Goal: Task Accomplishment & Management: Use online tool/utility

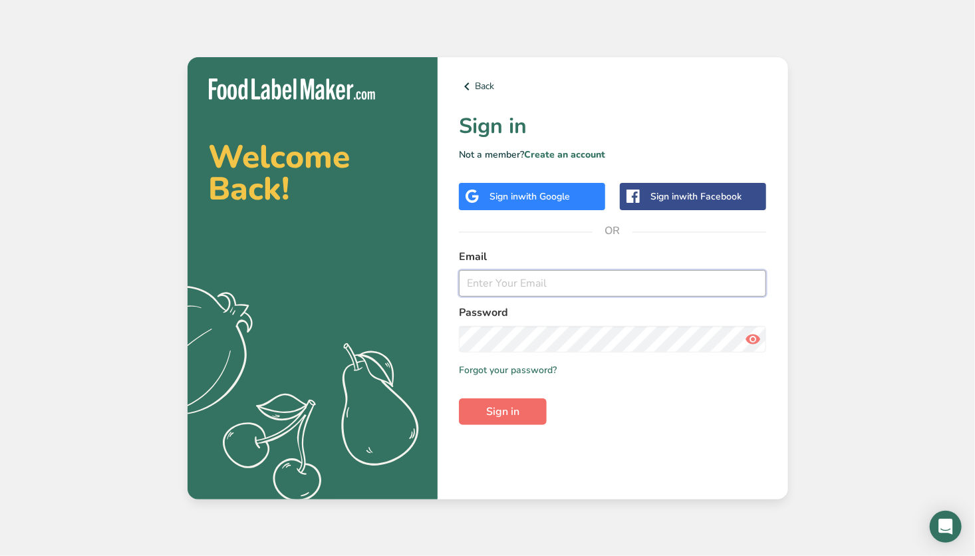
type input "[EMAIL_ADDRESS][DOMAIN_NAME]"
click at [518, 412] on span "Sign in" at bounding box center [502, 412] width 33 height 16
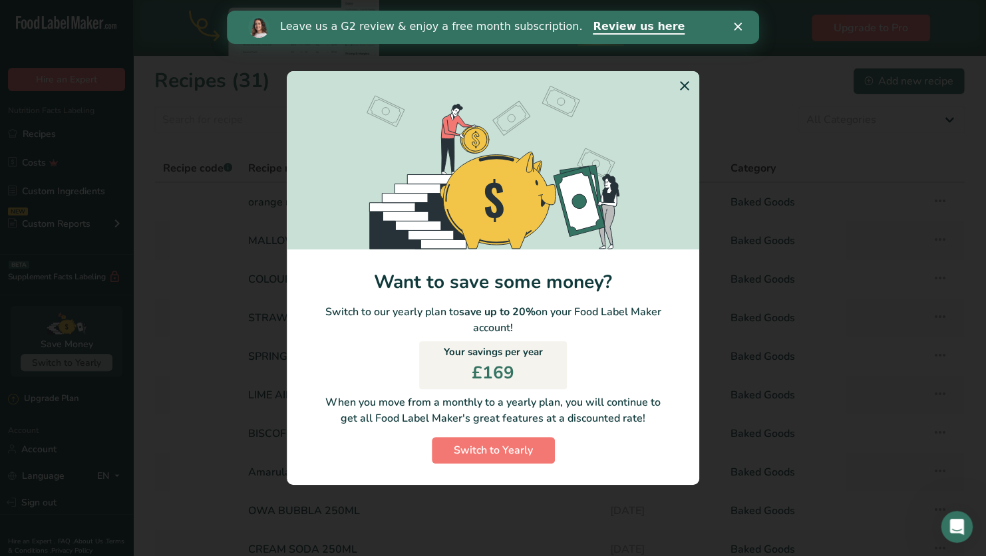
click at [683, 86] on icon "Switch to Yearly Modal" at bounding box center [685, 86] width 16 height 24
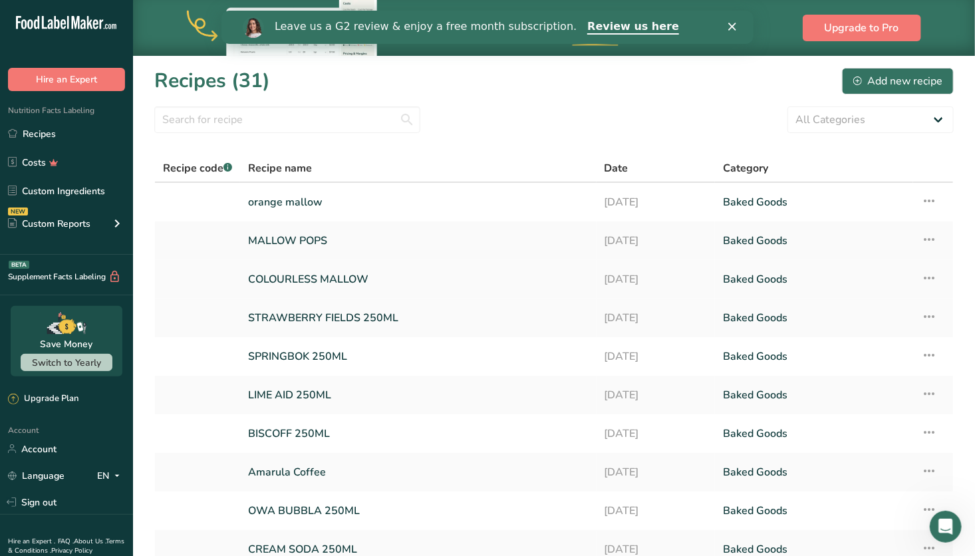
click at [929, 277] on icon at bounding box center [929, 278] width 16 height 24
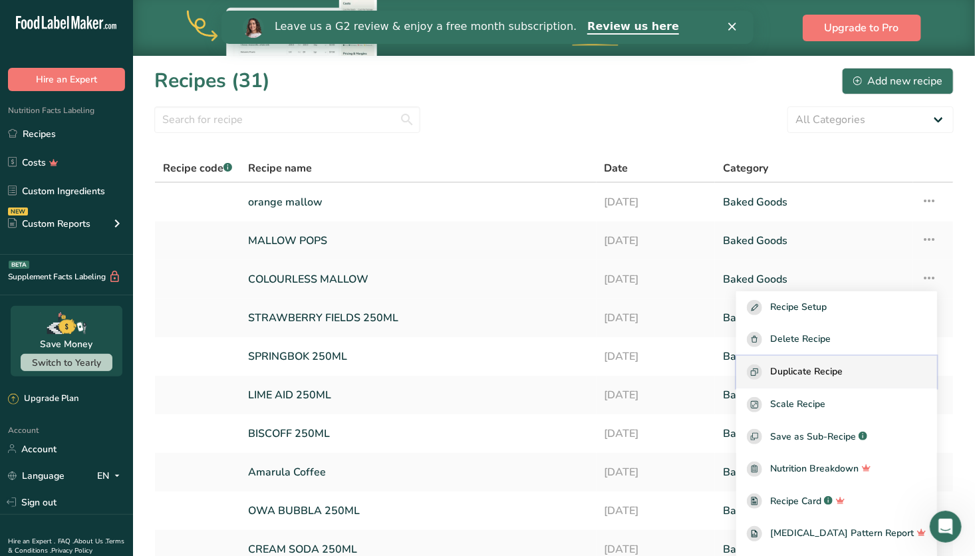
click at [834, 368] on span "Duplicate Recipe" at bounding box center [806, 372] width 73 height 15
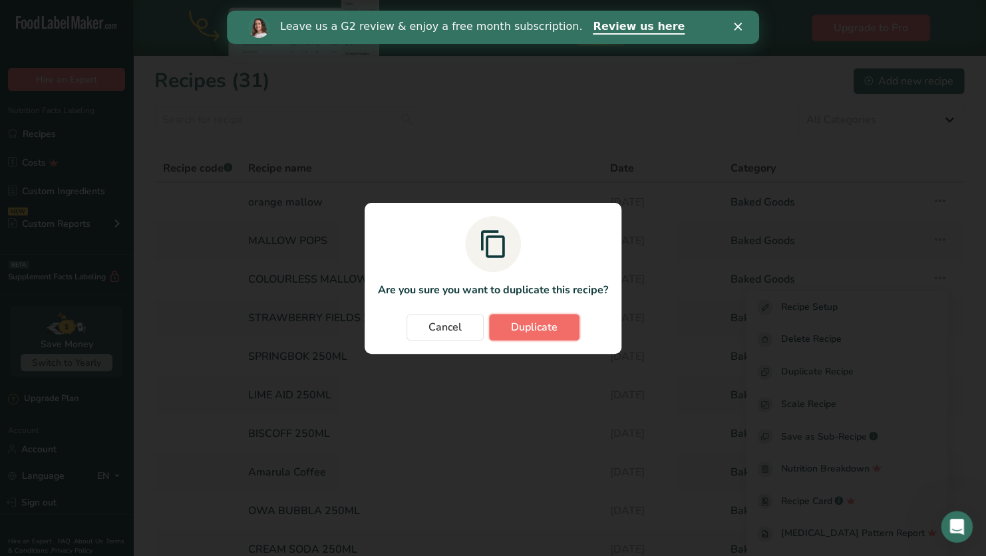
click at [542, 331] on span "Duplicate" at bounding box center [534, 327] width 47 height 16
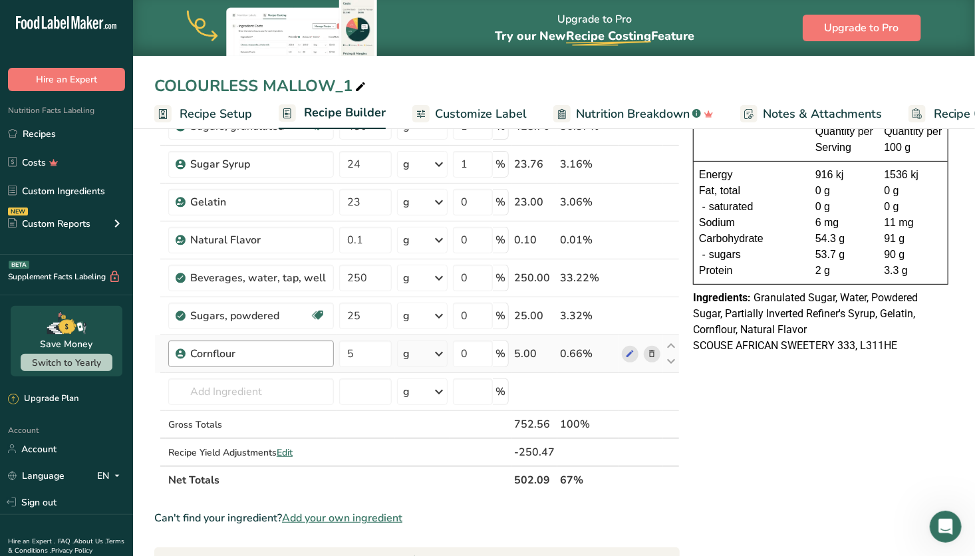
scroll to position [122, 0]
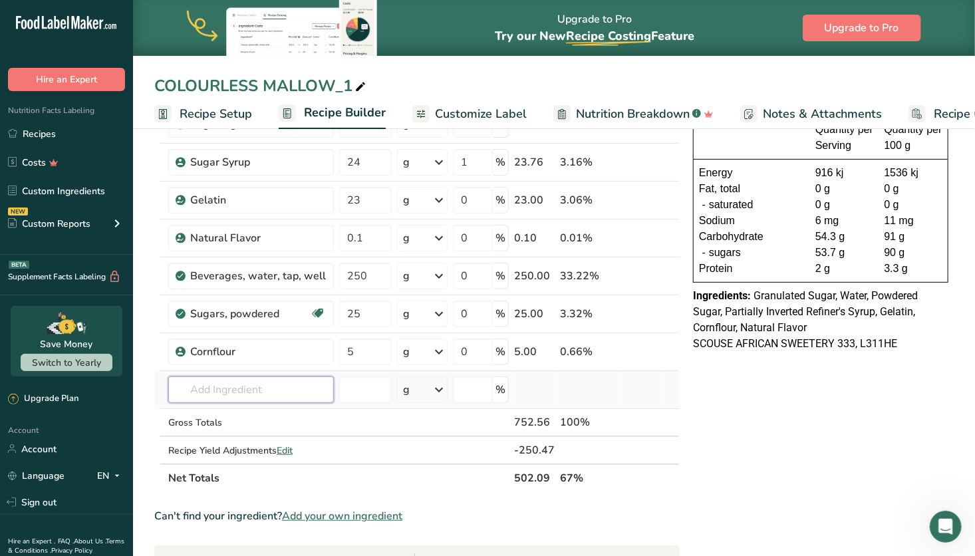
click at [256, 391] on input "text" at bounding box center [251, 390] width 166 height 27
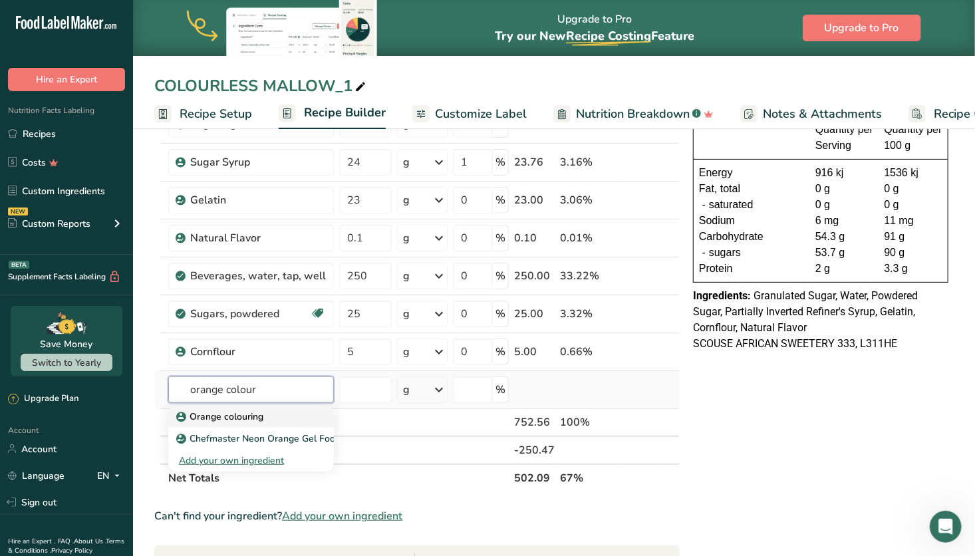
type input "orange colour"
click at [283, 411] on div "Orange colouring" at bounding box center [240, 417] width 123 height 14
type input "Orange colouring"
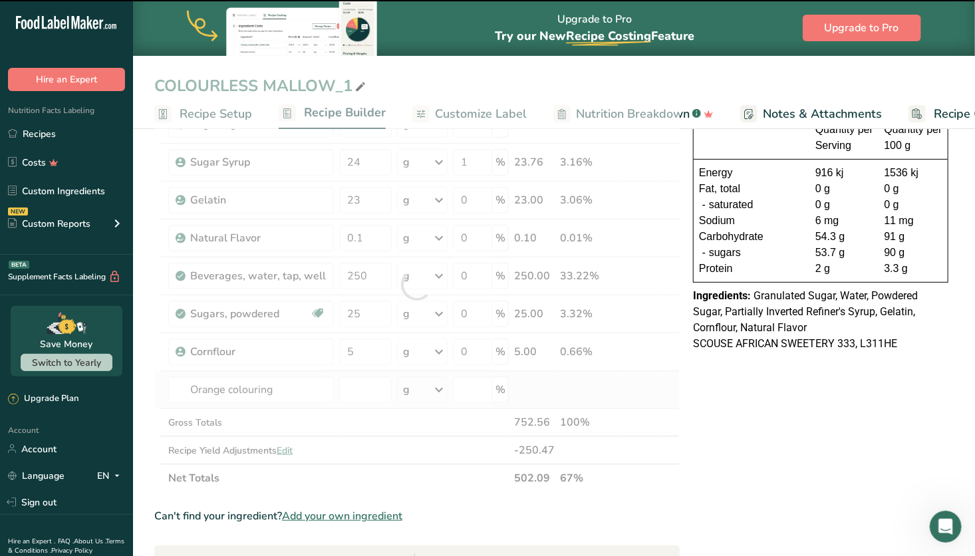
type input "0"
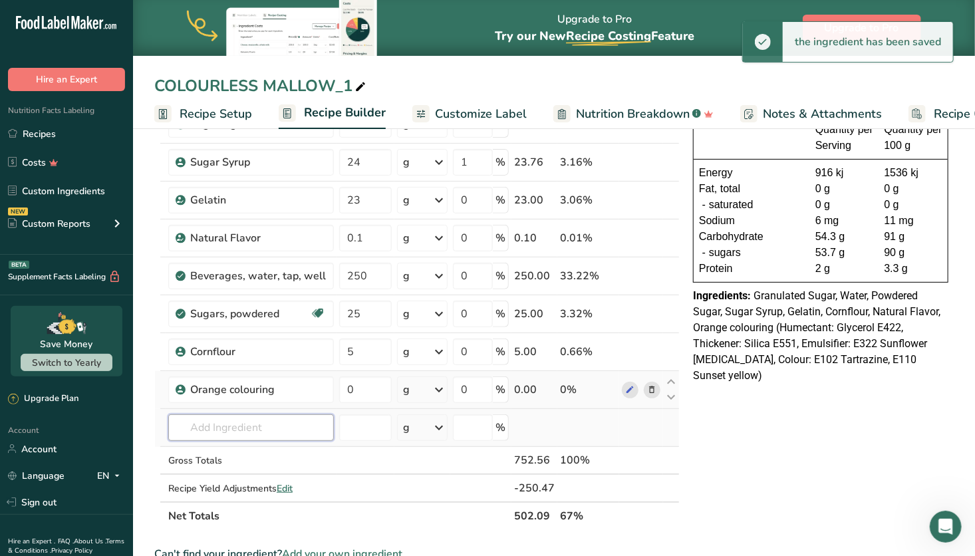
click at [283, 427] on input "text" at bounding box center [251, 427] width 166 height 27
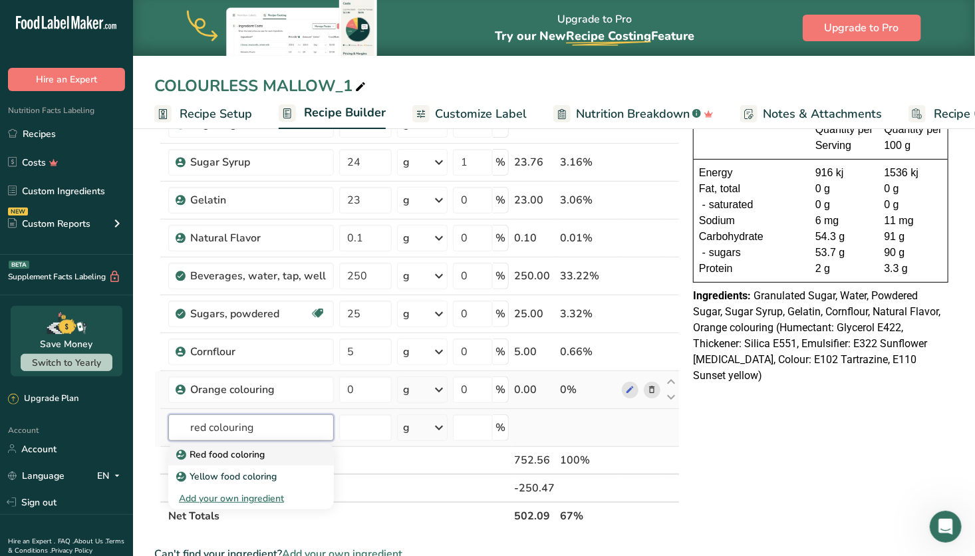
type input "red colouring"
click at [276, 450] on div "Red food coloring" at bounding box center [240, 455] width 123 height 14
type input "Red food coloring"
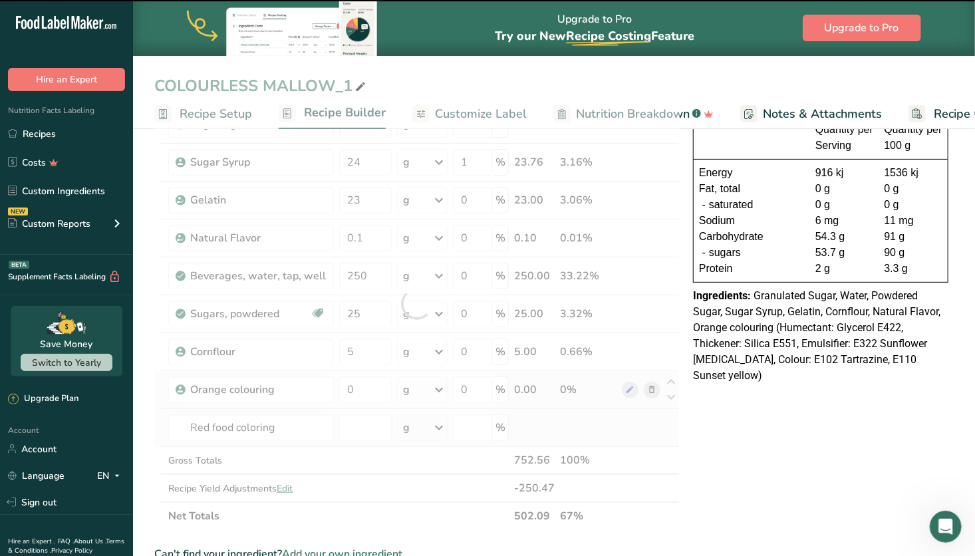
type input "0"
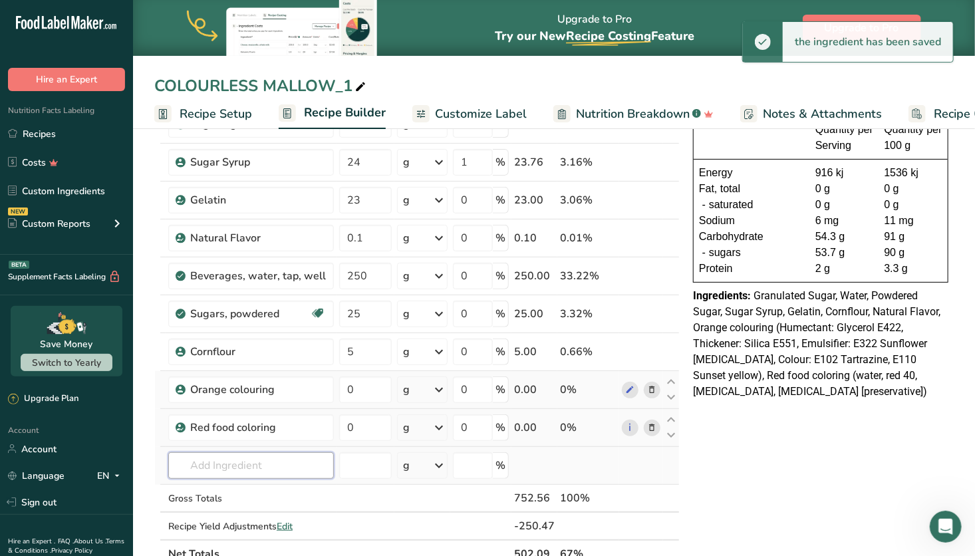
click at [272, 464] on input "text" at bounding box center [251, 465] width 166 height 27
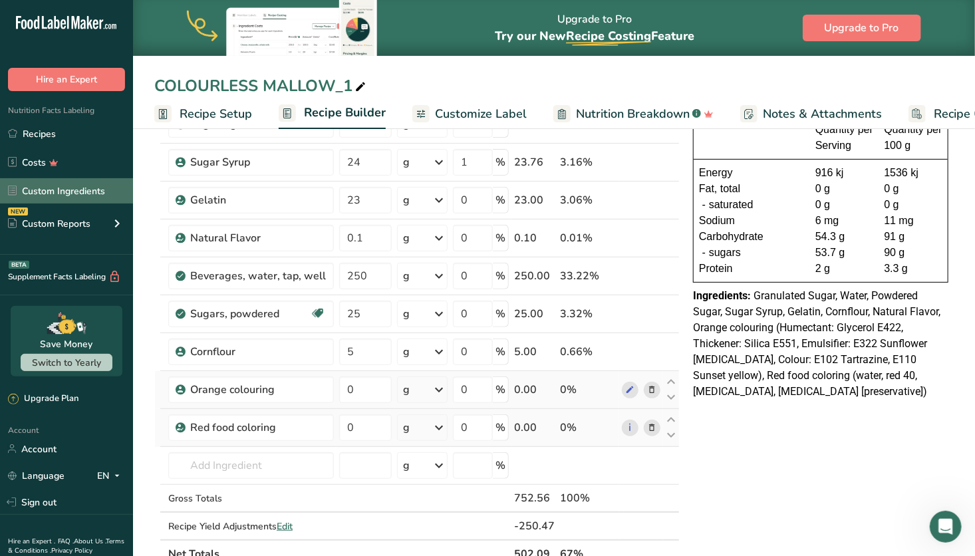
click at [69, 193] on link "Custom Ingredients" at bounding box center [66, 190] width 133 height 25
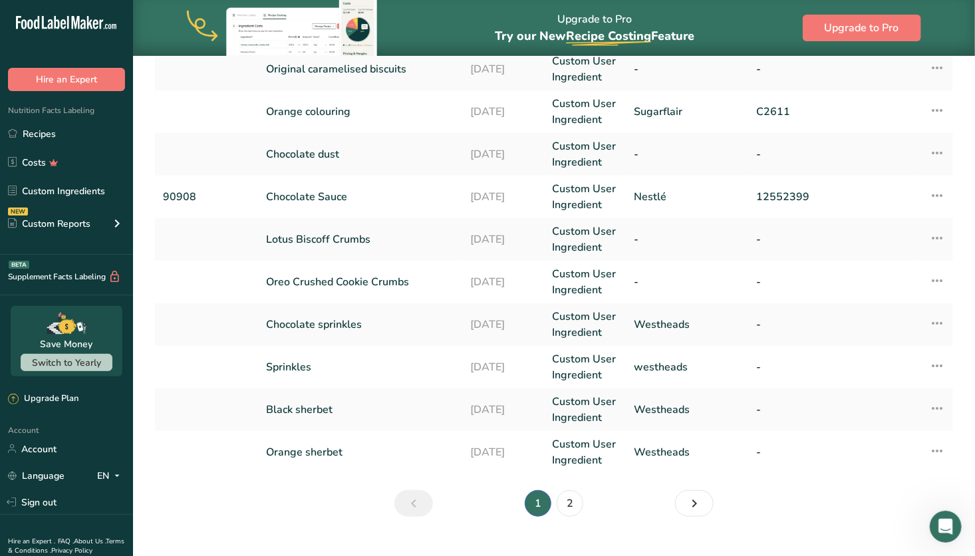
scroll to position [364, 0]
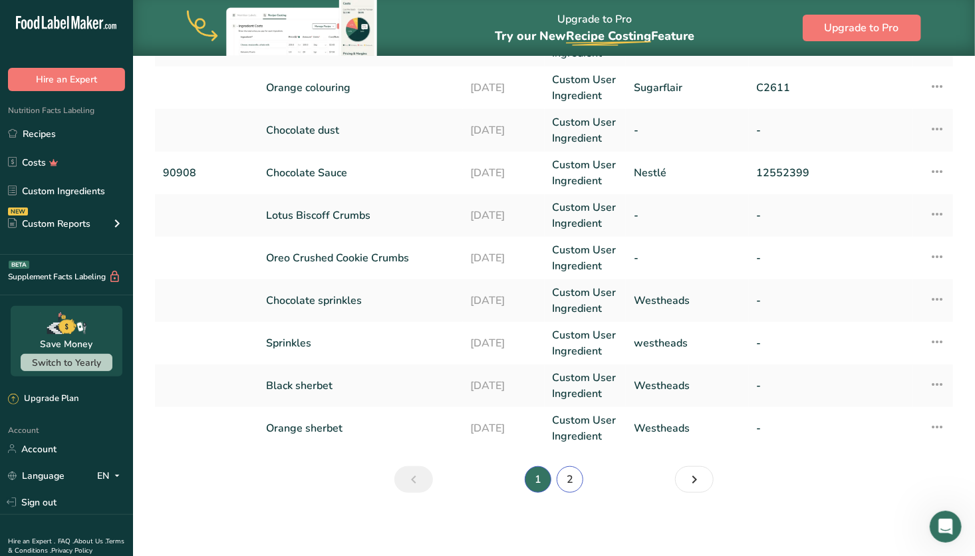
click at [573, 476] on link "2" at bounding box center [570, 479] width 27 height 27
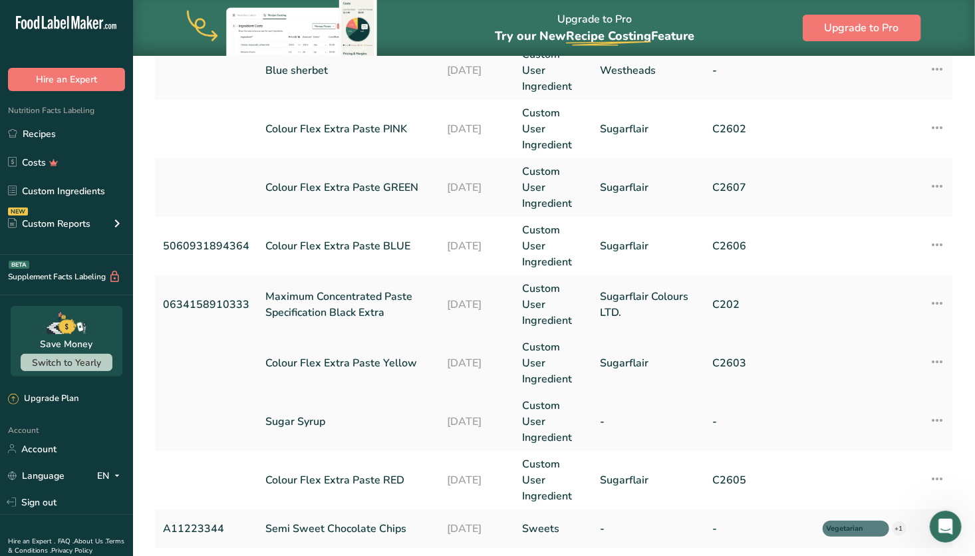
scroll to position [408, 0]
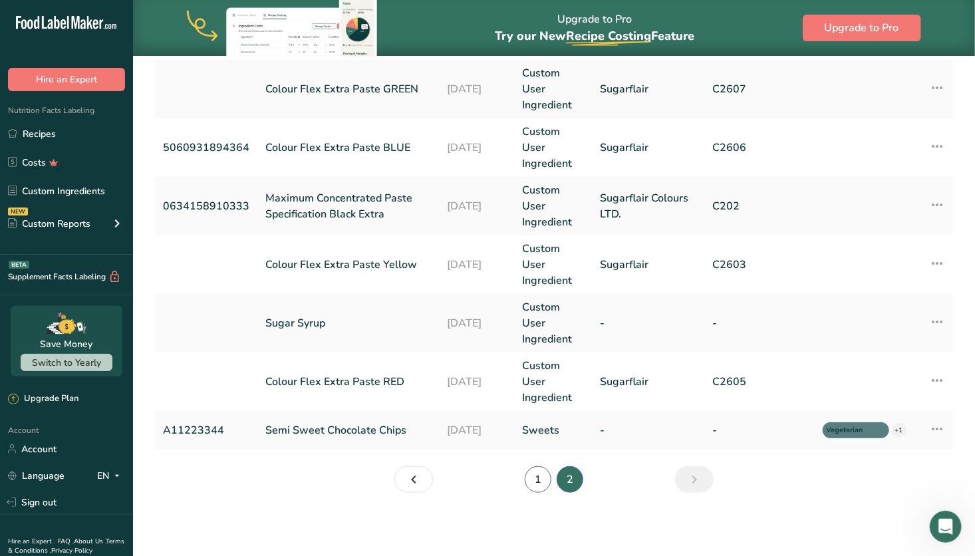
click at [538, 478] on link "1" at bounding box center [538, 479] width 27 height 27
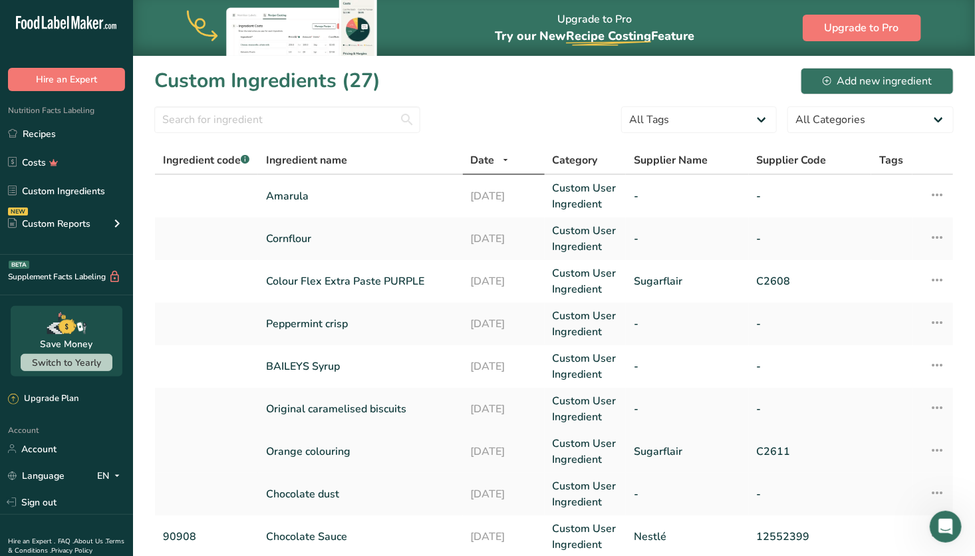
click at [369, 450] on link "Orange colouring" at bounding box center [360, 452] width 188 height 16
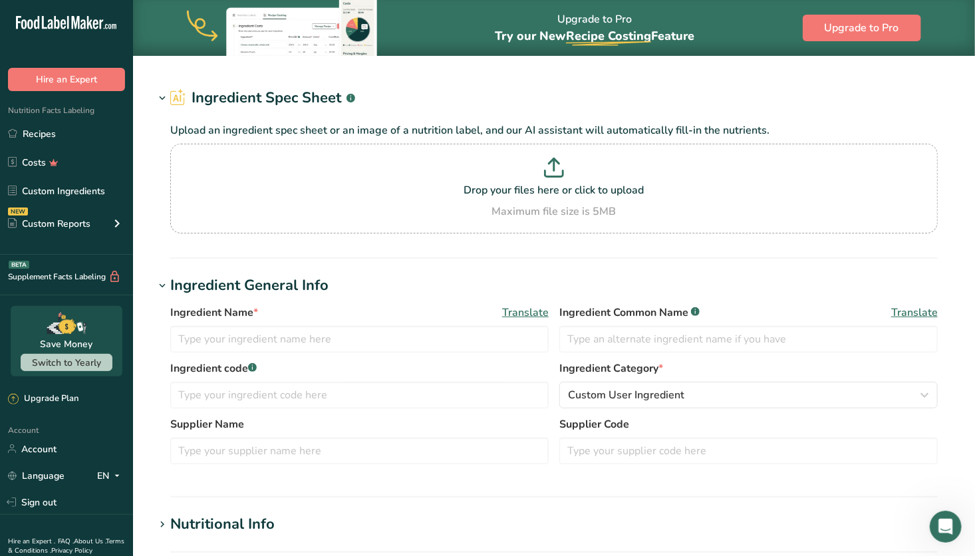
type input "Orange colouring"
type input "Sugarflair"
type input "C2611"
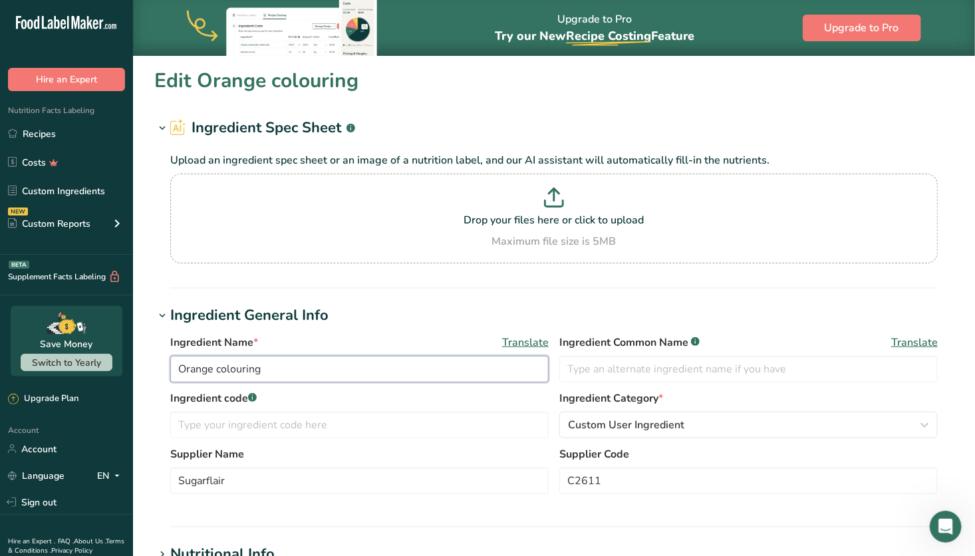
click at [178, 369] on input "Orange colouring" at bounding box center [359, 369] width 379 height 27
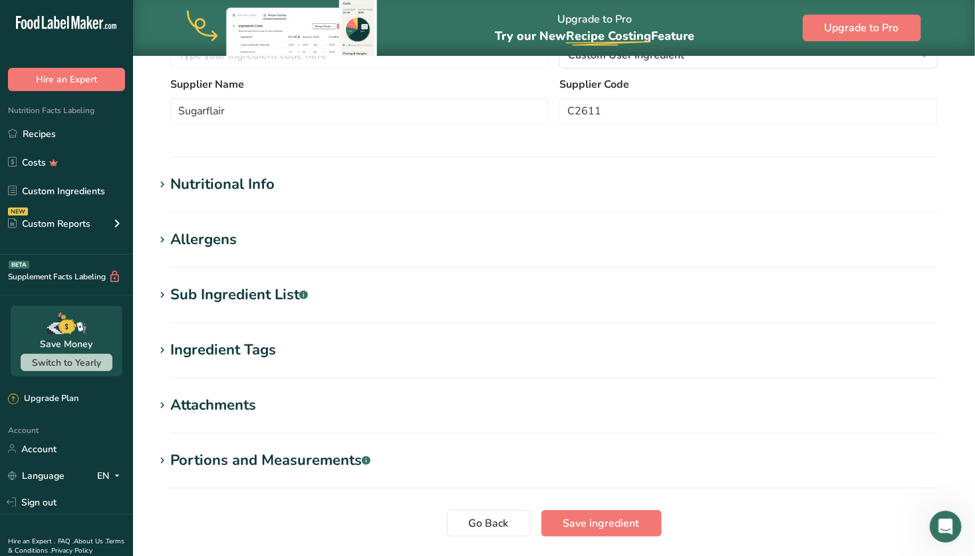
scroll to position [463, 0]
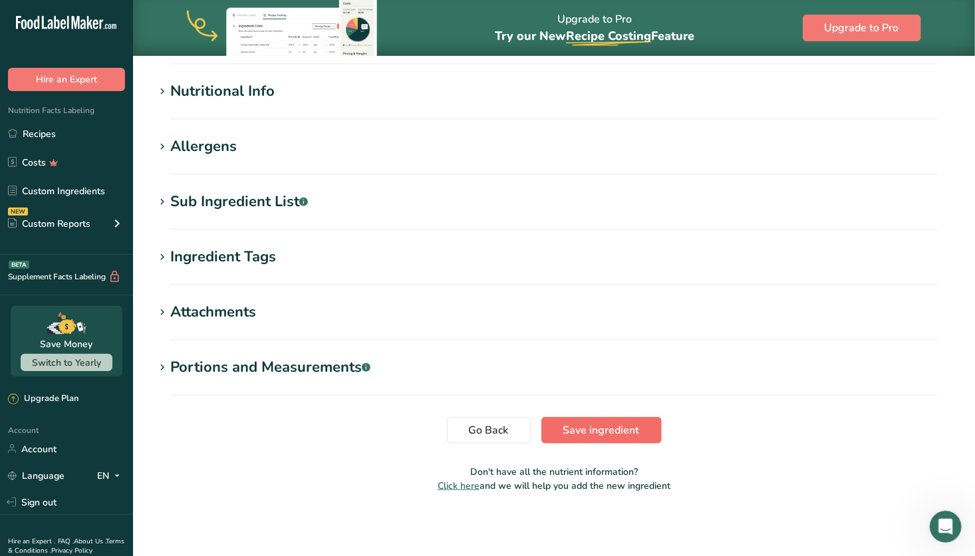
type input "Colour Flex Orange colouring"
click at [593, 436] on span "Save ingredient" at bounding box center [602, 430] width 77 height 16
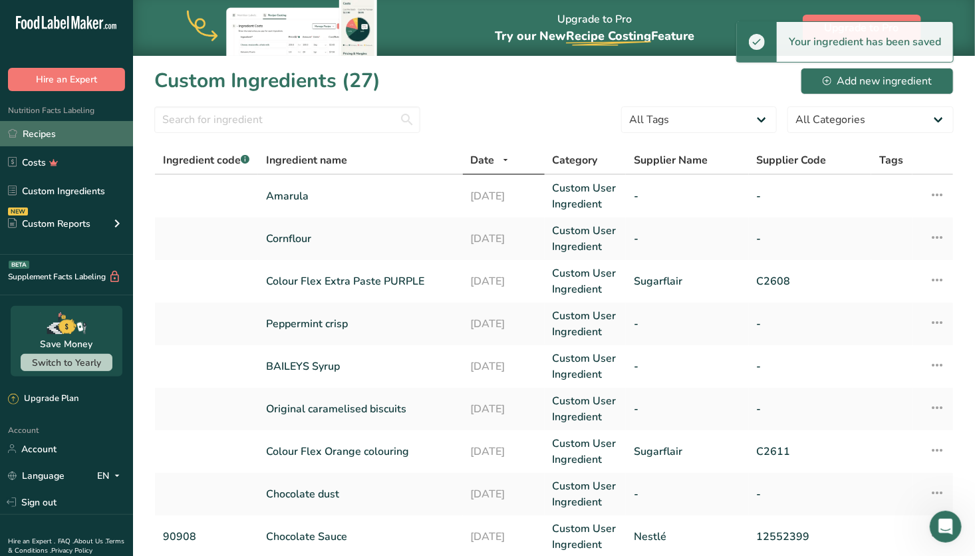
click at [61, 135] on link "Recipes" at bounding box center [66, 133] width 133 height 25
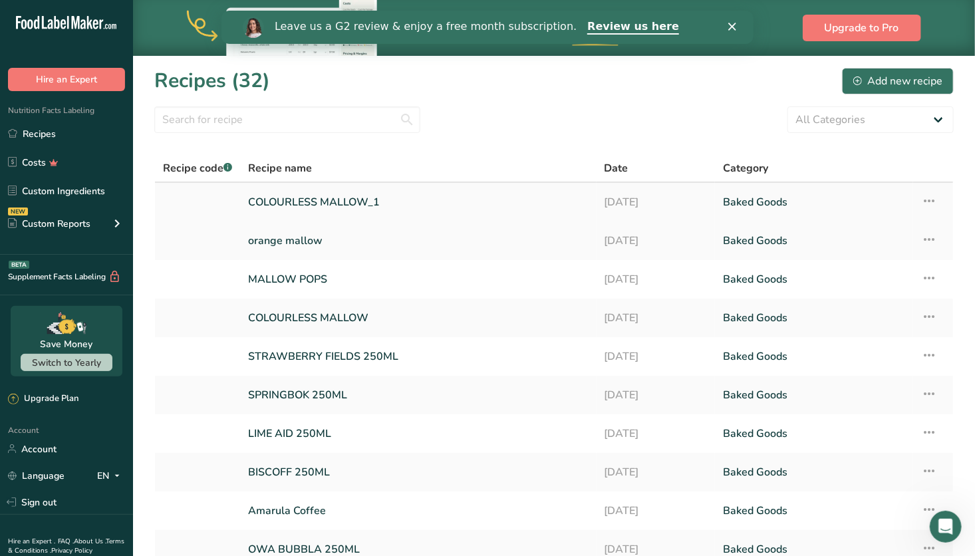
click at [383, 203] on link "COLOURLESS MALLOW_1" at bounding box center [418, 202] width 341 height 28
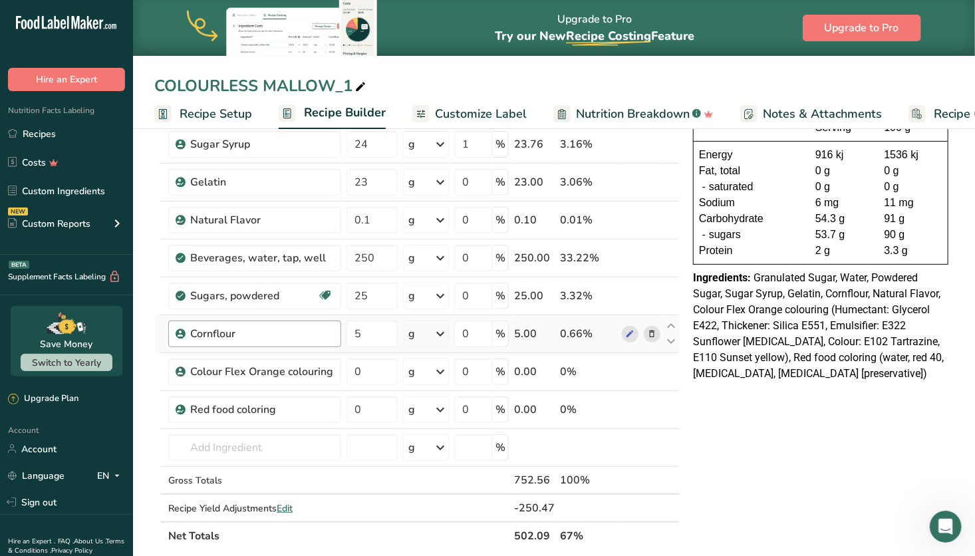
scroll to position [142, 0]
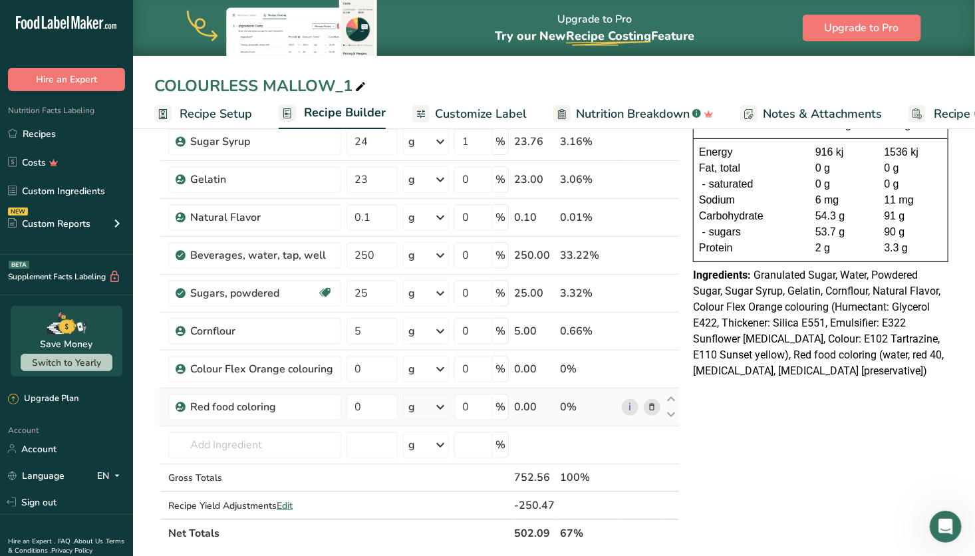
click at [651, 403] on icon at bounding box center [651, 408] width 9 height 14
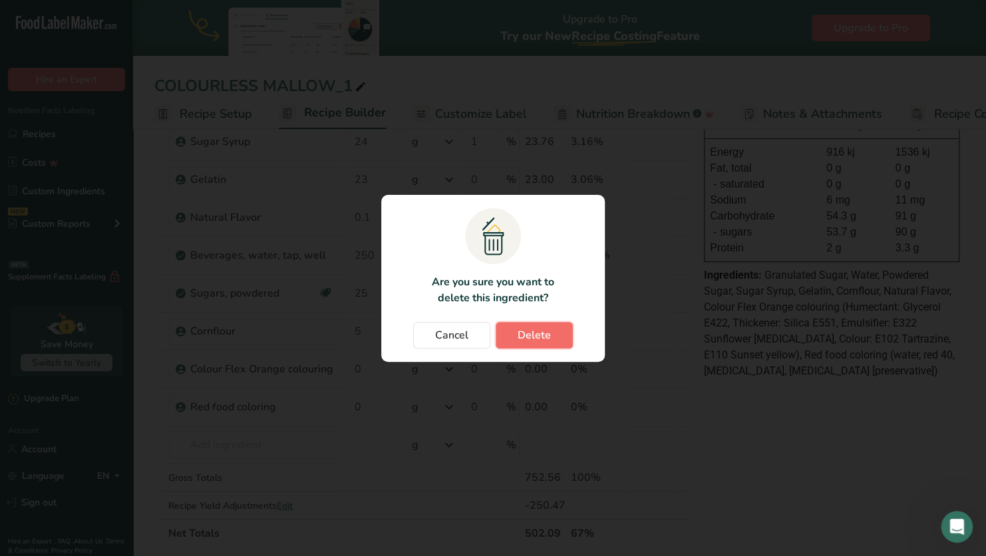
click at [528, 339] on span "Delete" at bounding box center [534, 335] width 33 height 16
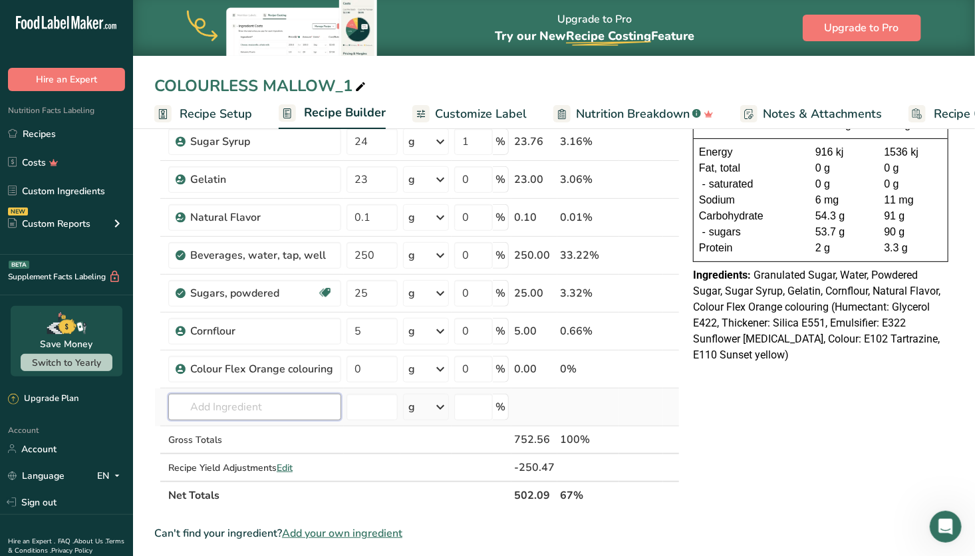
click at [222, 412] on input "text" at bounding box center [254, 407] width 173 height 27
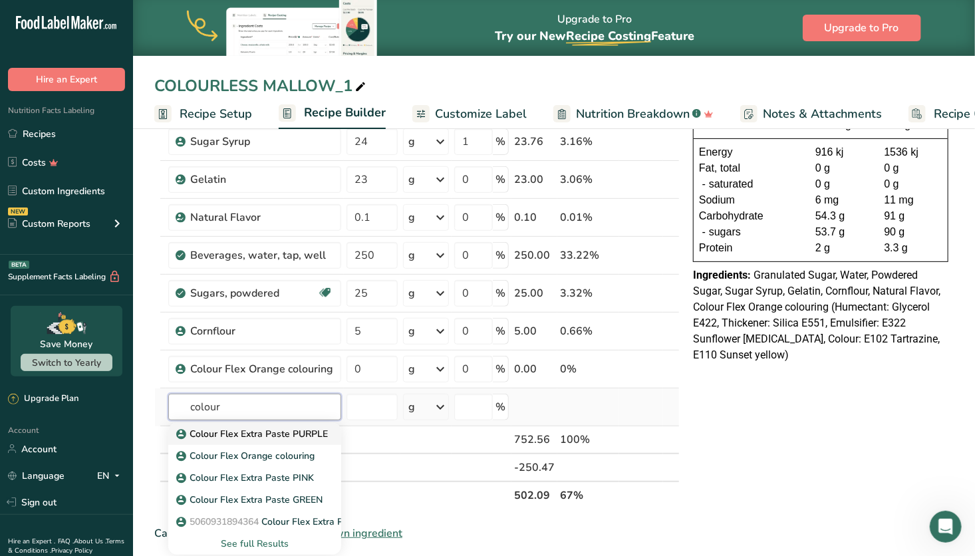
type input "colour"
click at [226, 429] on p "Colour Flex Extra Paste PURPLE" at bounding box center [253, 434] width 149 height 14
type input "Colour Flex Extra Paste PURPLE"
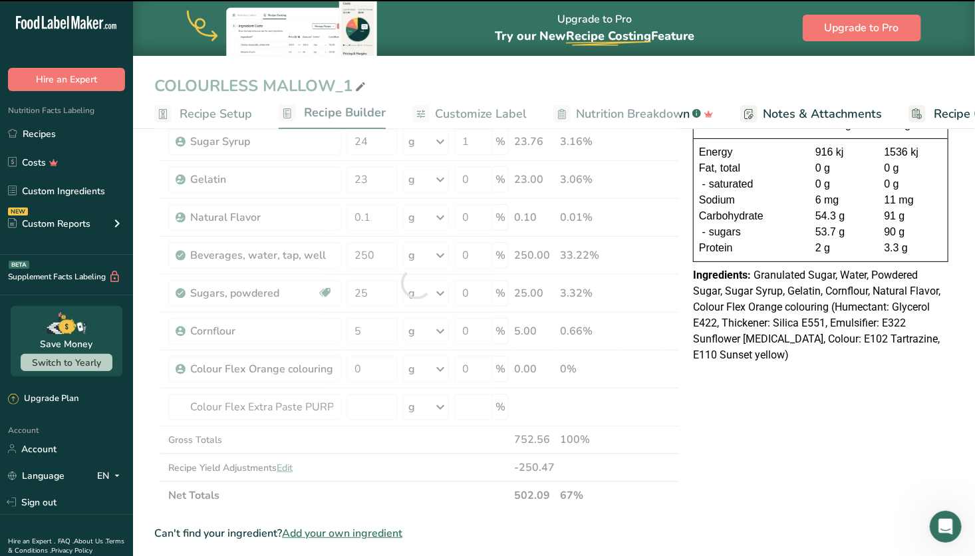
type input "0"
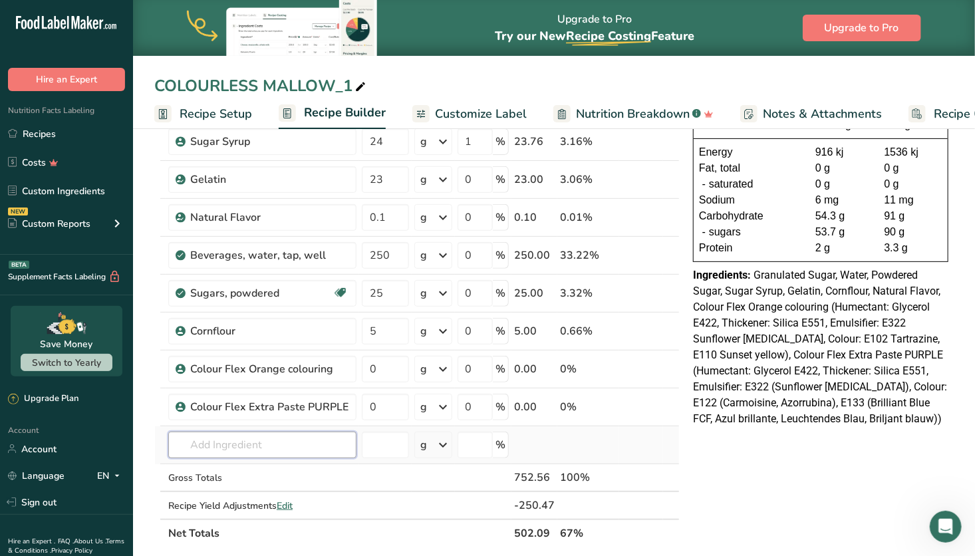
click at [341, 443] on input "text" at bounding box center [262, 445] width 188 height 27
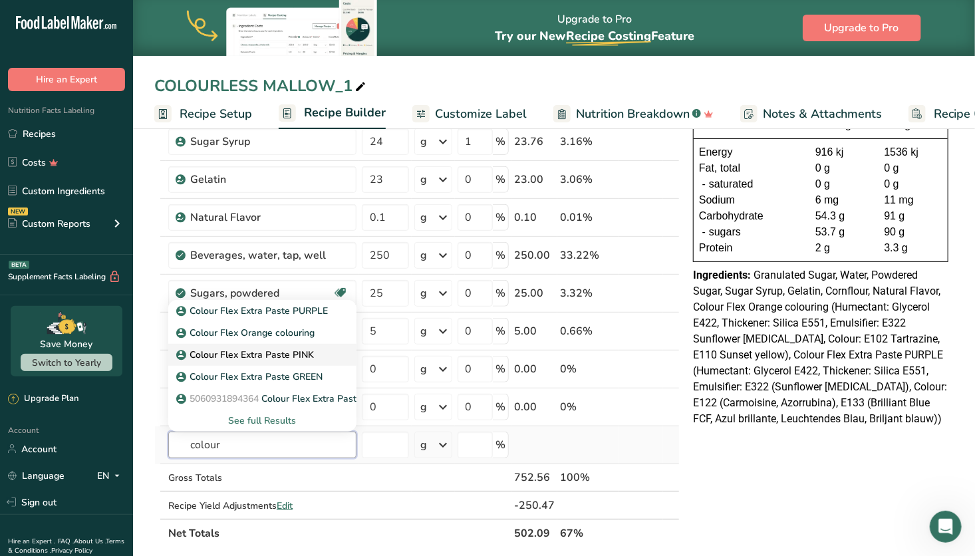
type input "colour"
click at [307, 352] on p "Colour Flex Extra Paste PINK" at bounding box center [246, 355] width 135 height 14
type input "Colour Flex Extra Paste PINK"
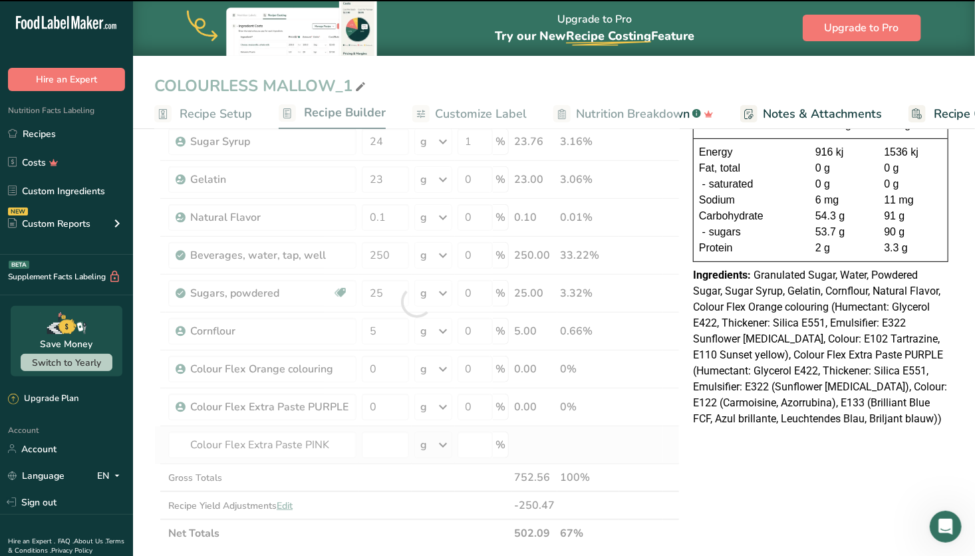
type input "0"
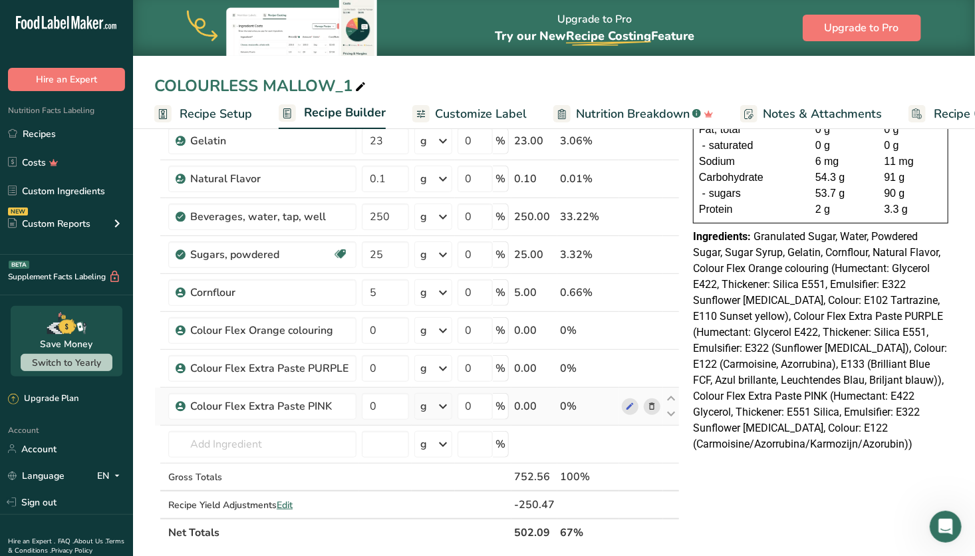
scroll to position [182, 0]
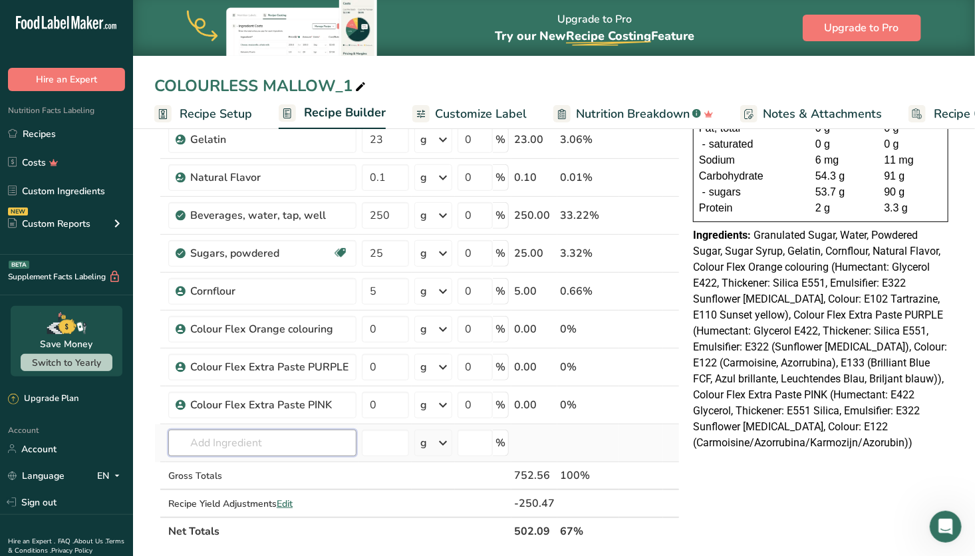
click at [313, 450] on input "text" at bounding box center [262, 443] width 188 height 27
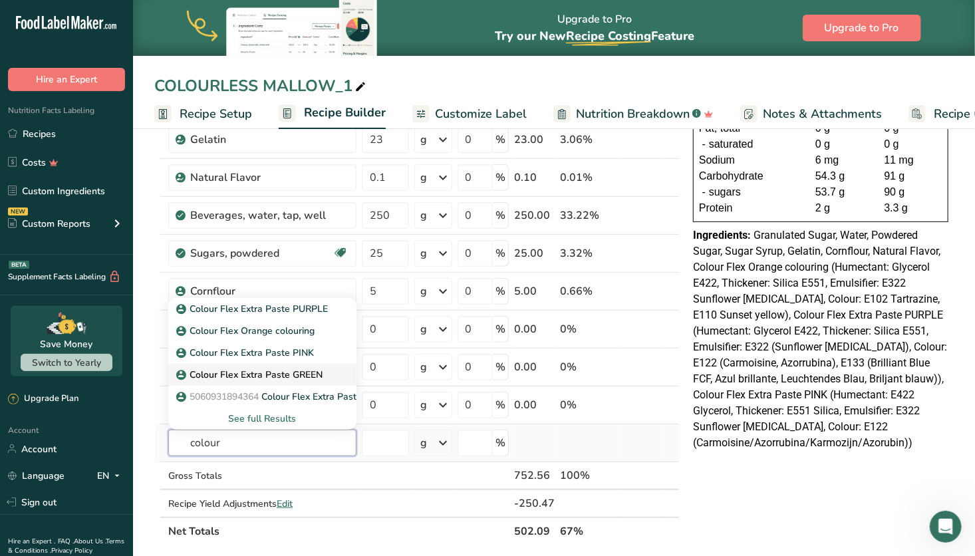
type input "colour"
click at [313, 379] on p "Colour Flex Extra Paste GREEN" at bounding box center [251, 375] width 144 height 14
type input "Colour Flex Extra Paste GREEN"
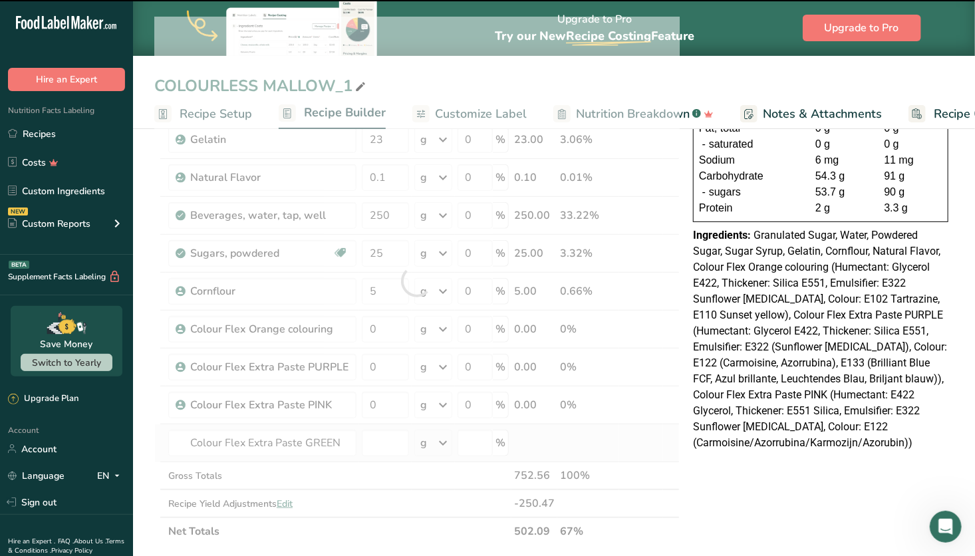
type input "0"
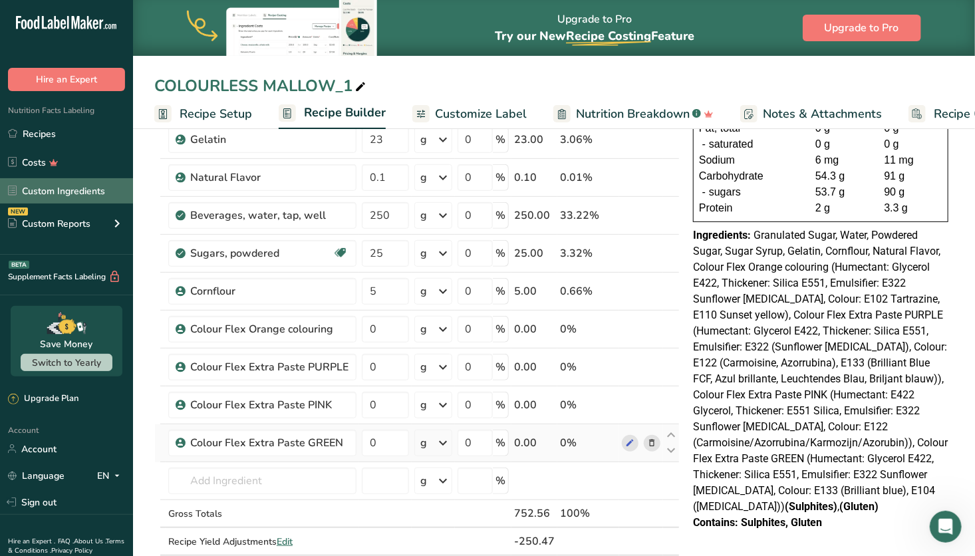
click at [99, 191] on link "Custom Ingredients" at bounding box center [66, 190] width 133 height 25
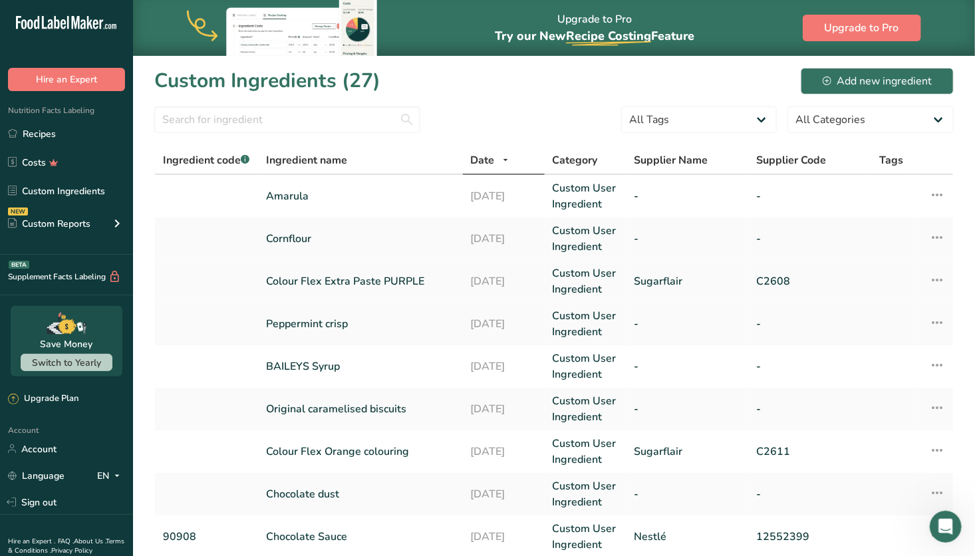
click at [341, 281] on link "Colour Flex Extra Paste PURPLE" at bounding box center [360, 281] width 188 height 16
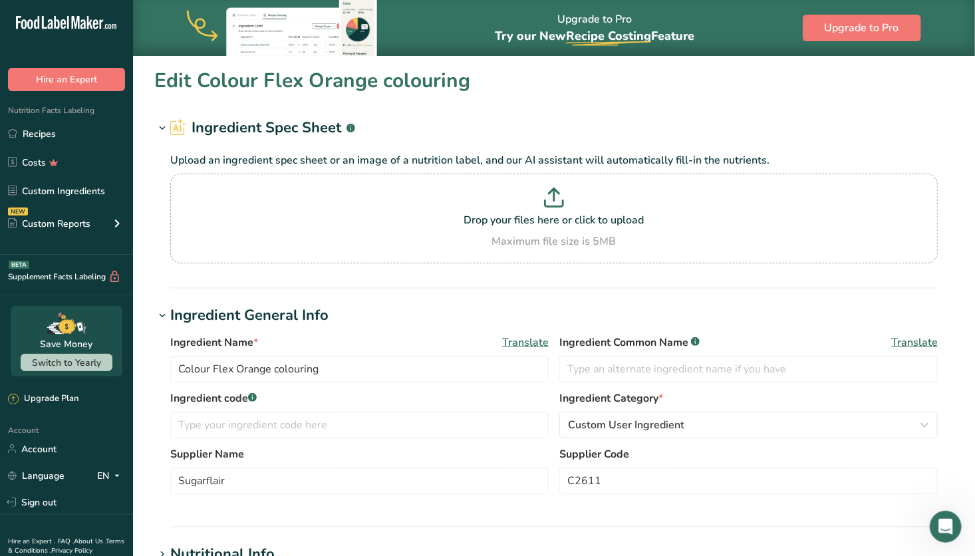
type input "Colour Flex Extra Paste PURPLE"
type input "C2608"
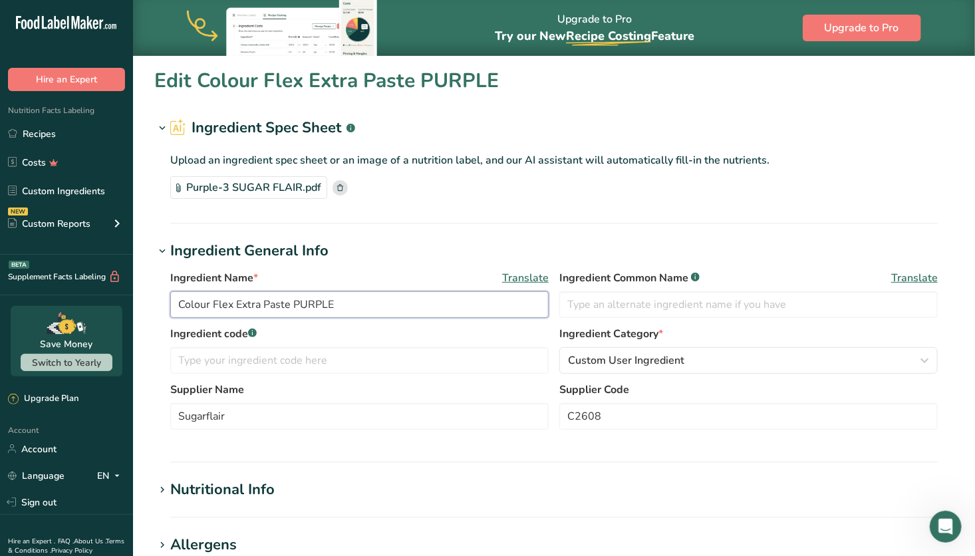
drag, startPoint x: 292, startPoint y: 306, endPoint x: 158, endPoint y: 276, distance: 137.0
click at [158, 276] on div "Ingredient Name * Translate Colour Flex Extra Paste PURPLE Ingredient Common Na…" at bounding box center [554, 354] width 800 height 184
type input "PURPLE"
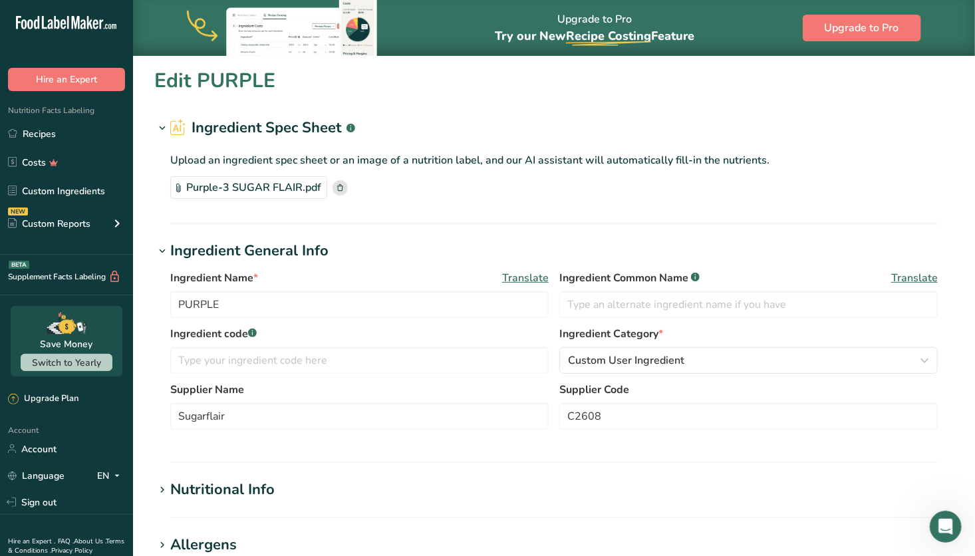
click at [506, 247] on h1 "Ingredient General Info" at bounding box center [554, 251] width 800 height 22
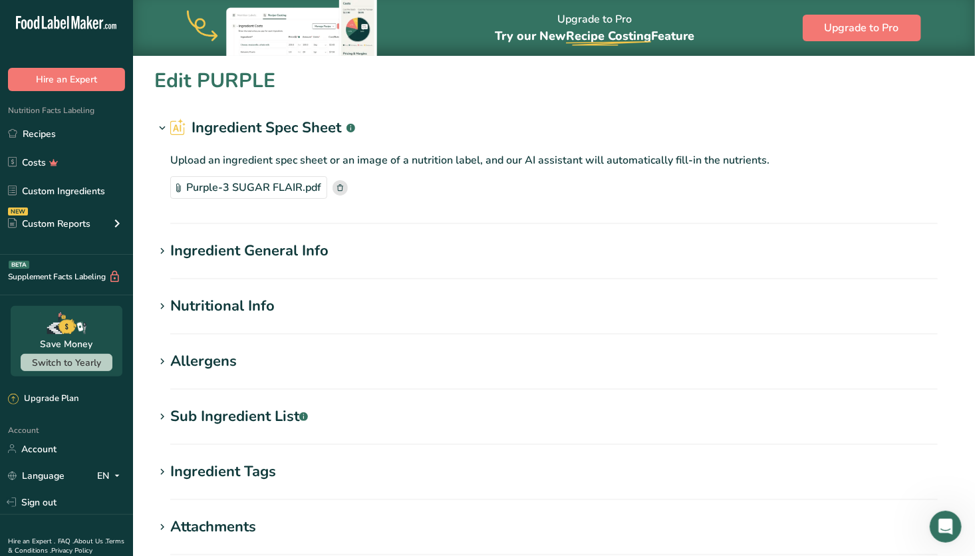
click at [506, 247] on h1 "Ingredient General Info" at bounding box center [554, 251] width 800 height 22
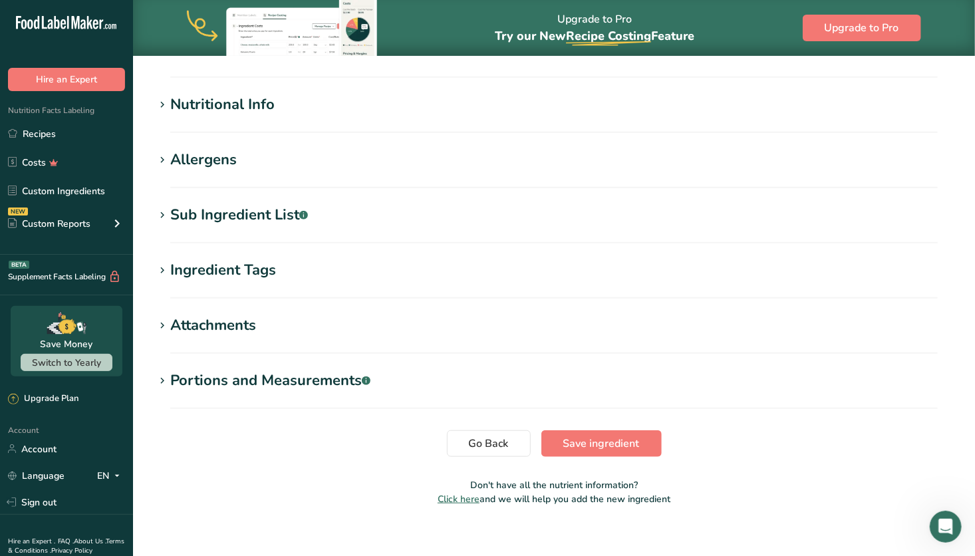
scroll to position [399, 0]
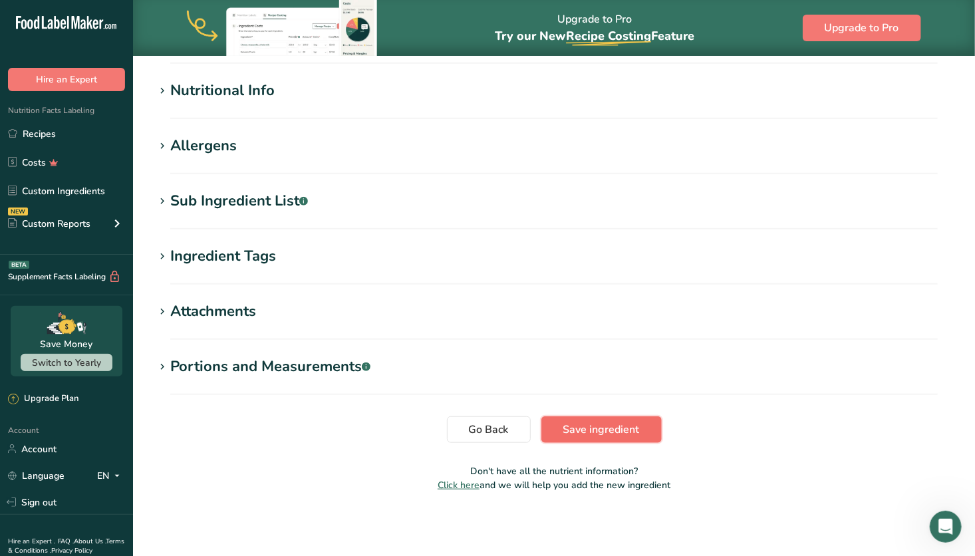
click at [617, 428] on span "Save ingredient" at bounding box center [602, 430] width 77 height 16
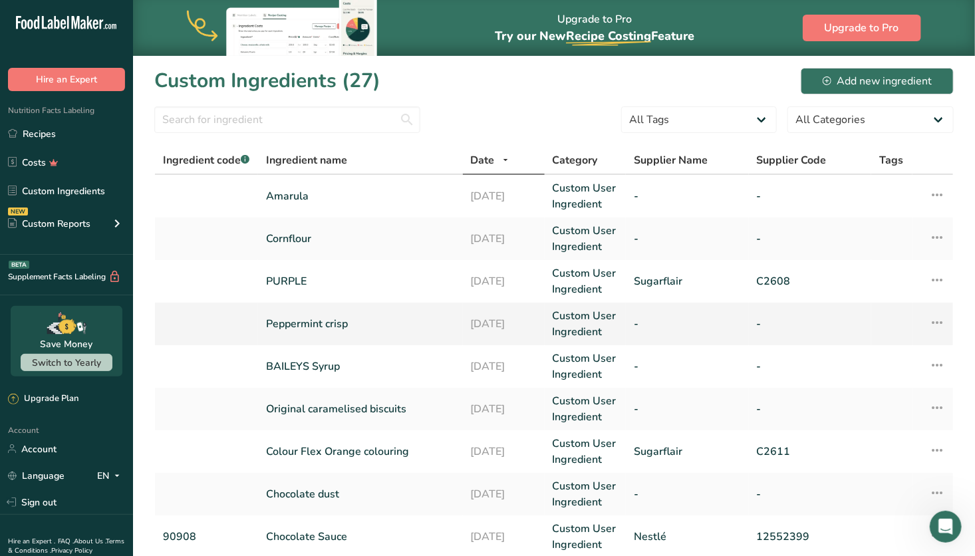
click at [937, 318] on icon at bounding box center [937, 323] width 16 height 24
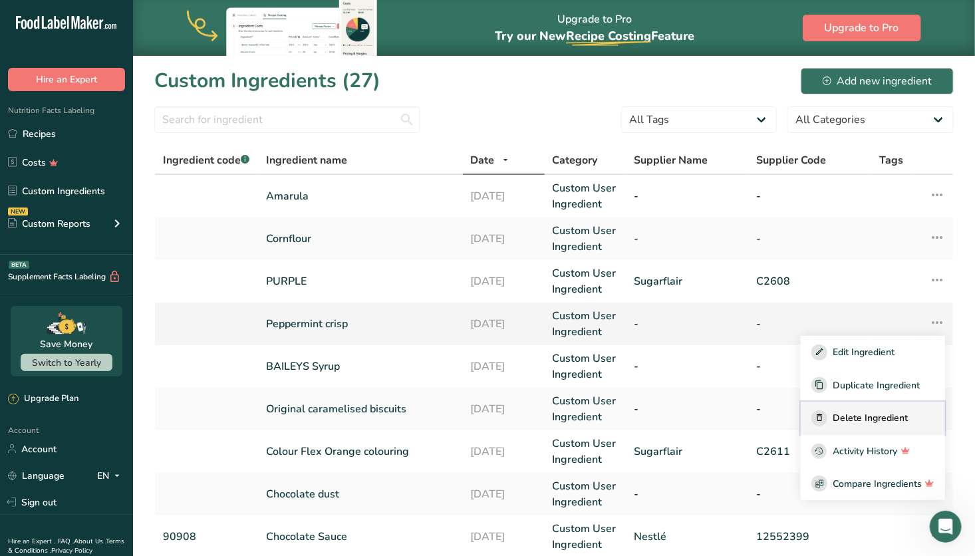
click at [876, 420] on span "Delete Ingredient" at bounding box center [870, 418] width 75 height 14
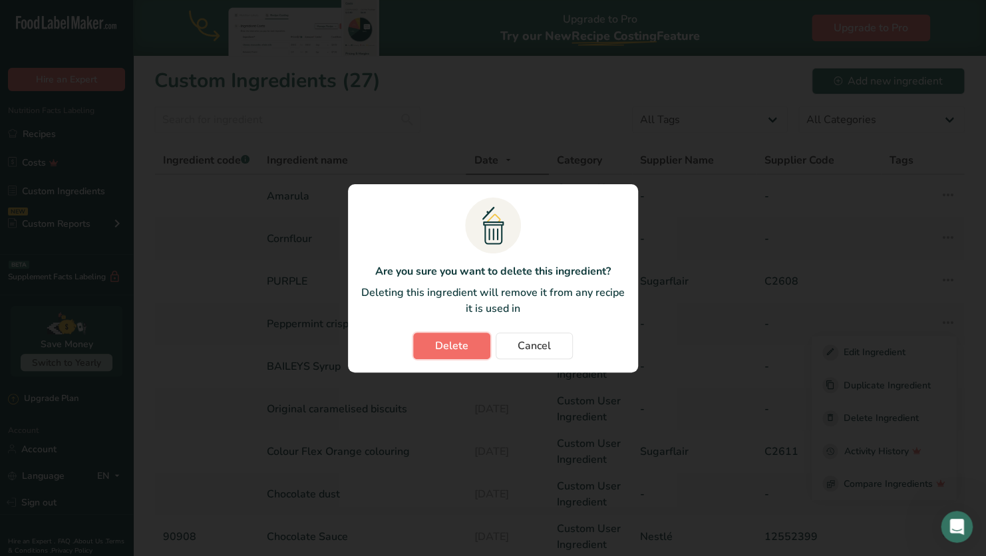
click at [444, 335] on button "Delete" at bounding box center [451, 346] width 77 height 27
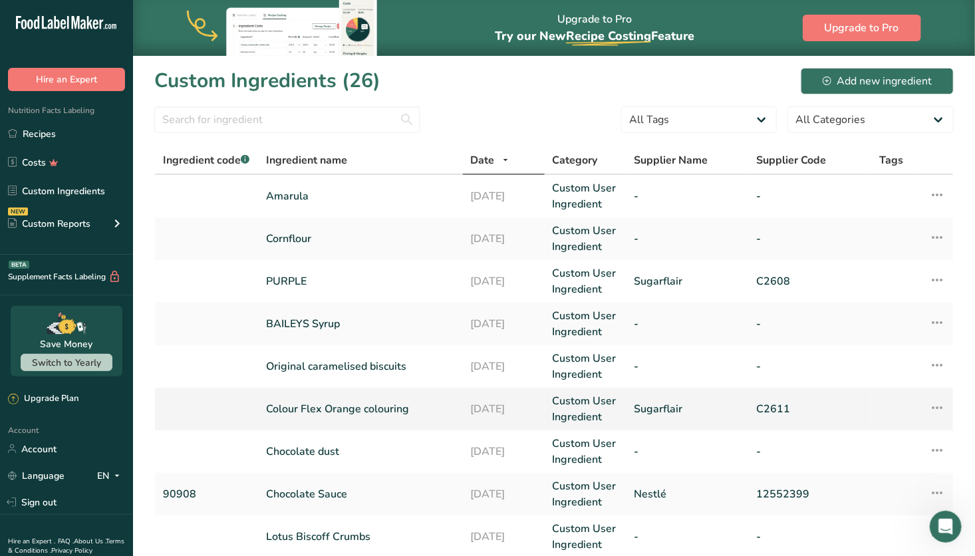
click at [434, 411] on link "Colour Flex Orange colouring" at bounding box center [360, 409] width 188 height 16
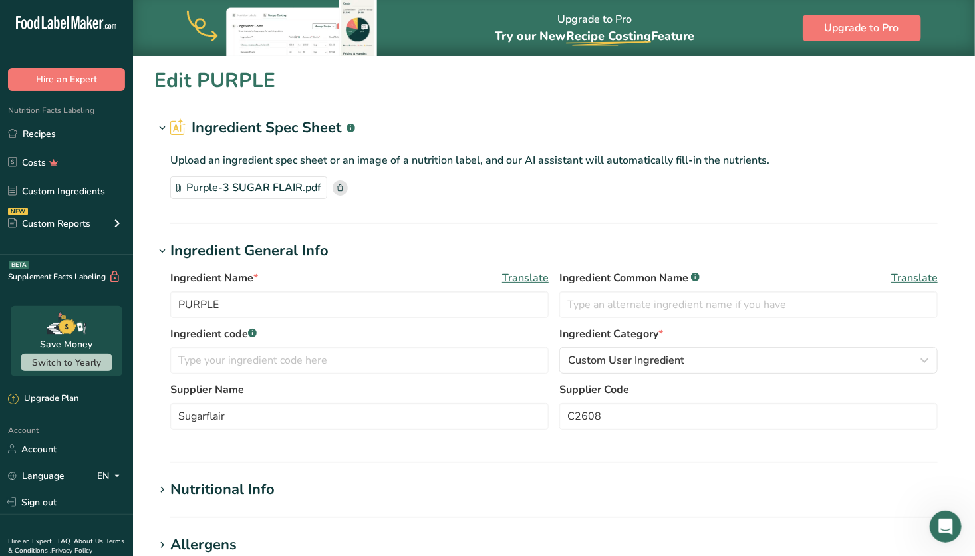
type input "Colour Flex Orange colouring"
type input "C2611"
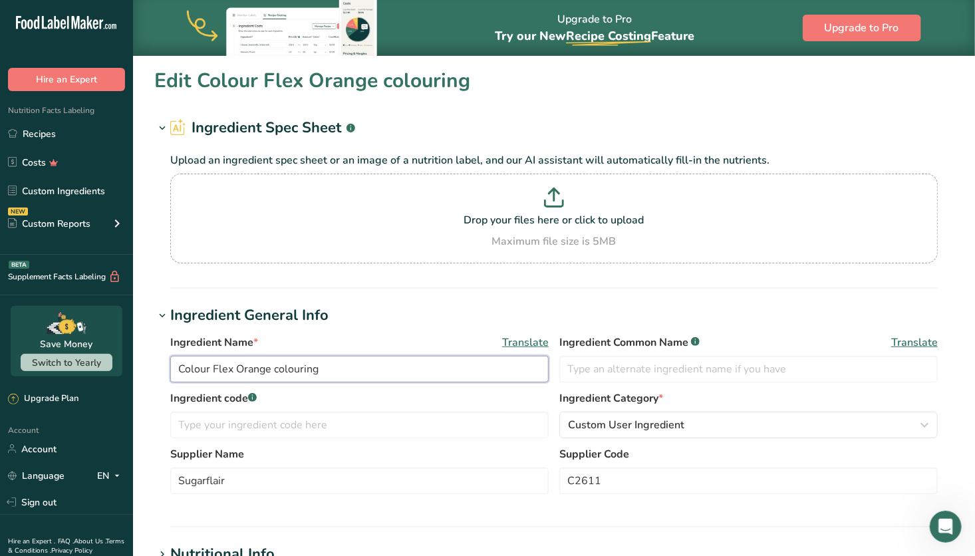
drag, startPoint x: 330, startPoint y: 367, endPoint x: 61, endPoint y: 336, distance: 271.3
click at [61, 336] on div ".a-20{fill:#fff;} Hire an Expert Nutrition Facts Labeling Recipes Costs Custom …" at bounding box center [487, 510] width 975 height 1020
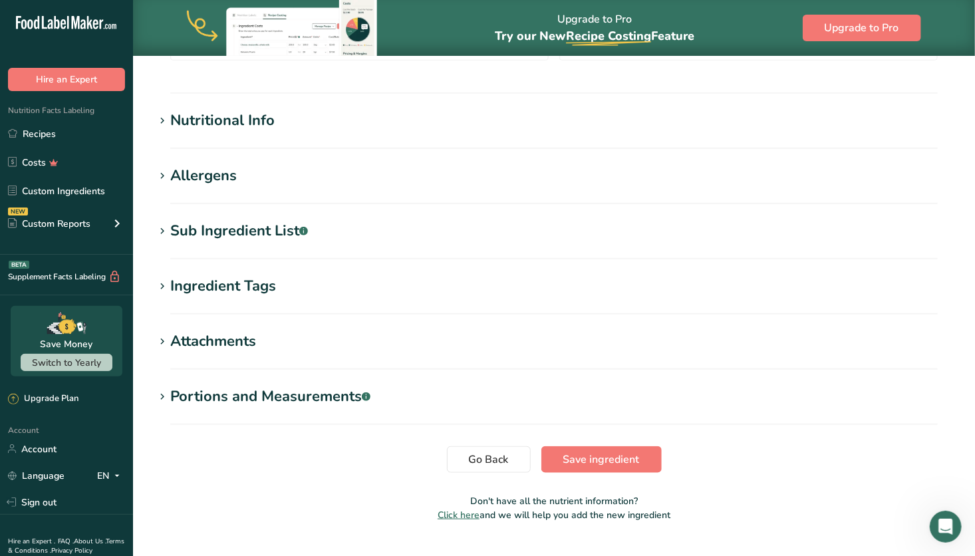
scroll to position [463, 0]
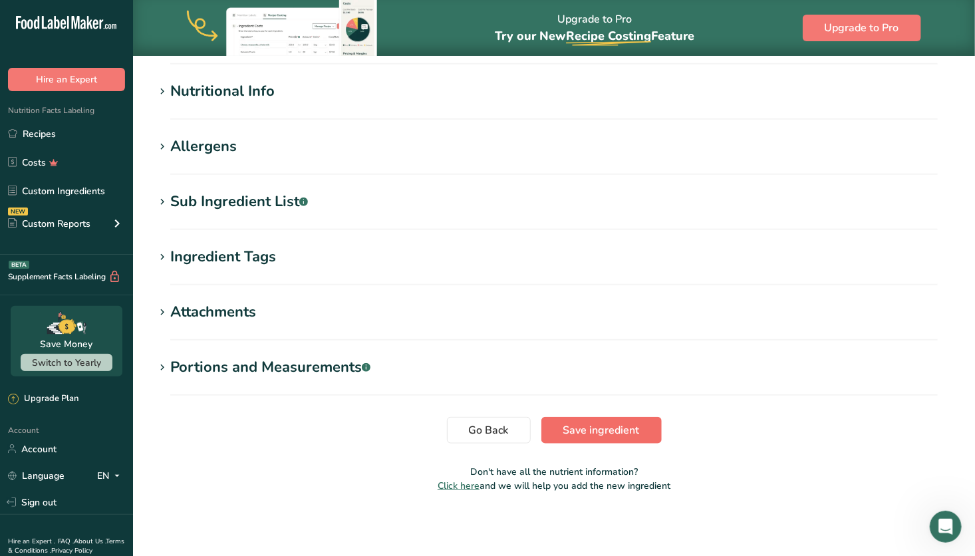
type input "ORANGE"
click at [588, 428] on span "Save ingredient" at bounding box center [602, 430] width 77 height 16
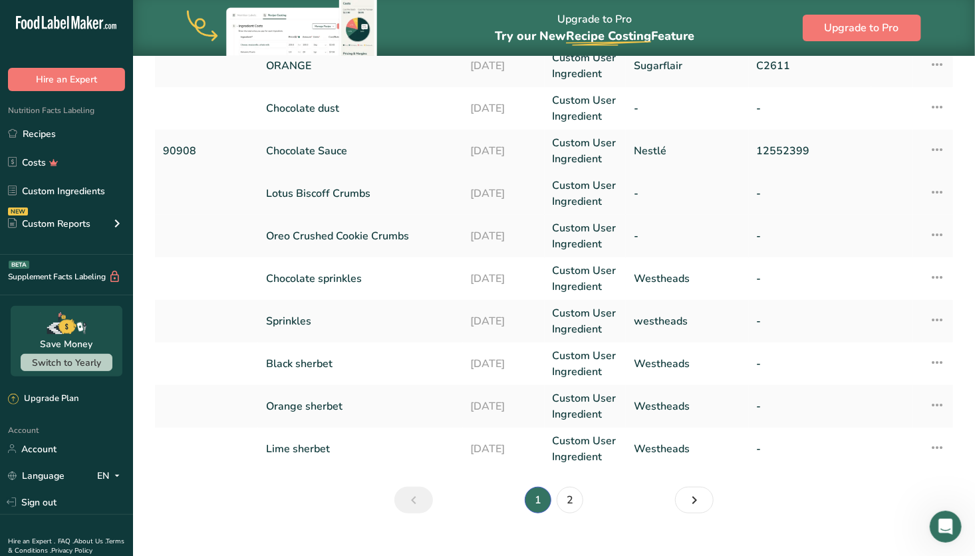
scroll to position [345, 0]
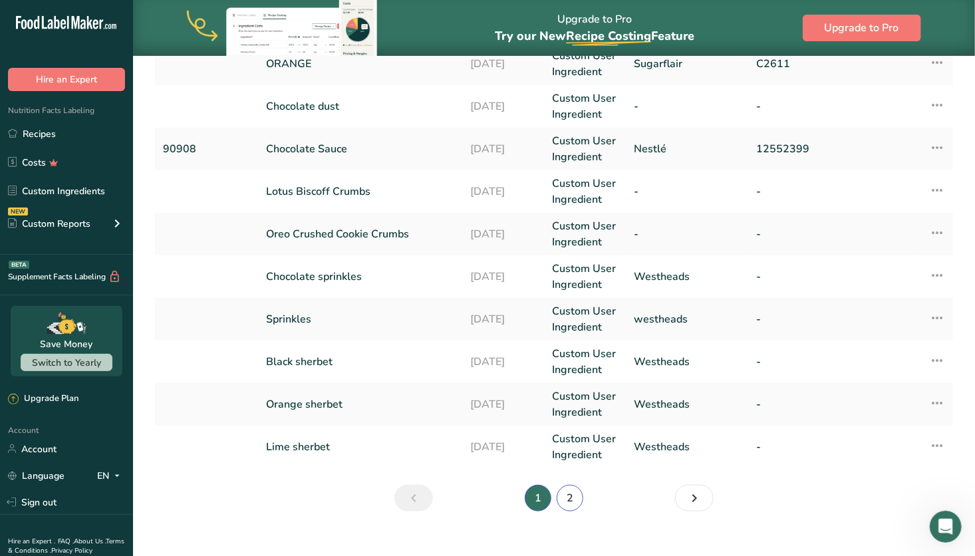
click at [581, 497] on link "2" at bounding box center [570, 498] width 27 height 27
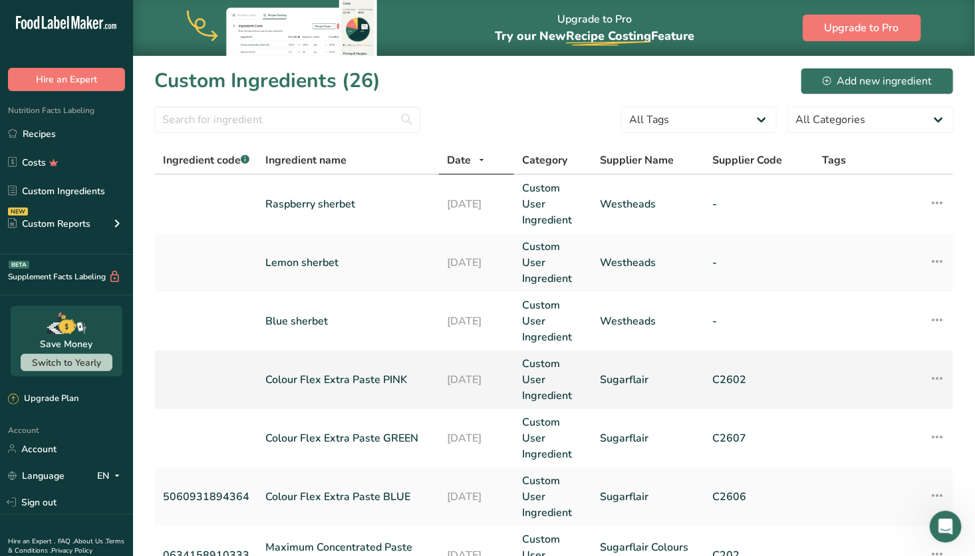
click at [373, 385] on link "Colour Flex Extra Paste PINK" at bounding box center [348, 380] width 166 height 16
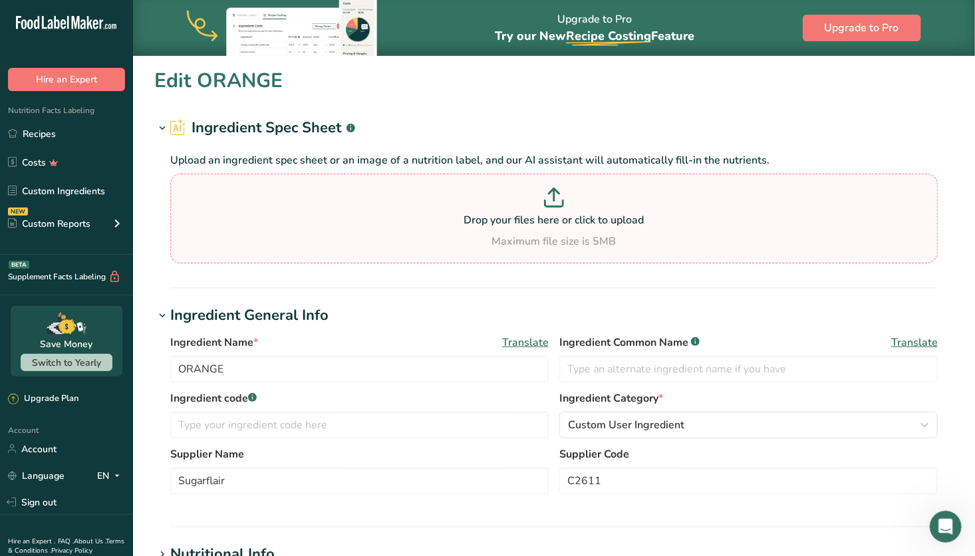
type input "Colour Flex Extra Paste PINK"
type input "C2602"
drag, startPoint x: 293, startPoint y: 367, endPoint x: 154, endPoint y: 341, distance: 141.6
click at [154, 341] on div "Ingredient Name * Translate Colour Flex Extra Paste PINK Ingredient Common Name…" at bounding box center [554, 419] width 800 height 184
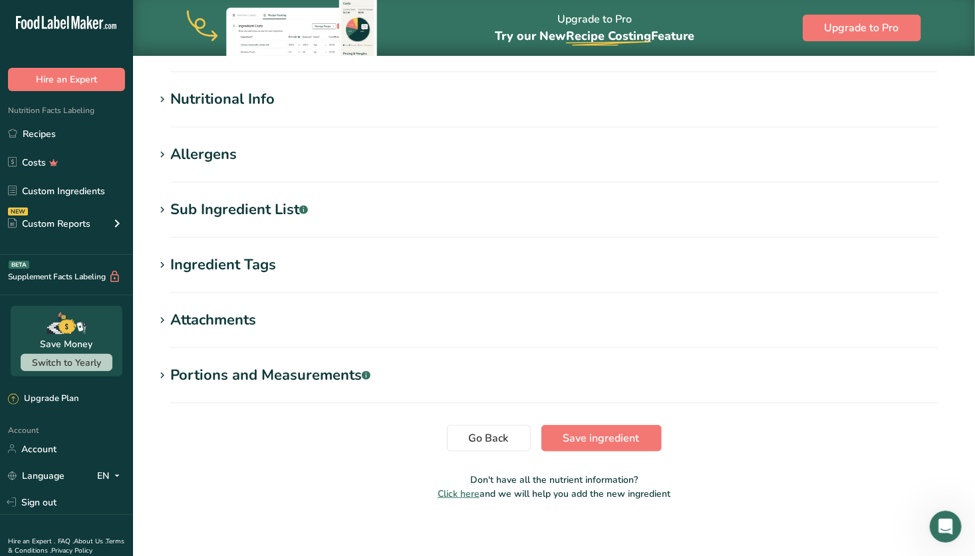
scroll to position [463, 0]
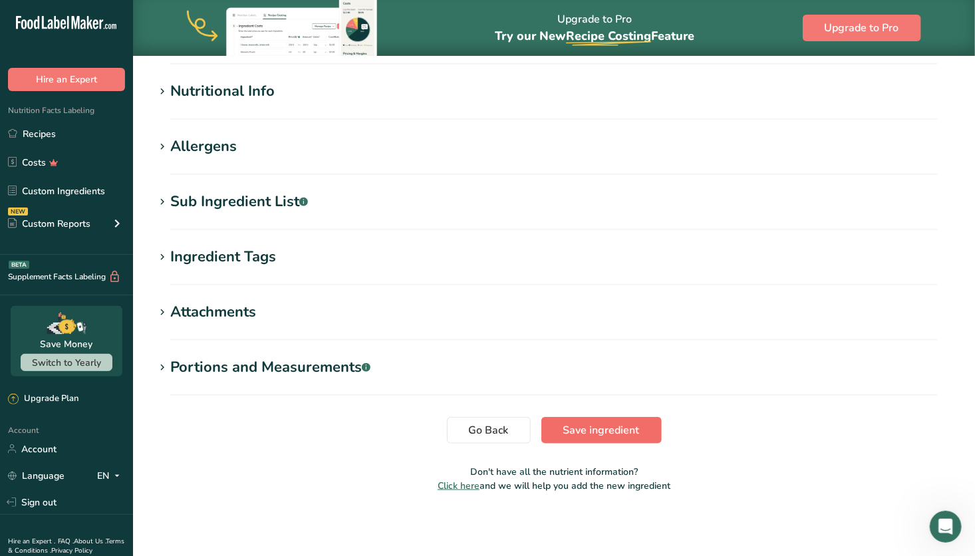
type input "PINK"
click at [599, 430] on span "Save ingredient" at bounding box center [602, 430] width 77 height 16
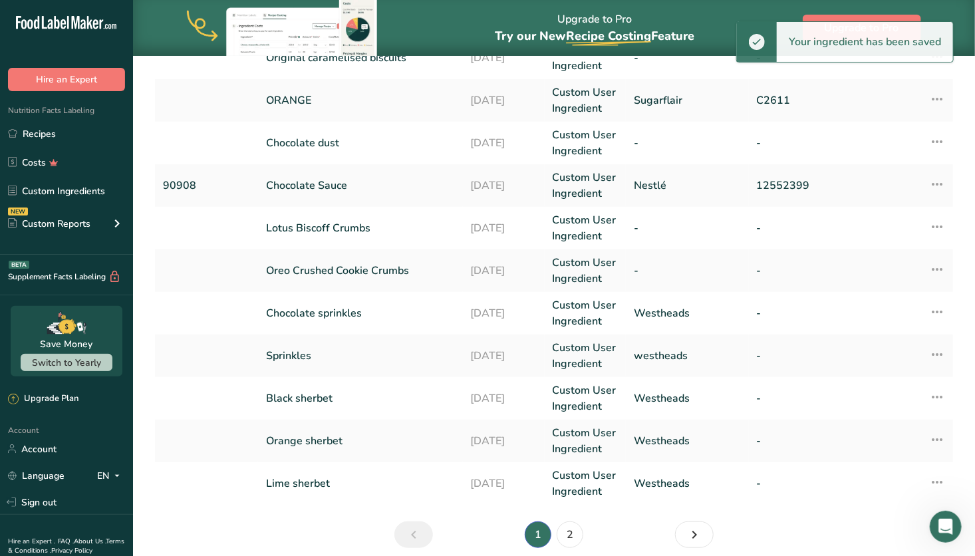
scroll to position [364, 0]
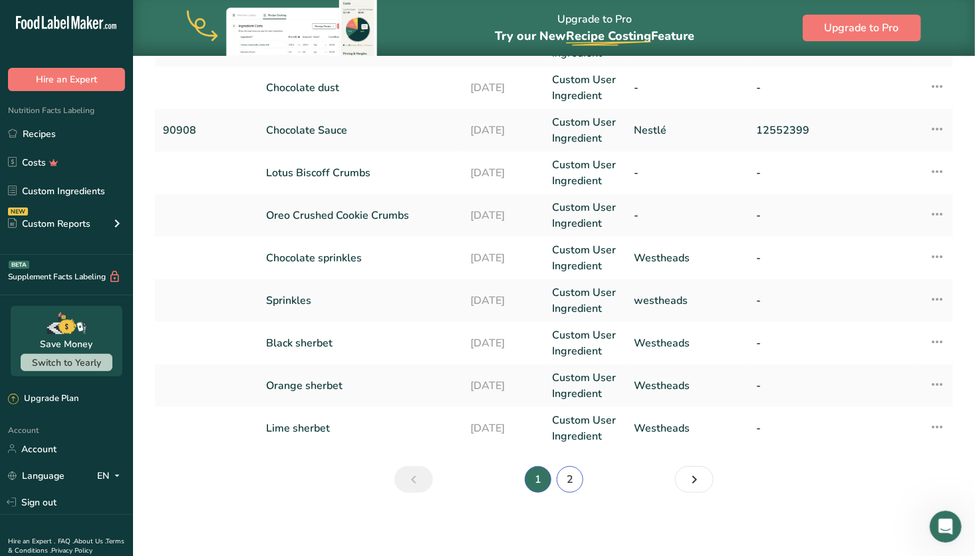
click at [570, 480] on link "2" at bounding box center [570, 479] width 27 height 27
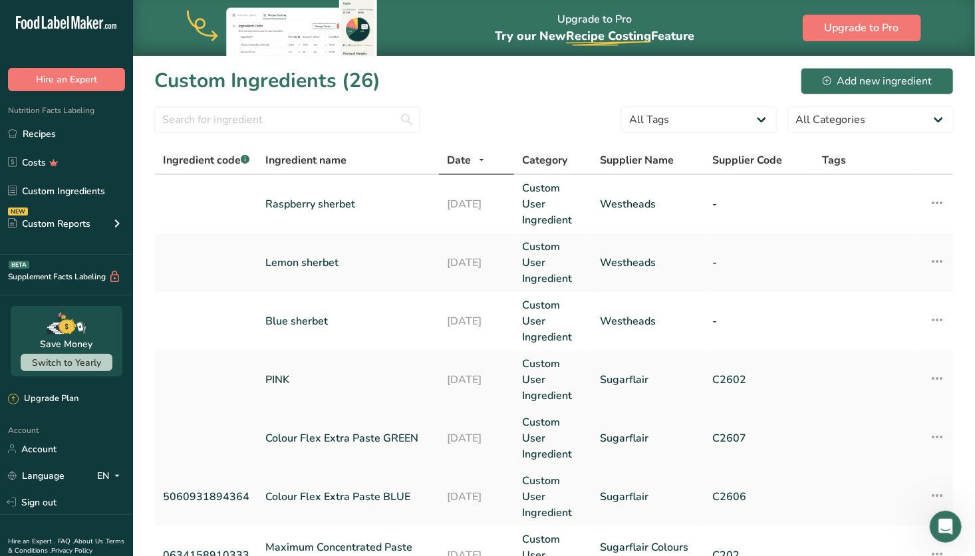
click at [345, 434] on link "Colour Flex Extra Paste GREEN" at bounding box center [348, 438] width 166 height 16
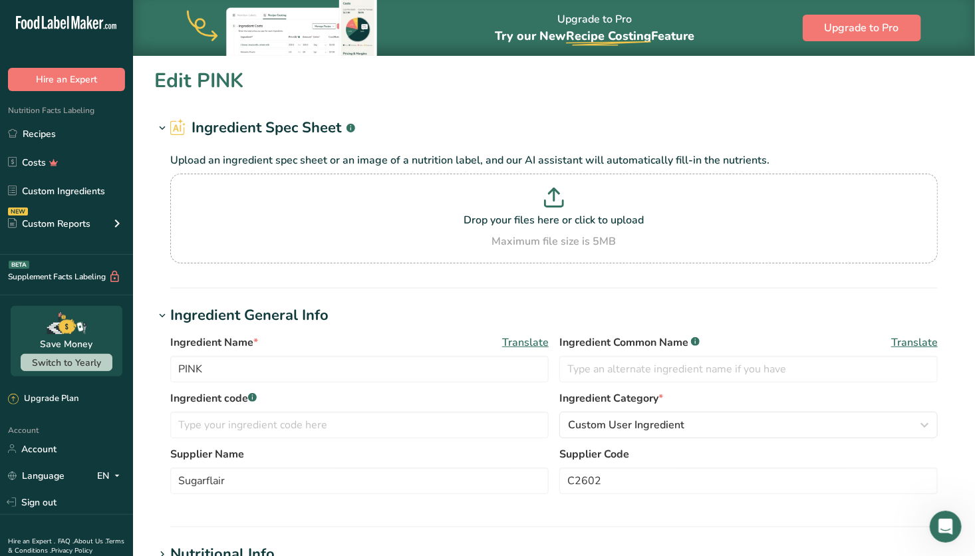
type input "Colour Flex Extra Paste GREEN"
type input "C2607"
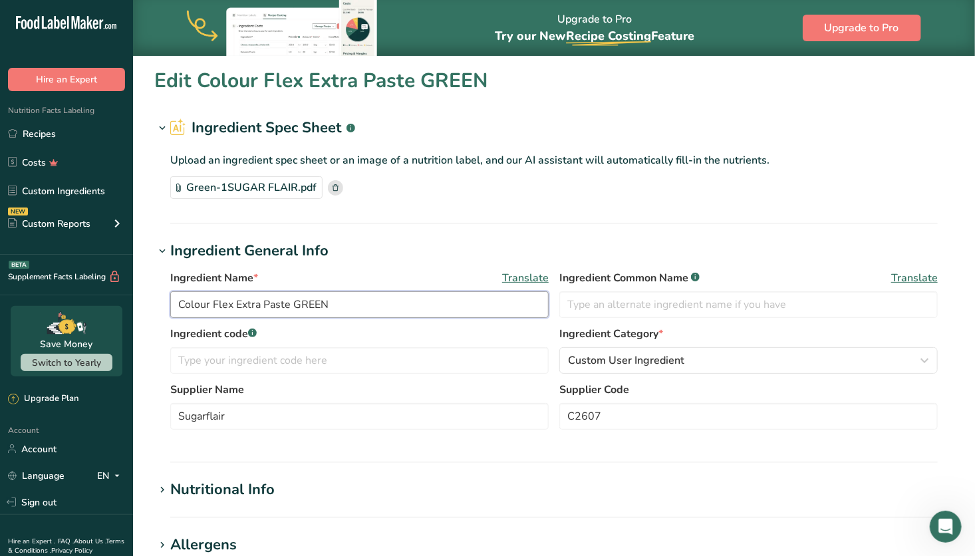
drag, startPoint x: 293, startPoint y: 303, endPoint x: 116, endPoint y: 284, distance: 178.0
click at [116, 284] on div ".a-20{fill:#fff;} Hire an Expert Nutrition Facts Labeling Recipes Costs Custom …" at bounding box center [487, 477] width 975 height 955
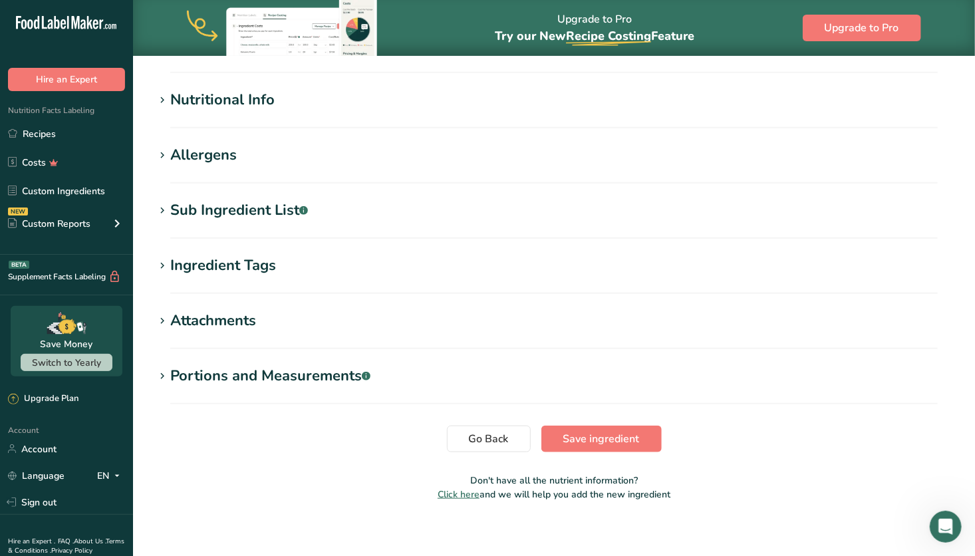
scroll to position [399, 0]
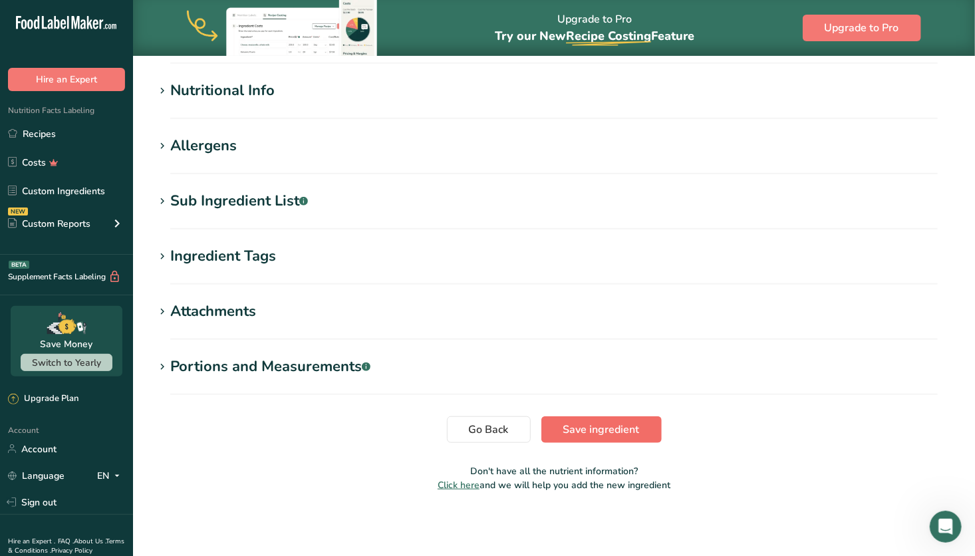
type input "GREEN"
click at [570, 428] on span "Save ingredient" at bounding box center [602, 430] width 77 height 16
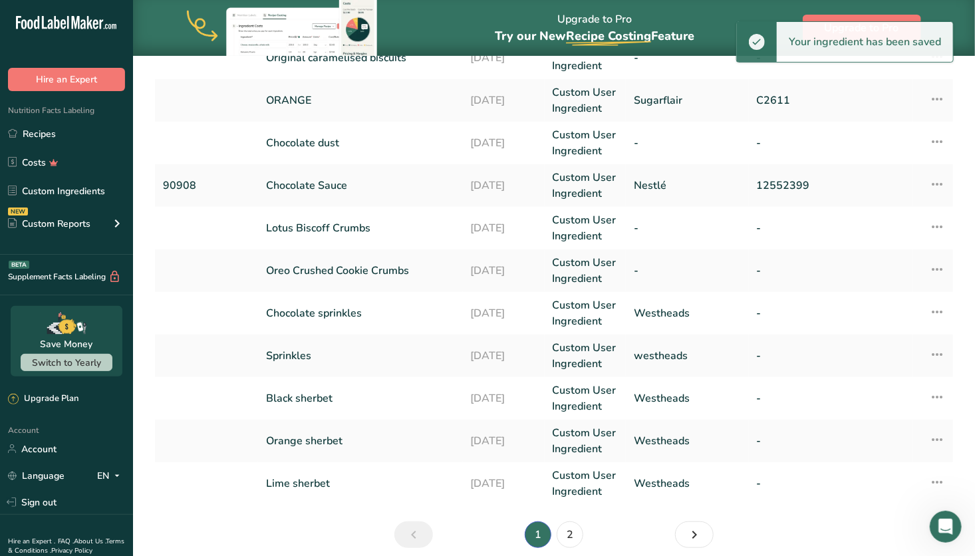
scroll to position [364, 0]
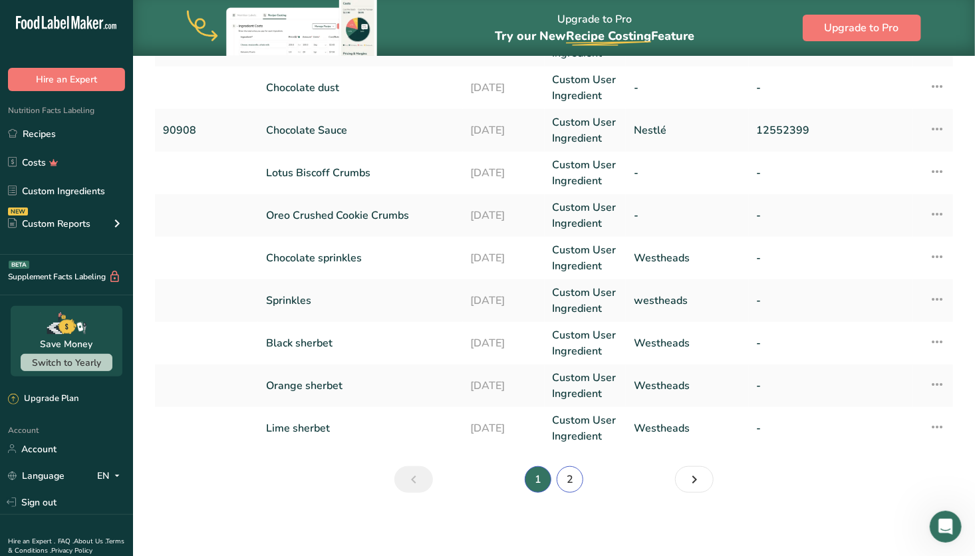
click at [570, 476] on link "2" at bounding box center [570, 479] width 27 height 27
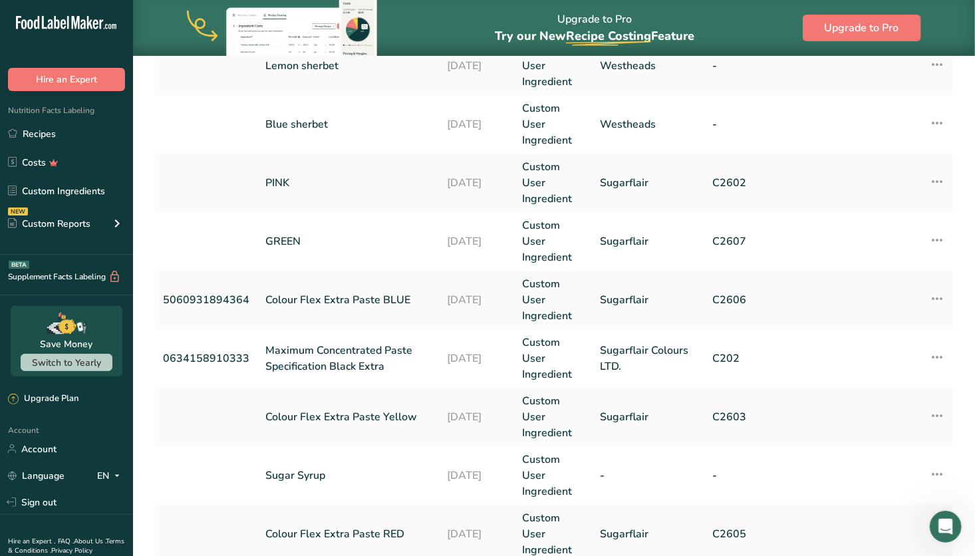
scroll to position [204, 0]
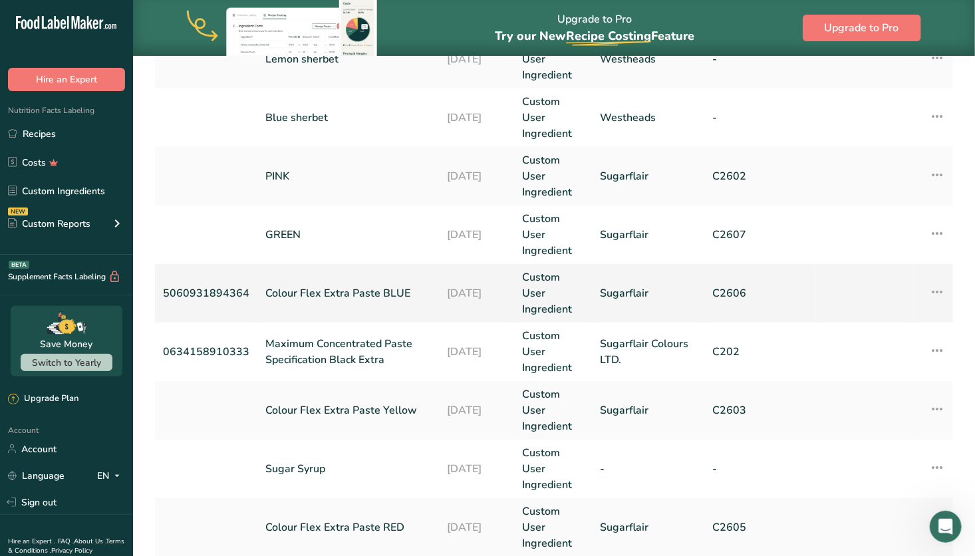
click at [373, 290] on link "Colour Flex Extra Paste BLUE" at bounding box center [348, 293] width 166 height 16
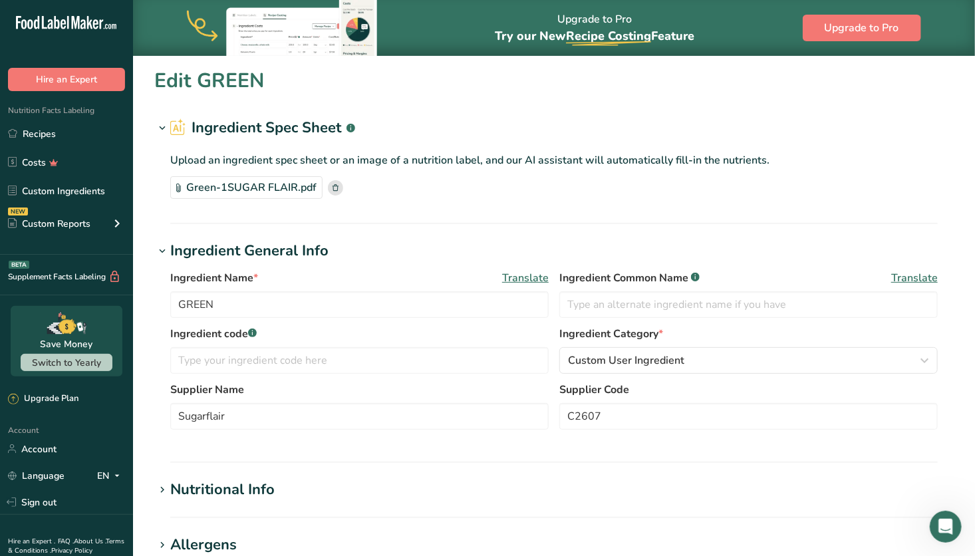
type input "Colour Flex Extra Paste BLUE"
type input "5060931894364"
type input "C2606"
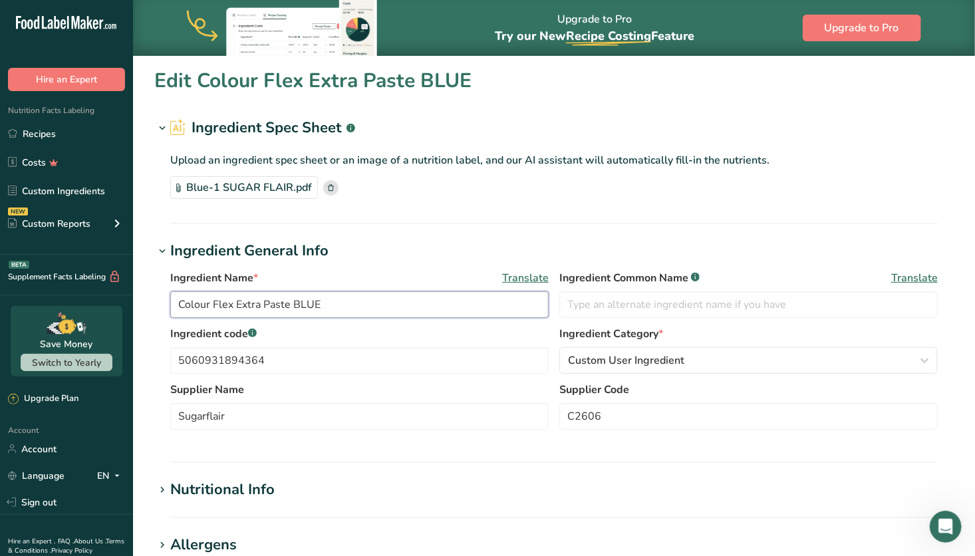
drag, startPoint x: 293, startPoint y: 306, endPoint x: 147, endPoint y: 282, distance: 148.3
click at [147, 282] on section "Edit Colour Flex Extra Paste BLUE Ingredient Spec Sheet .a-a{fill:#347362;}.b-a…" at bounding box center [554, 484] width 842 height 858
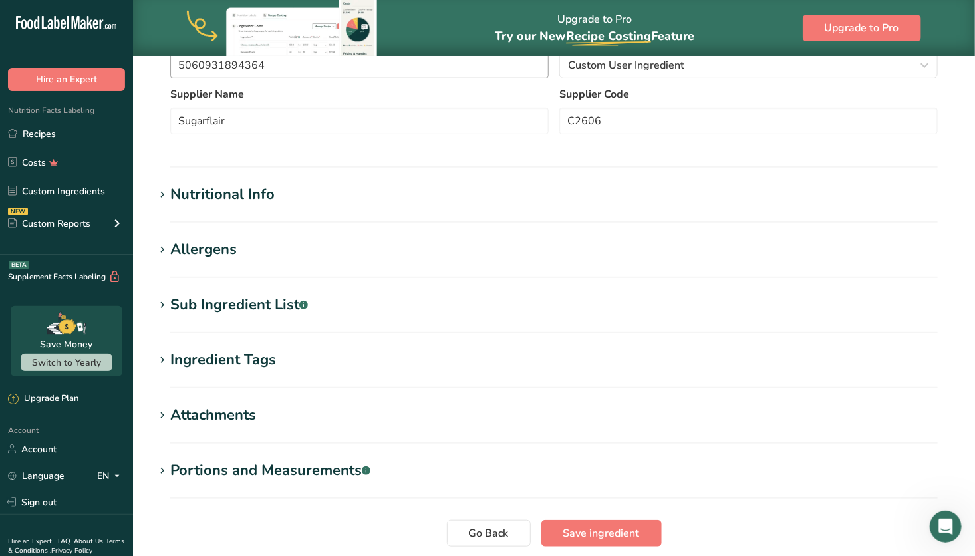
scroll to position [296, 0]
type input "BLUE"
click at [434, 244] on h1 "Allergens" at bounding box center [554, 249] width 800 height 22
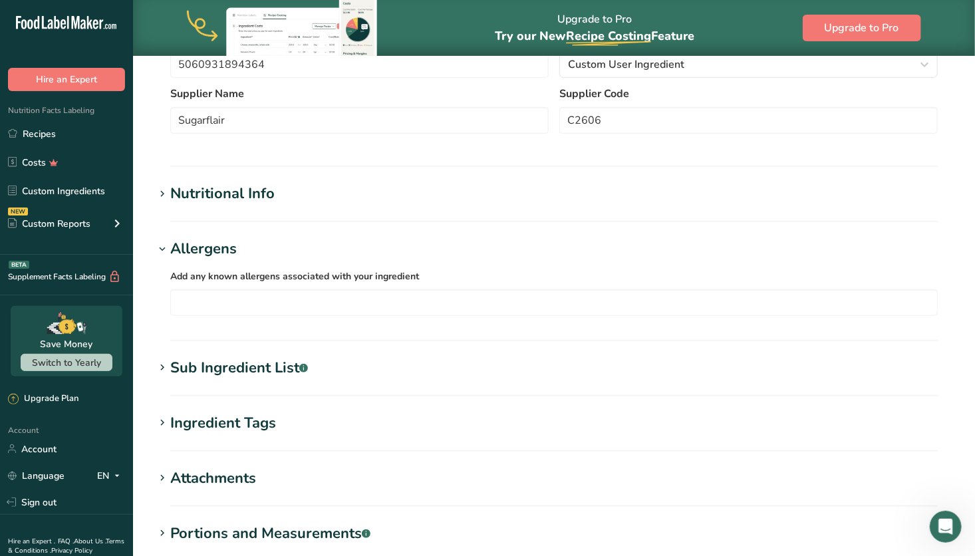
click at [434, 244] on h1 "Allergens" at bounding box center [554, 249] width 800 height 22
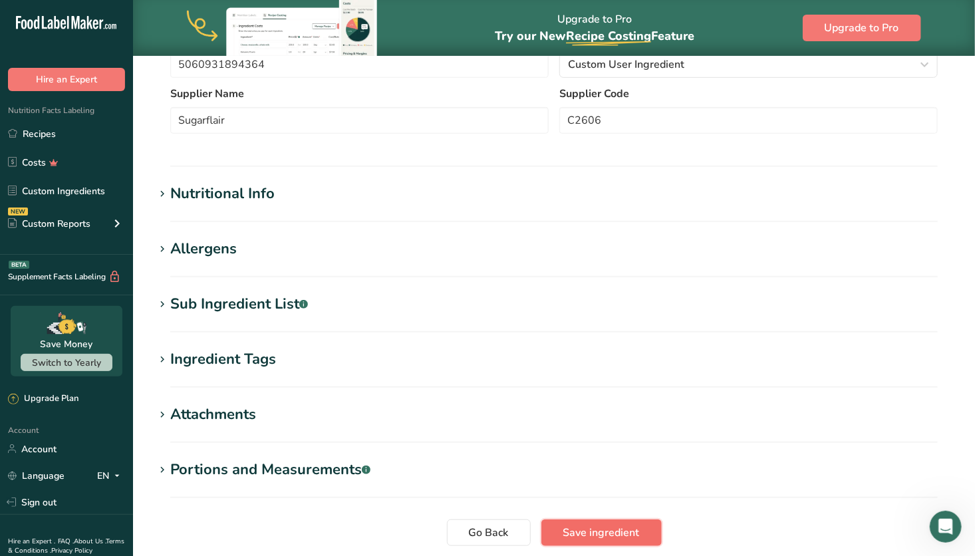
click at [589, 534] on span "Save ingredient" at bounding box center [602, 533] width 77 height 16
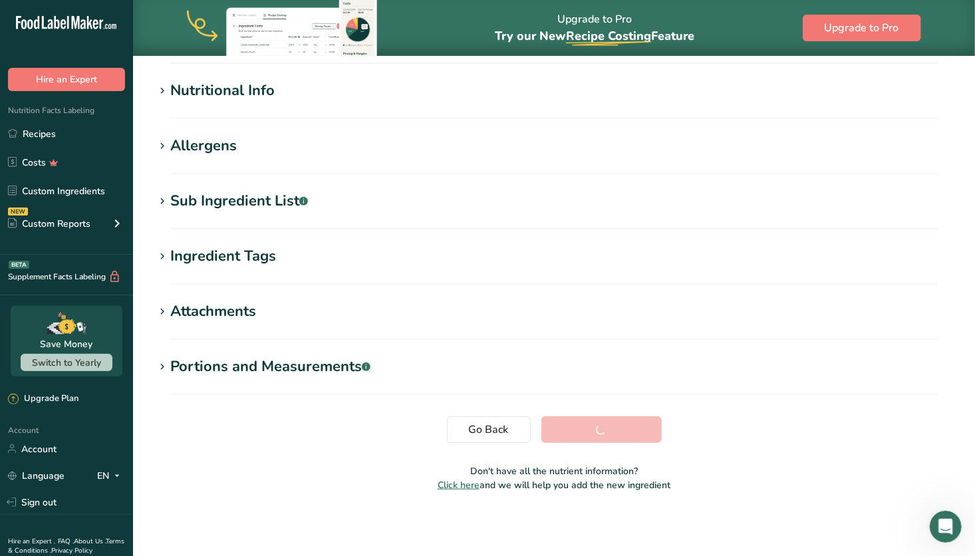
scroll to position [148, 0]
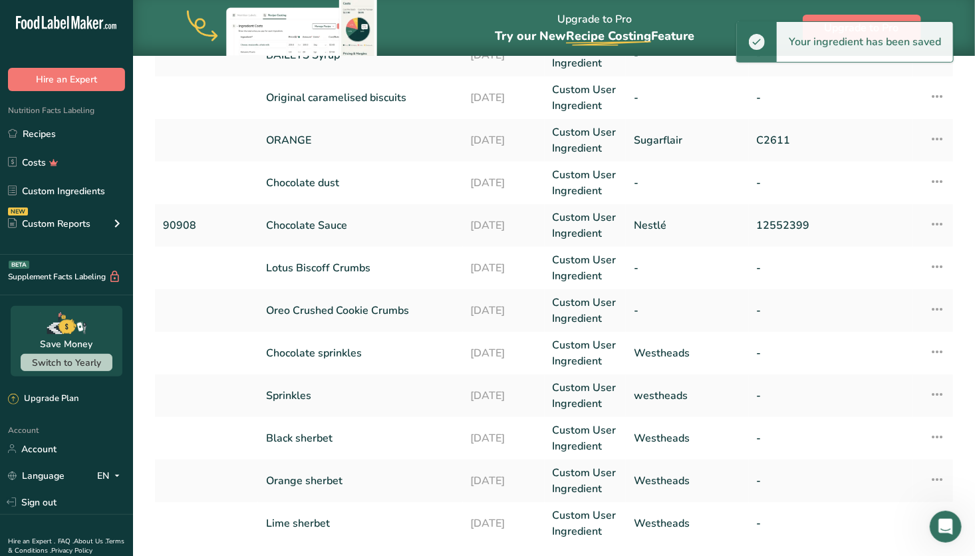
scroll to position [364, 0]
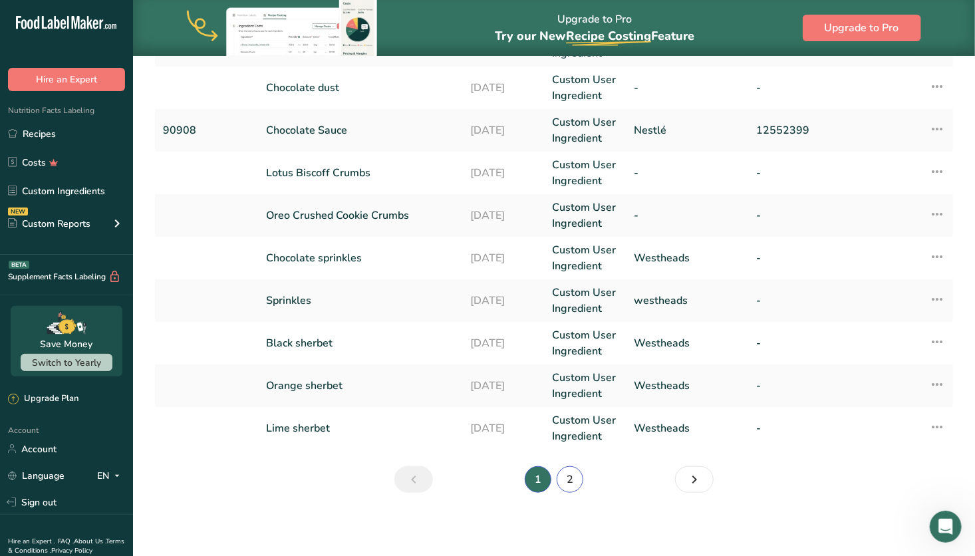
click at [568, 475] on link "2" at bounding box center [570, 479] width 27 height 27
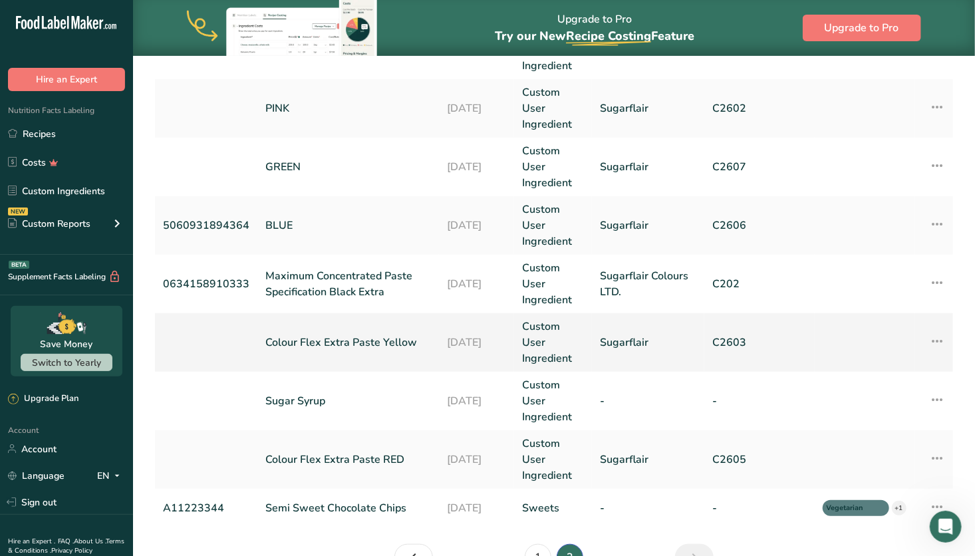
scroll to position [274, 0]
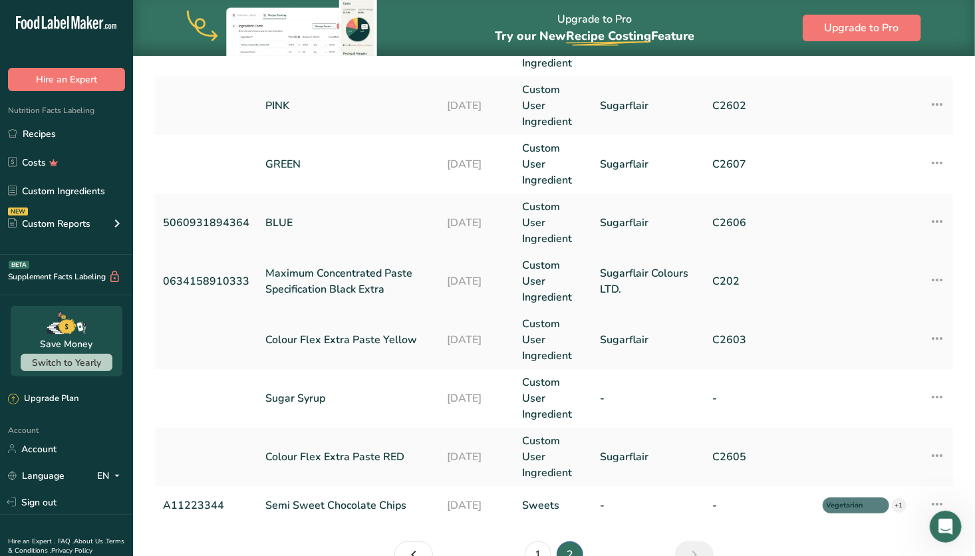
click at [403, 285] on link "Maximum Concentrated Paste Specification Black Extra" at bounding box center [348, 281] width 166 height 32
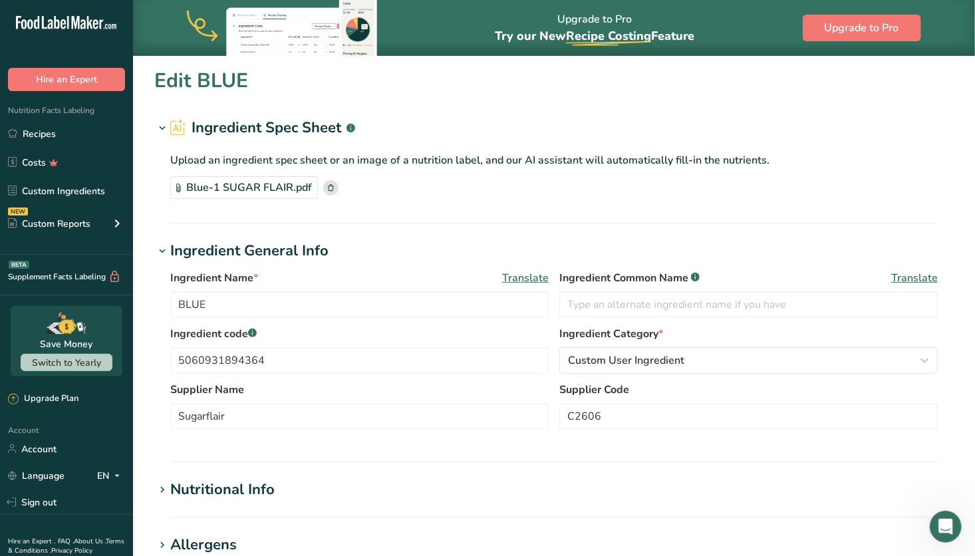
type input "Maximum Concentrated Paste Specification Black Extra"
type input "0634158910333"
type input "Sugarflair Colours LTD."
type input "C202"
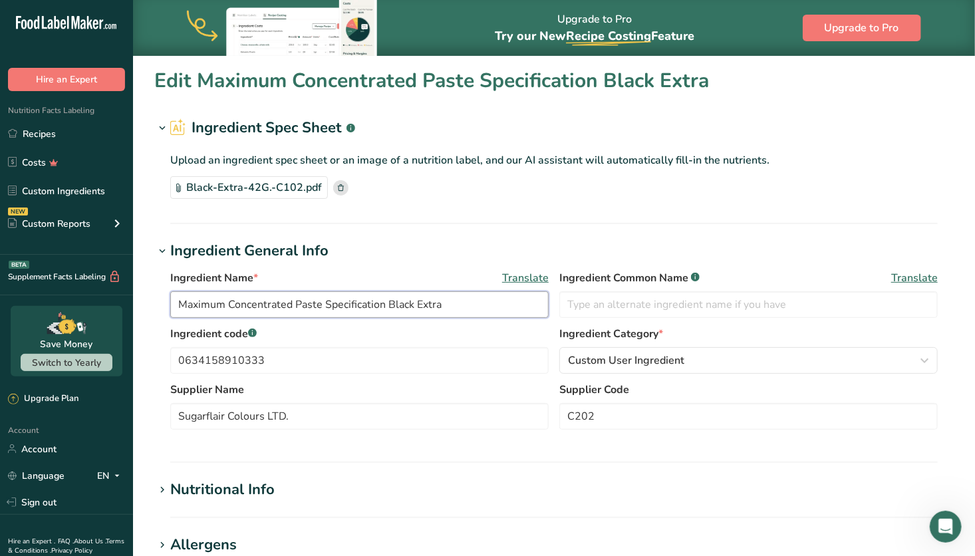
drag, startPoint x: 462, startPoint y: 311, endPoint x: 100, endPoint y: 306, distance: 362.0
click at [100, 306] on div ".a-20{fill:#fff;} Hire an Expert Nutrition Facts Labeling Recipes Costs Custom …" at bounding box center [487, 477] width 975 height 955
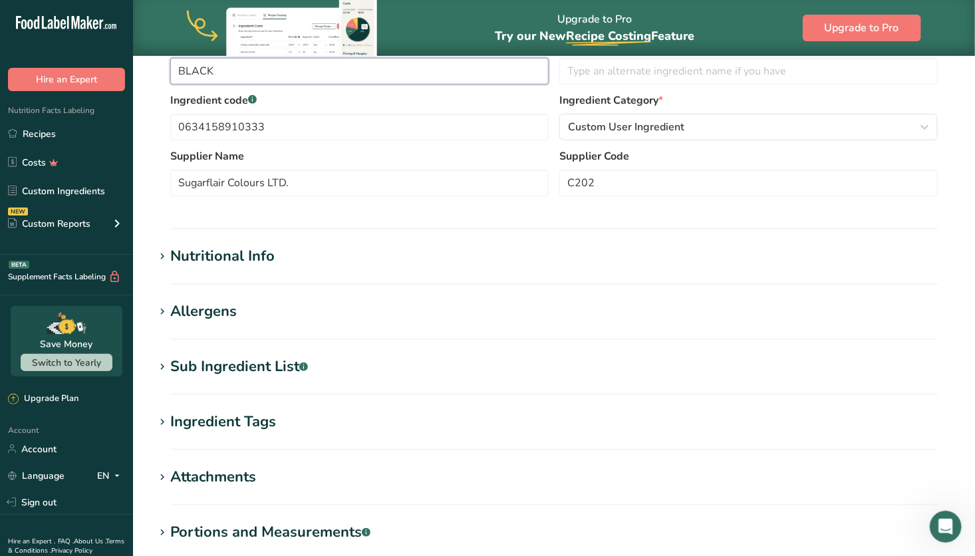
scroll to position [247, 0]
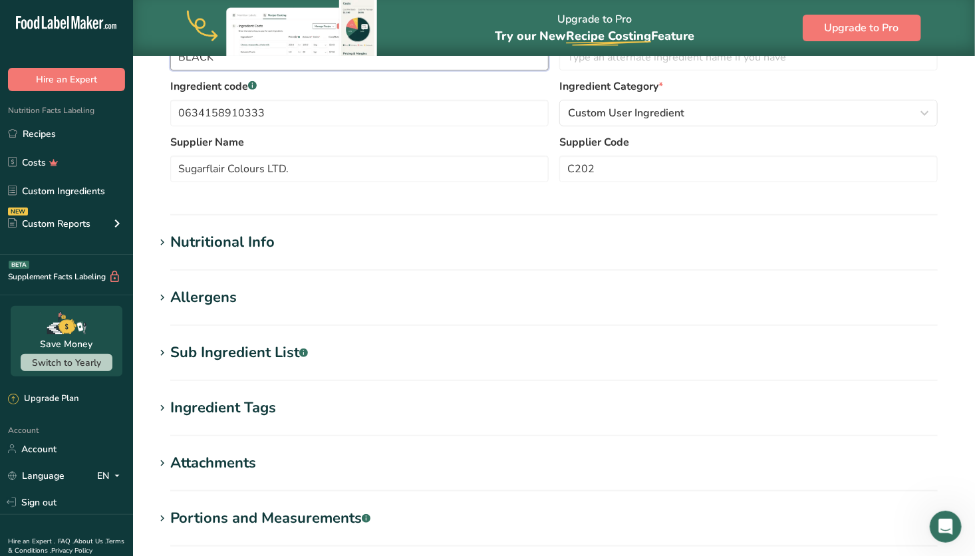
type input "BLACK"
click at [259, 300] on h1 "Allergens" at bounding box center [554, 298] width 800 height 22
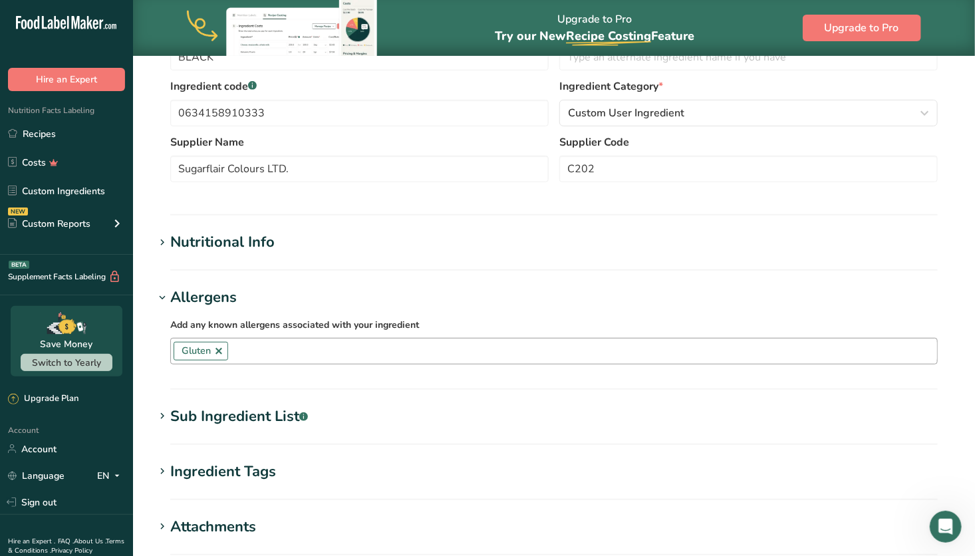
click at [220, 347] on link at bounding box center [219, 351] width 11 height 11
click at [482, 269] on hr at bounding box center [554, 269] width 768 height 1
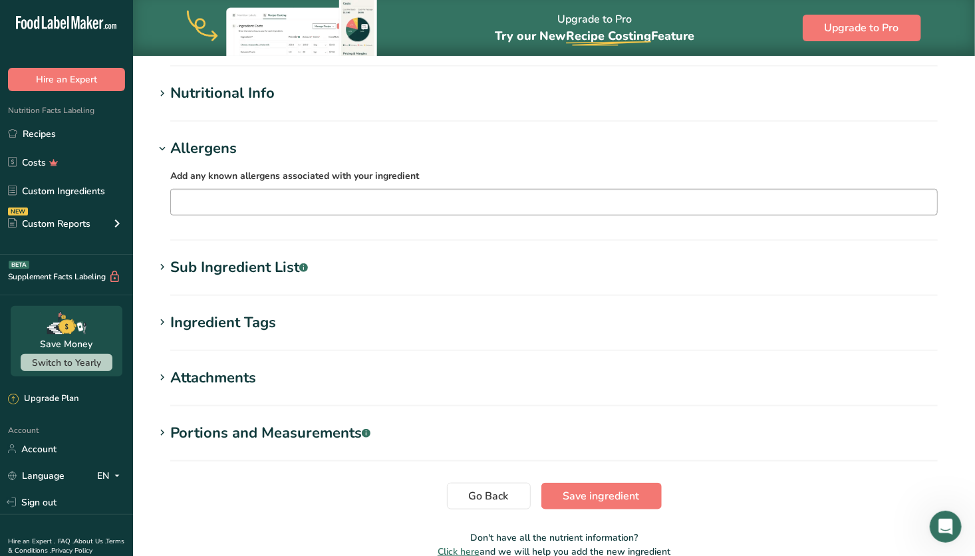
scroll to position [462, 0]
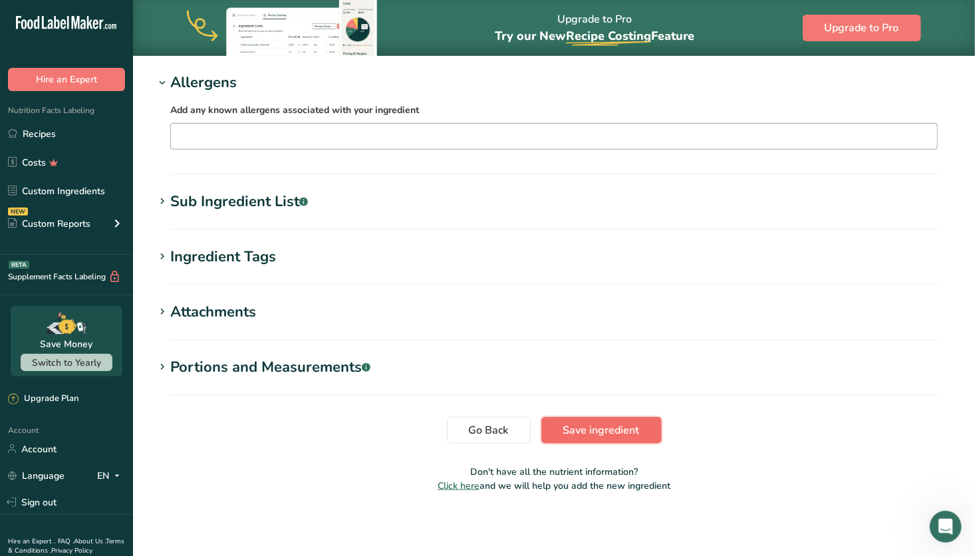
click at [635, 424] on span "Save ingredient" at bounding box center [602, 430] width 77 height 16
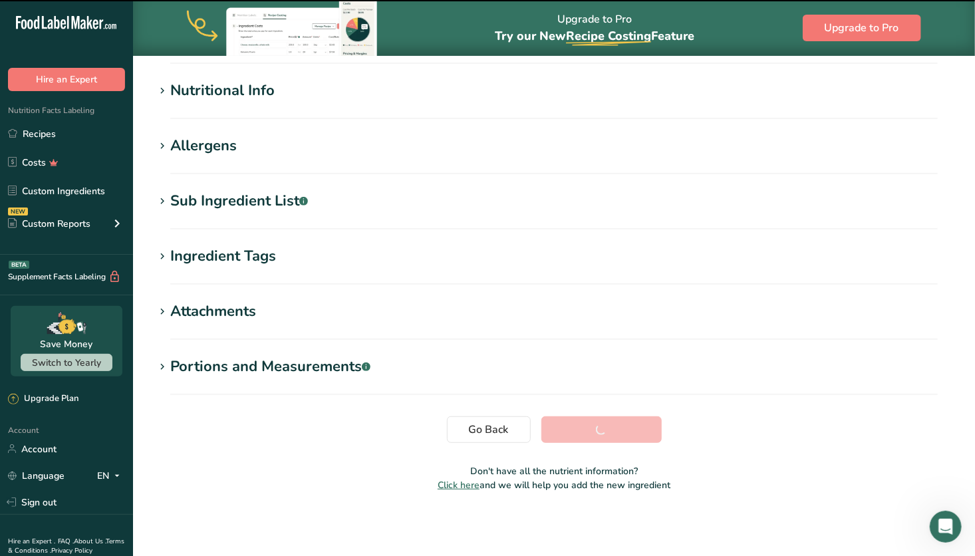
scroll to position [148, 0]
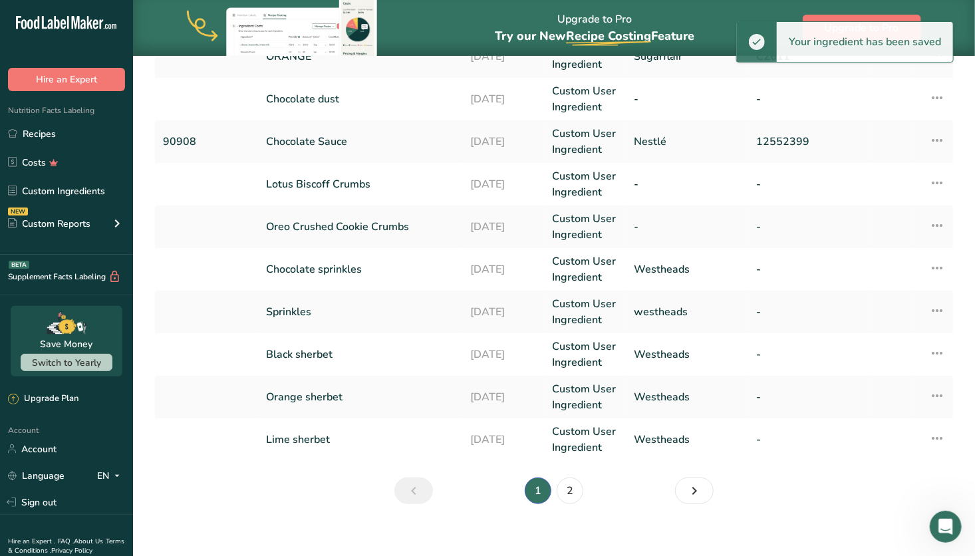
scroll to position [364, 0]
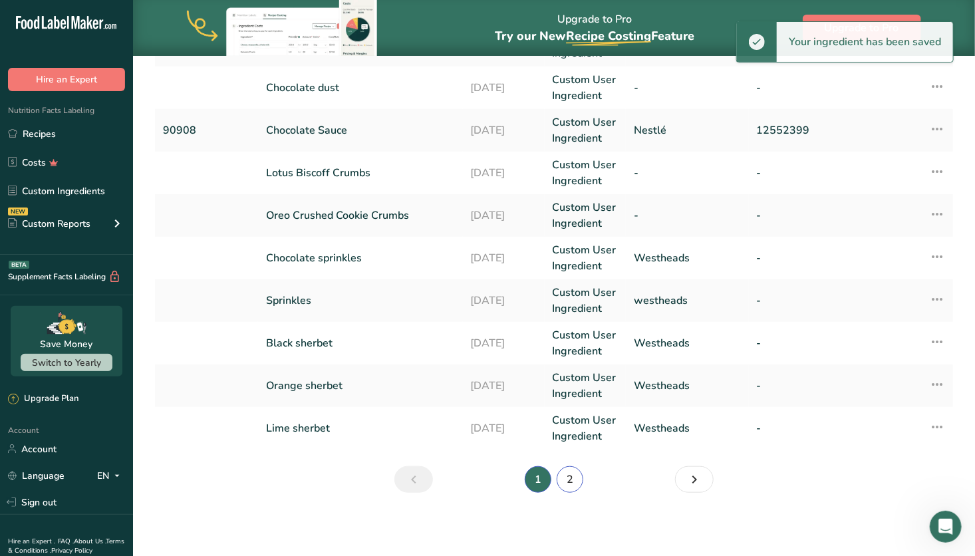
click at [572, 483] on link "2" at bounding box center [570, 479] width 27 height 27
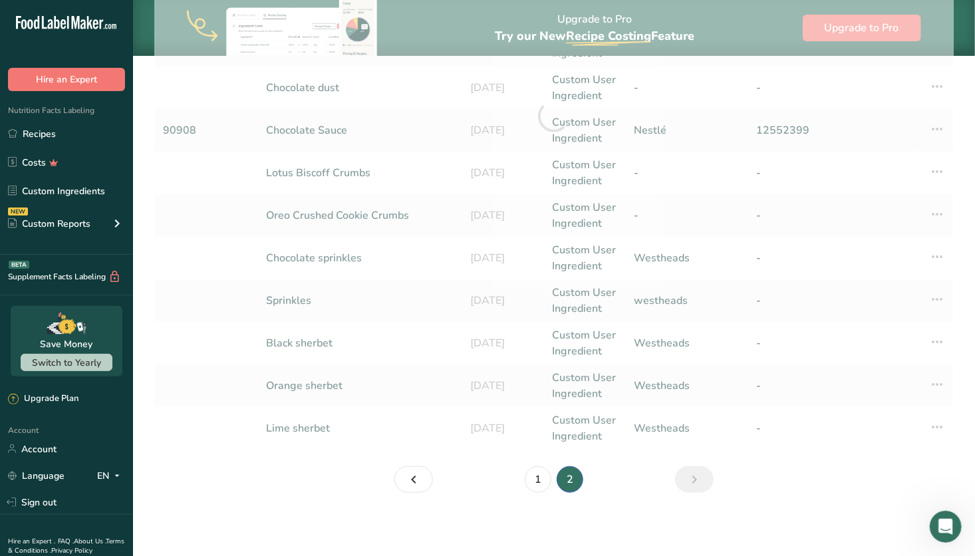
scroll to position [349, 0]
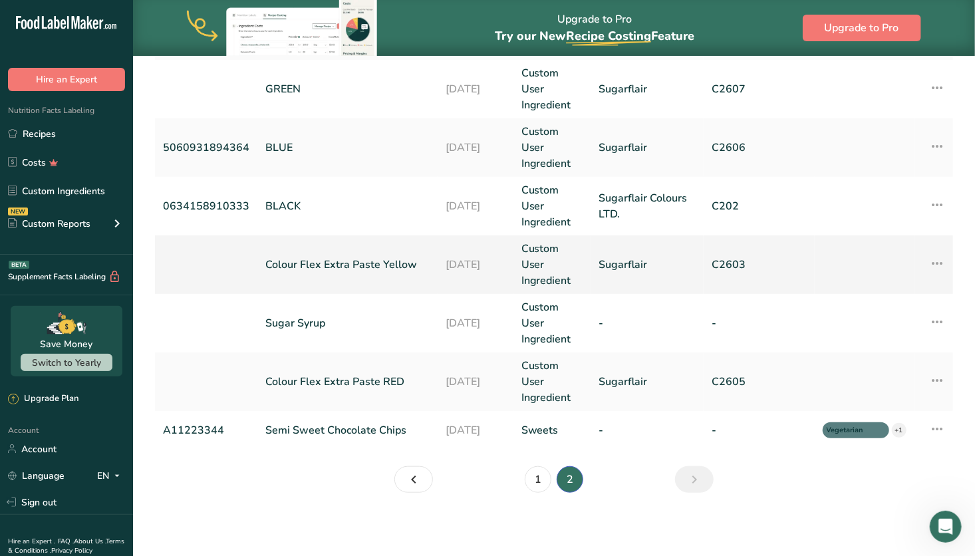
click at [397, 257] on link "Colour Flex Extra Paste Yellow" at bounding box center [347, 265] width 164 height 16
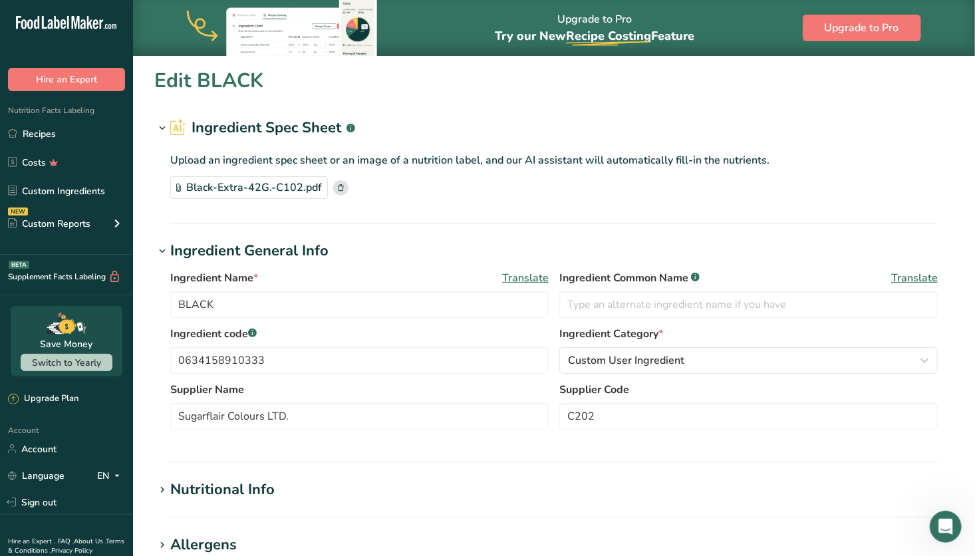
type input "Colour Flex Extra Paste Yellow"
type input "Sugarflair"
type input "C2603"
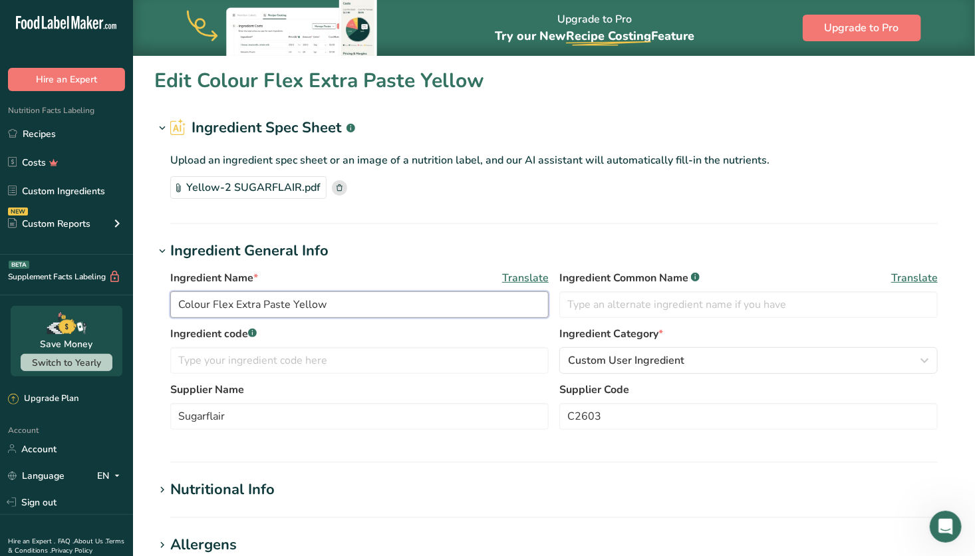
drag, startPoint x: 293, startPoint y: 303, endPoint x: 154, endPoint y: 281, distance: 141.3
click at [154, 281] on div "Ingredient Name * Translate Colour Flex Extra Paste Yellow Ingredient Common Na…" at bounding box center [554, 354] width 800 height 184
drag, startPoint x: 232, startPoint y: 299, endPoint x: 67, endPoint y: 263, distance: 168.9
click at [67, 263] on div ".a-20{fill:#fff;} Hire an Expert Nutrition Facts Labeling Recipes Costs Custom …" at bounding box center [487, 477] width 975 height 955
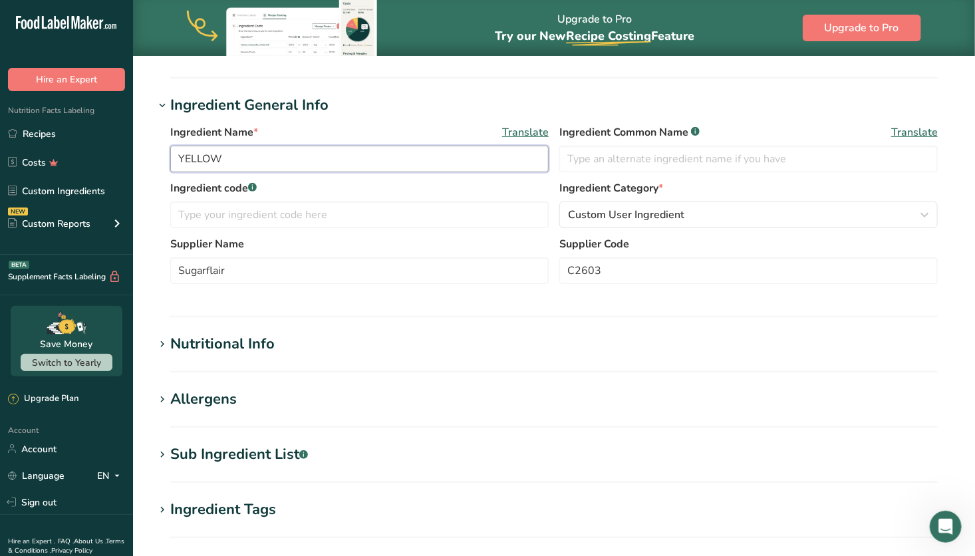
scroll to position [160, 0]
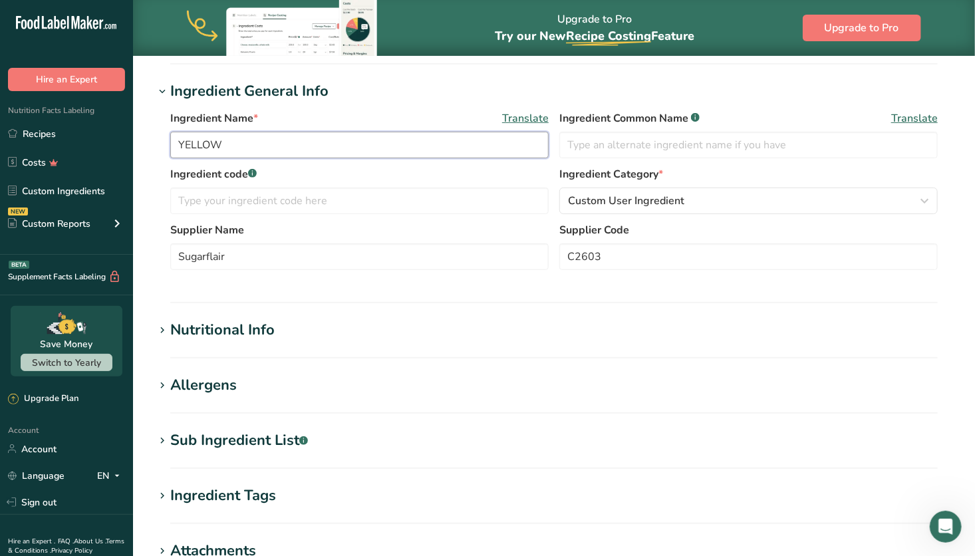
type input "YELLOW"
click at [291, 388] on h1 "Allergens" at bounding box center [554, 386] width 800 height 22
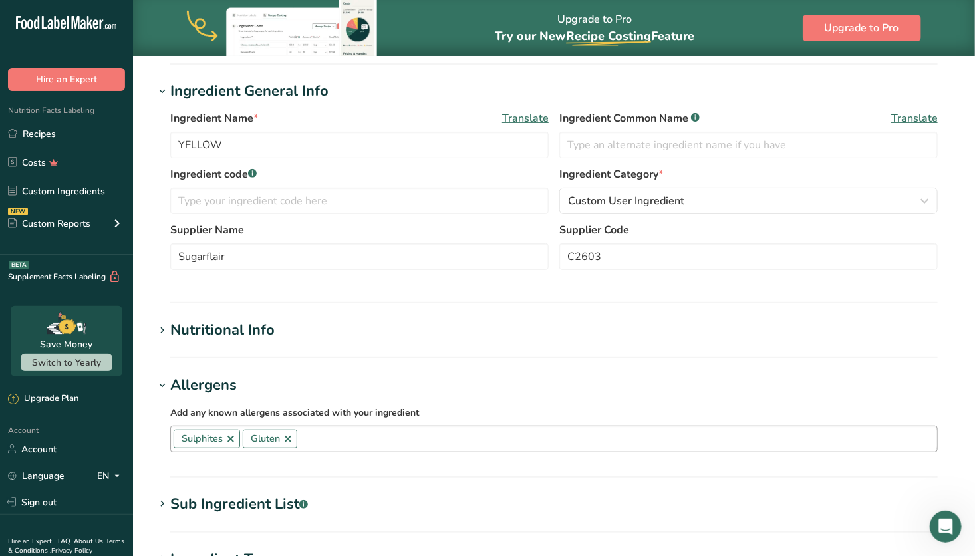
click at [228, 440] on link at bounding box center [231, 439] width 11 height 11
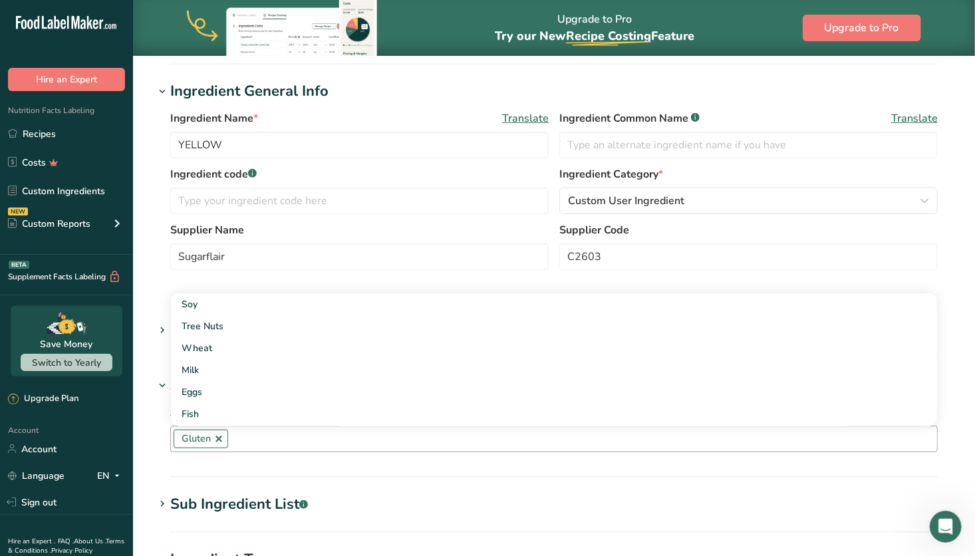
click at [222, 437] on link at bounding box center [219, 439] width 11 height 11
click at [509, 468] on section "Allergens Add any known allergens associated with your ingredient Soy Tree Nuts…" at bounding box center [554, 426] width 800 height 103
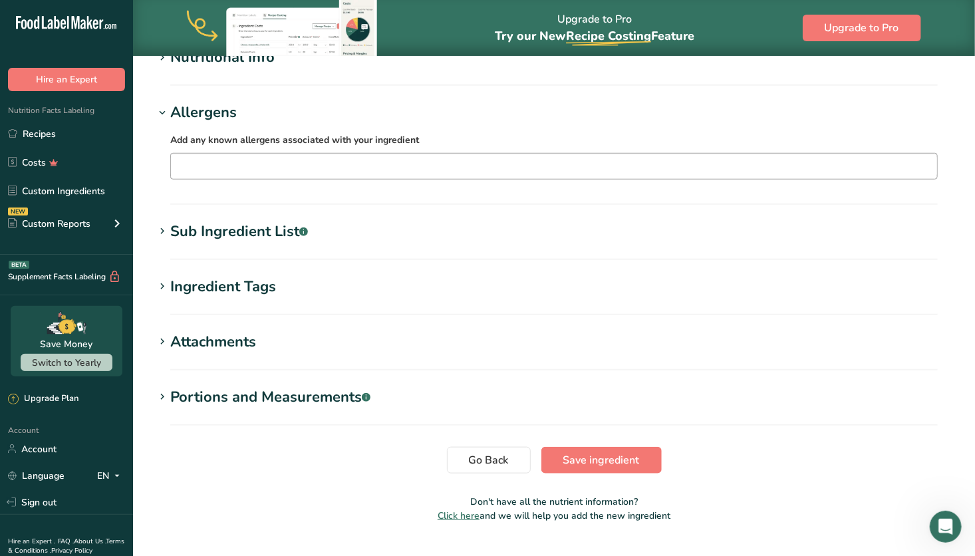
scroll to position [462, 0]
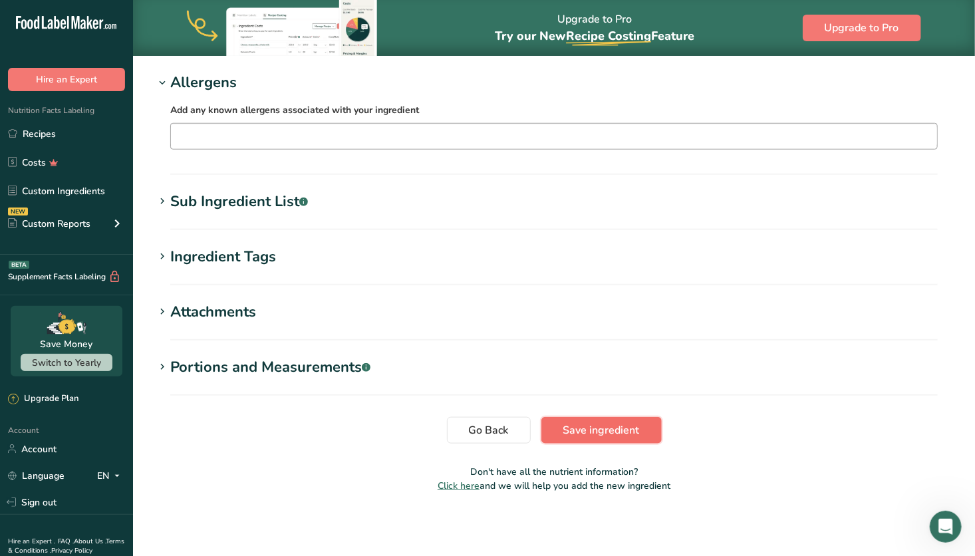
click at [600, 428] on span "Save ingredient" at bounding box center [602, 430] width 77 height 16
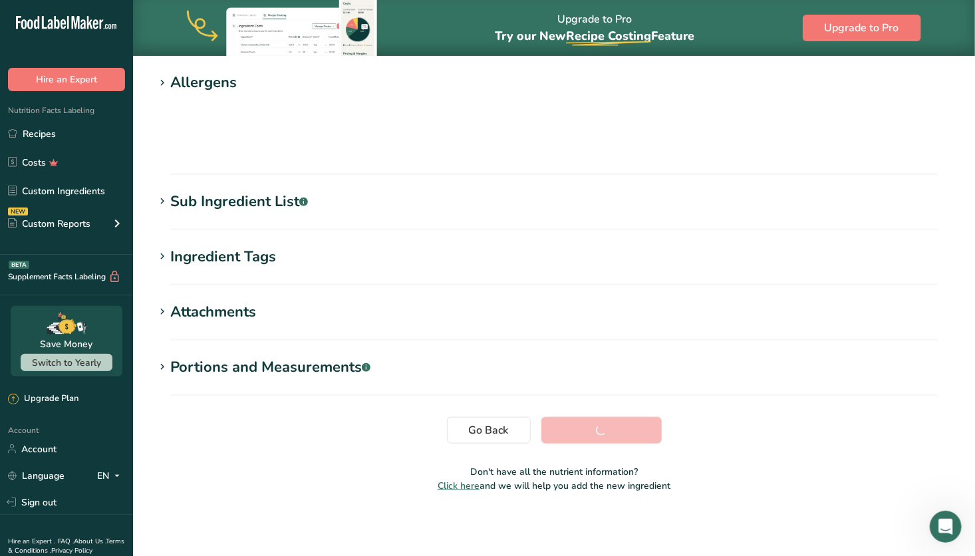
scroll to position [148, 0]
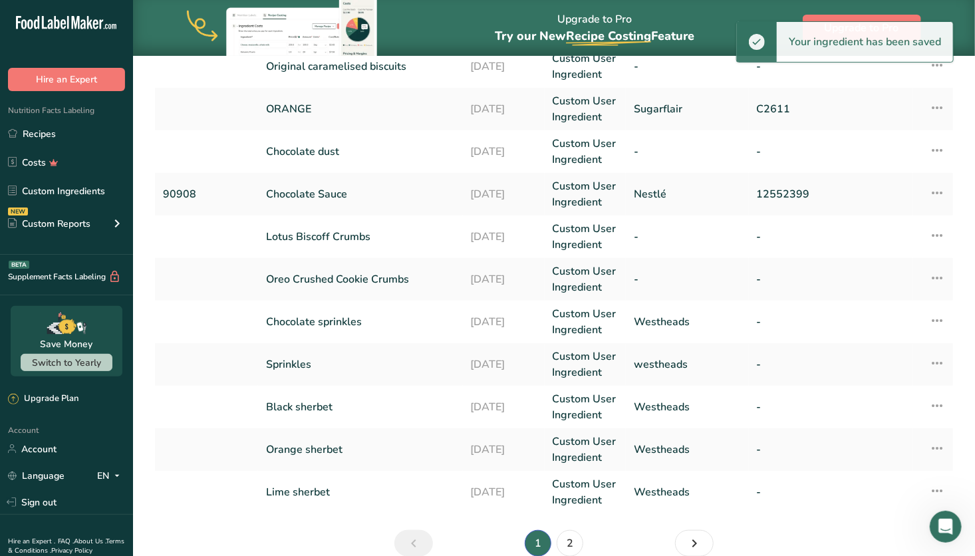
scroll to position [364, 0]
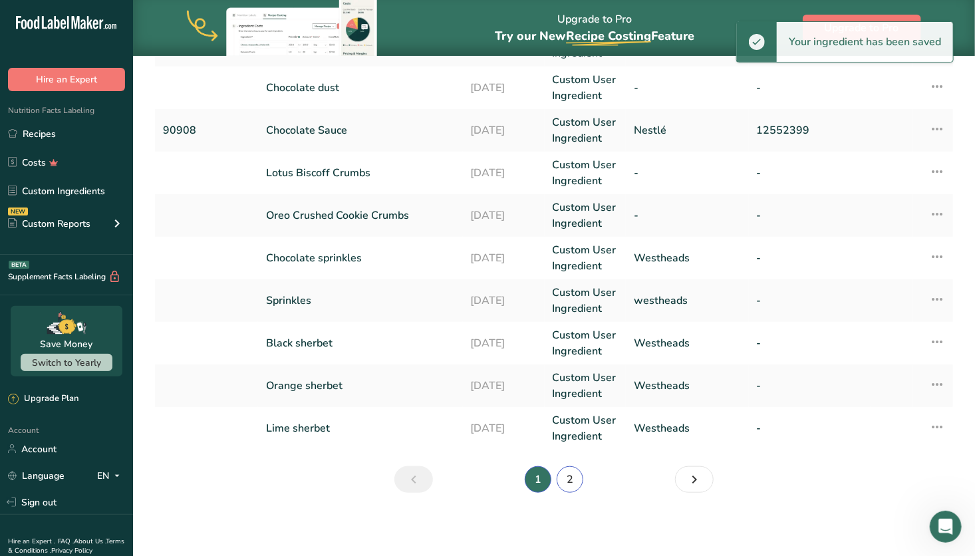
click at [573, 473] on link "2" at bounding box center [570, 479] width 27 height 27
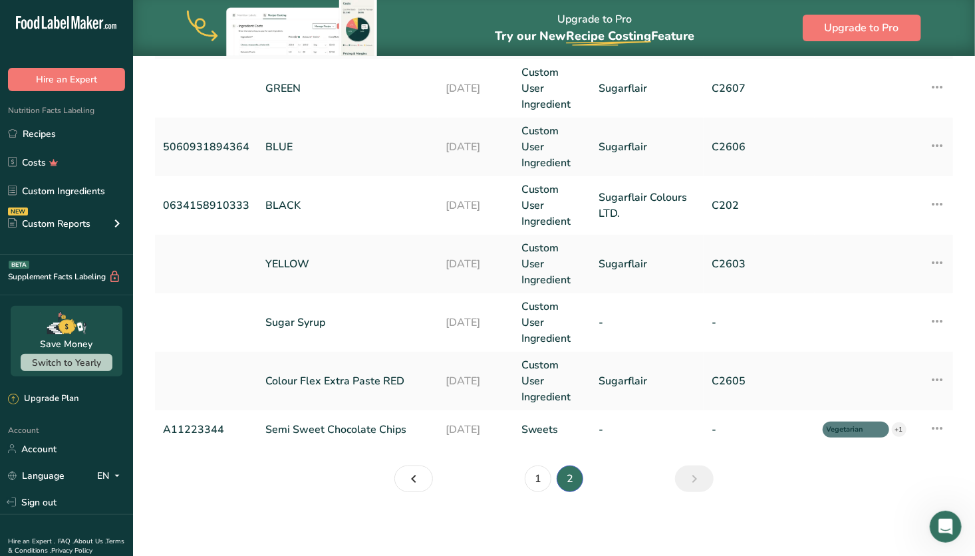
scroll to position [349, 0]
click at [397, 381] on link "Colour Flex Extra Paste RED" at bounding box center [347, 382] width 164 height 16
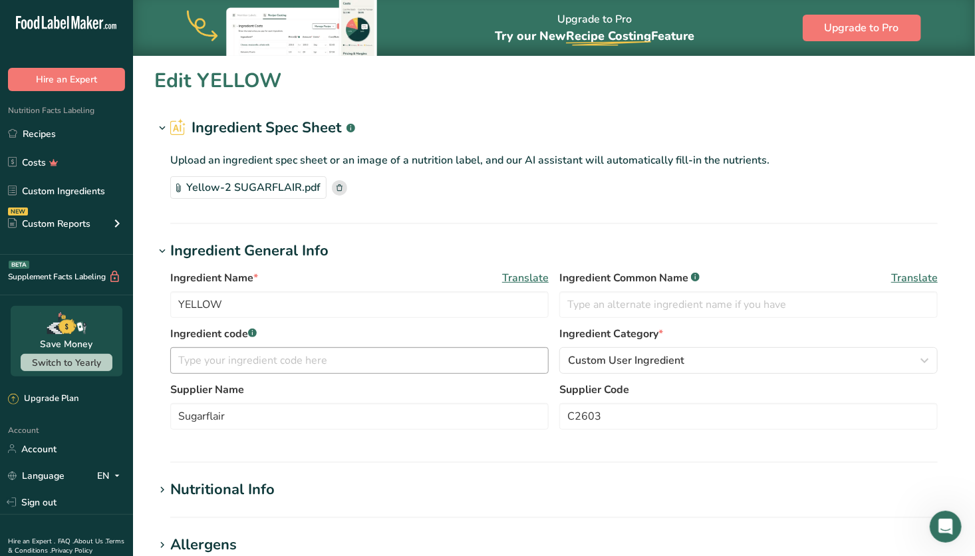
type input "Colour Flex Extra Paste RED"
type input "C2605"
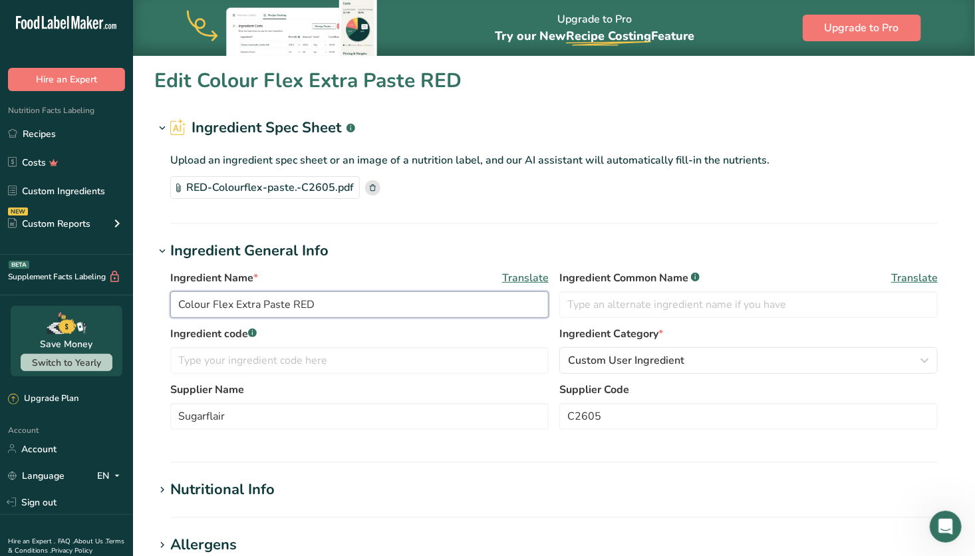
drag, startPoint x: 293, startPoint y: 303, endPoint x: 81, endPoint y: 261, distance: 216.5
click at [81, 261] on div ".a-20{fill:#fff;} Hire an Expert Nutrition Facts Labeling Recipes Costs Custom …" at bounding box center [487, 477] width 975 height 955
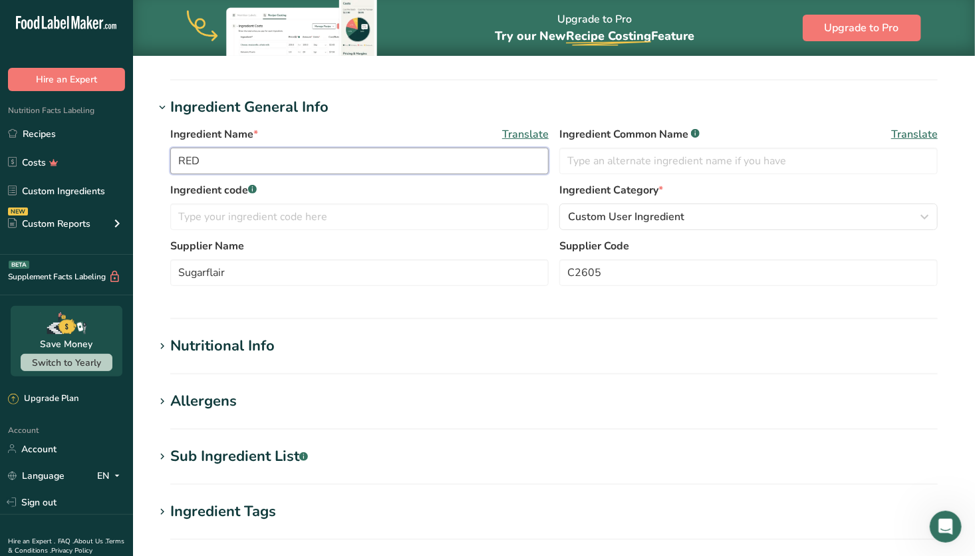
scroll to position [159, 0]
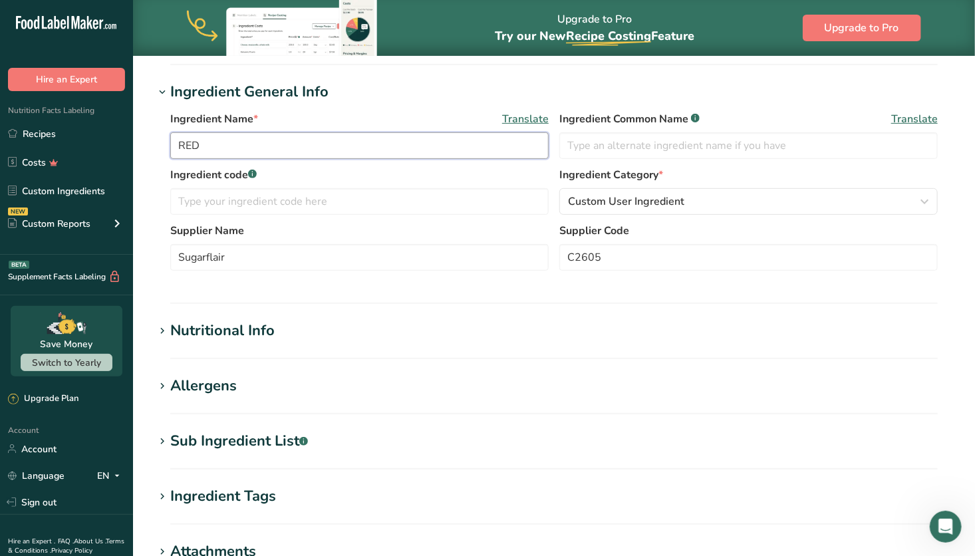
type input "RED"
click at [251, 371] on section "Edit RED Ingredient Spec Sheet .a-a{fill:#347362;}.b-a{fill:#fff;} Upload an in…" at bounding box center [554, 325] width 842 height 858
click at [235, 389] on div "Allergens" at bounding box center [203, 386] width 67 height 22
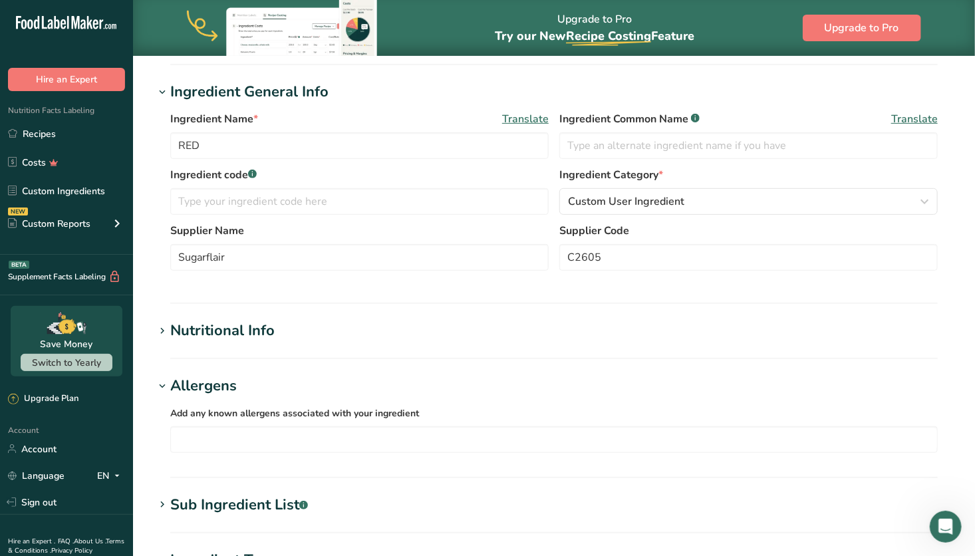
click at [235, 389] on div "Allergens" at bounding box center [203, 386] width 67 height 22
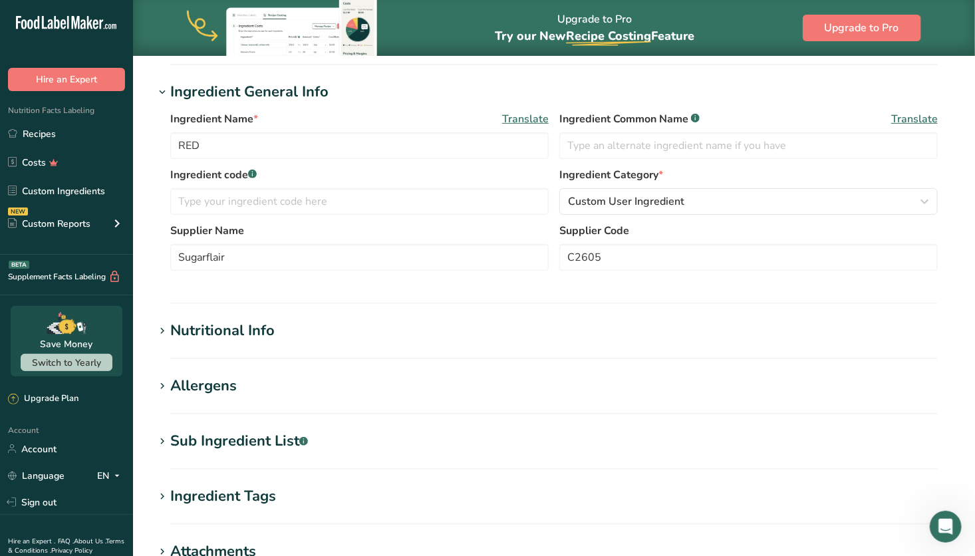
scroll to position [399, 0]
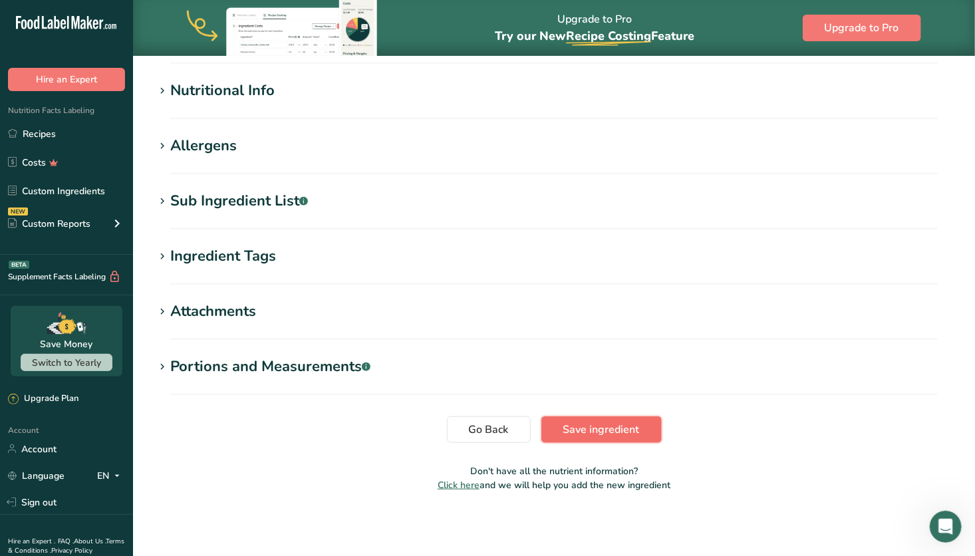
click at [605, 433] on span "Save ingredient" at bounding box center [602, 430] width 77 height 16
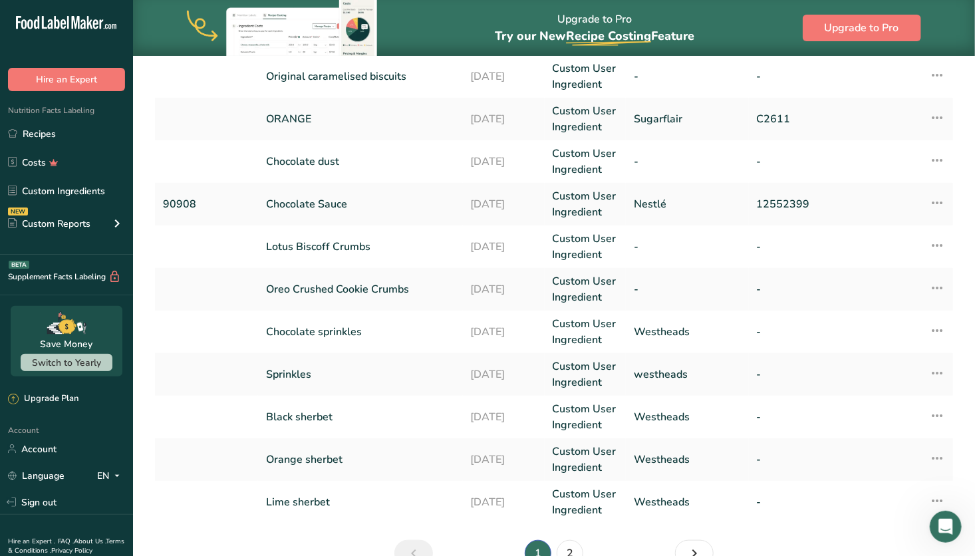
scroll to position [364, 0]
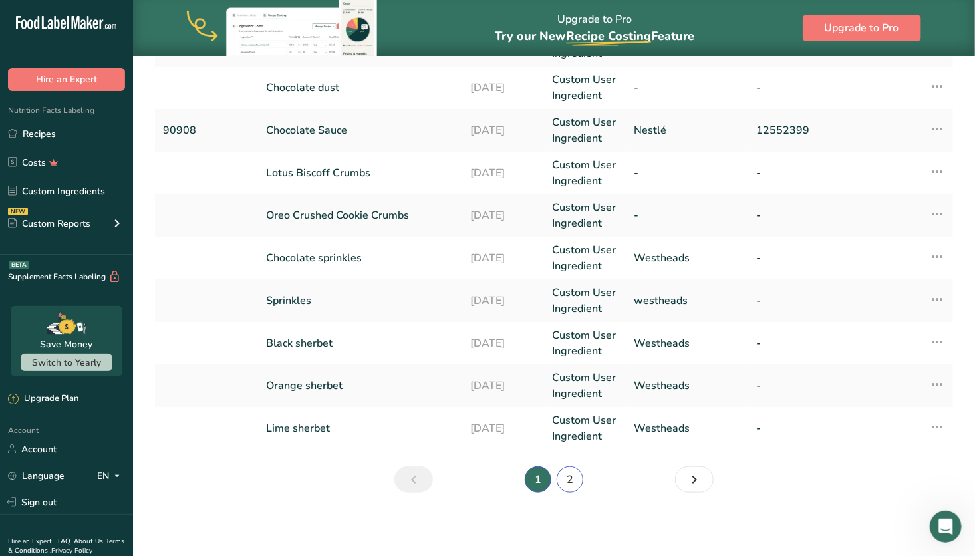
click at [572, 483] on link "2" at bounding box center [570, 479] width 27 height 27
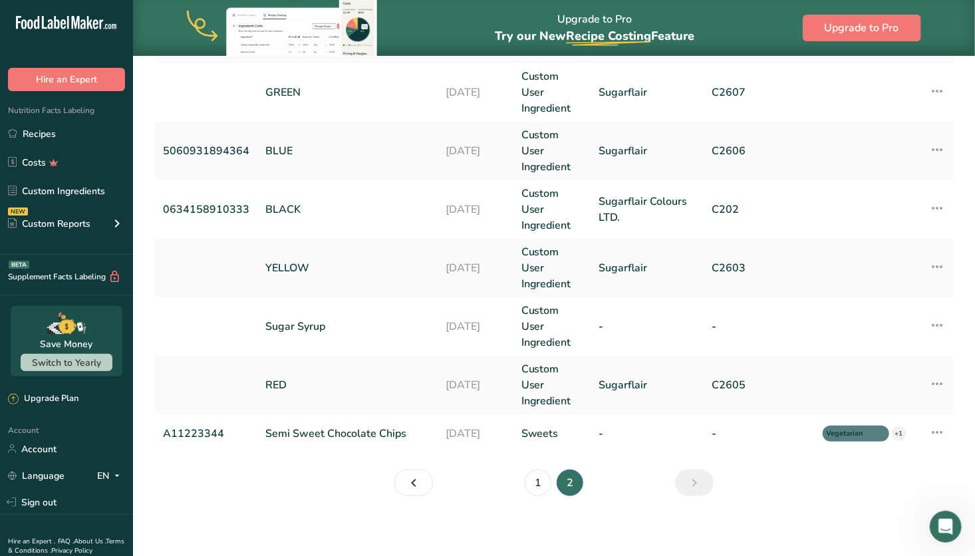
scroll to position [349, 0]
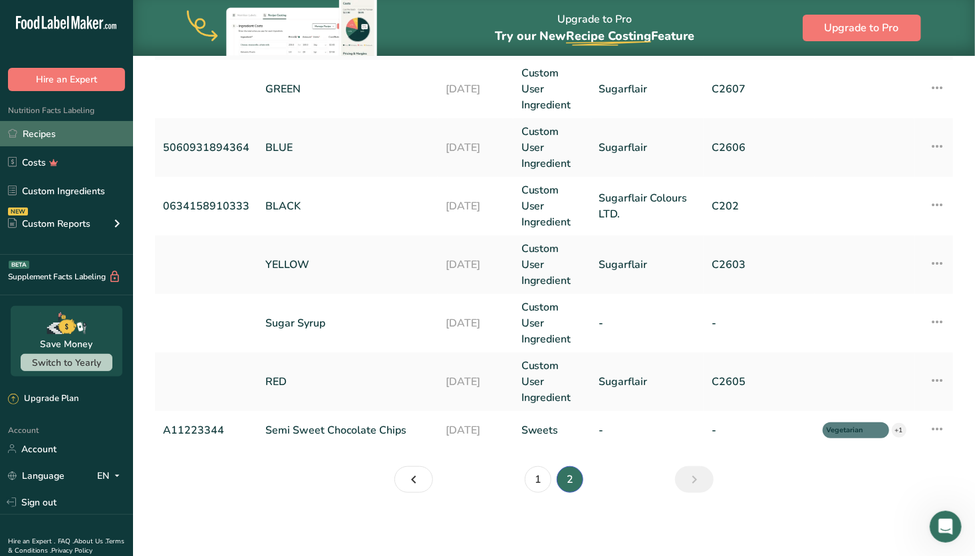
click at [59, 130] on link "Recipes" at bounding box center [66, 133] width 133 height 25
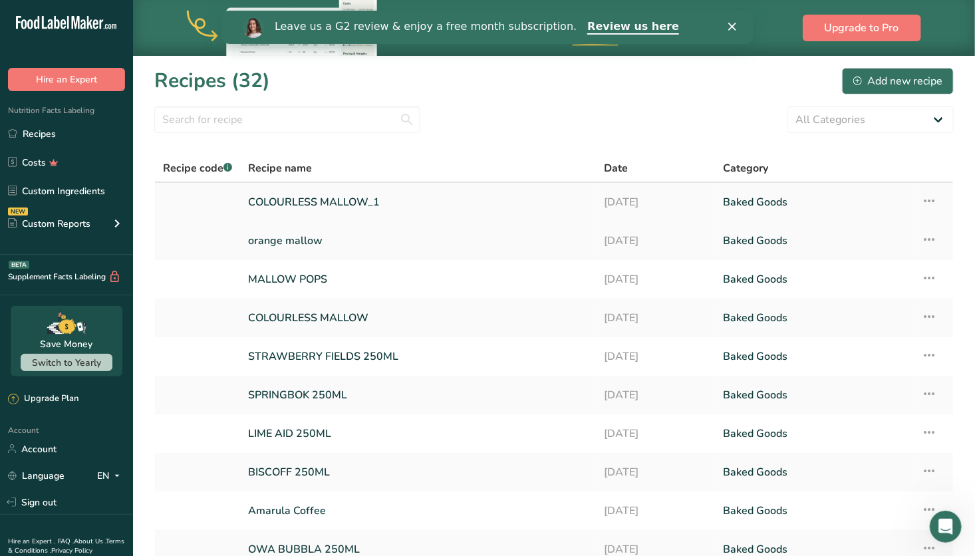
click at [402, 206] on link "COLOURLESS MALLOW_1" at bounding box center [418, 202] width 341 height 28
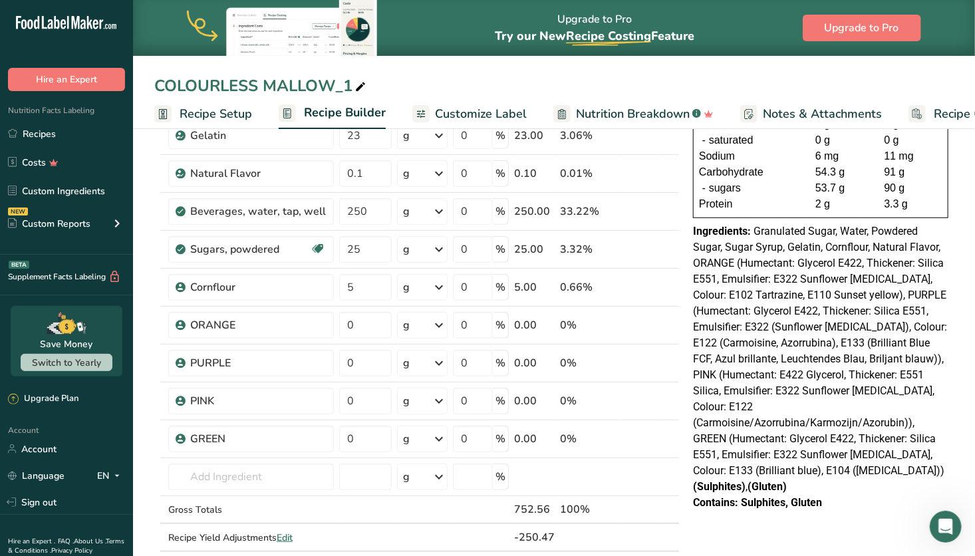
scroll to position [192, 0]
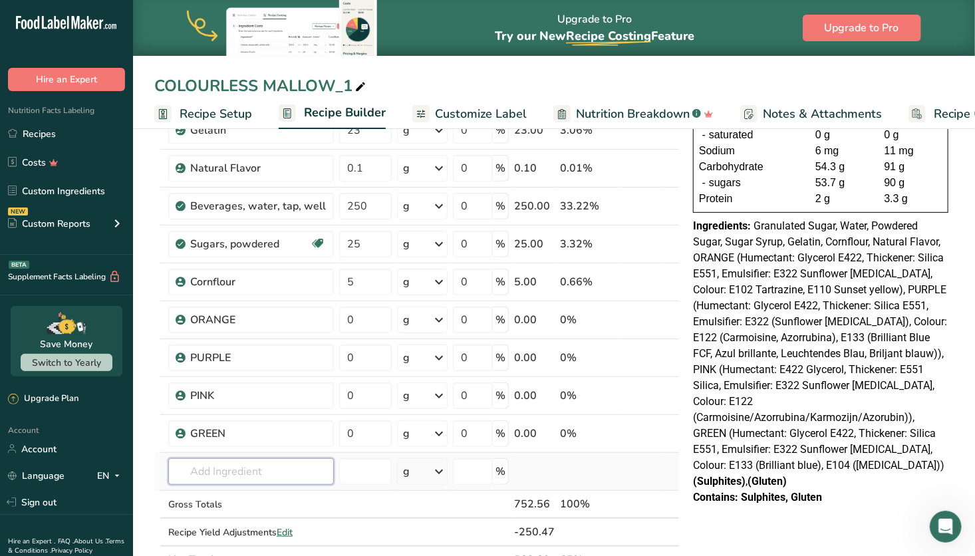
click at [227, 474] on input "text" at bounding box center [251, 471] width 166 height 27
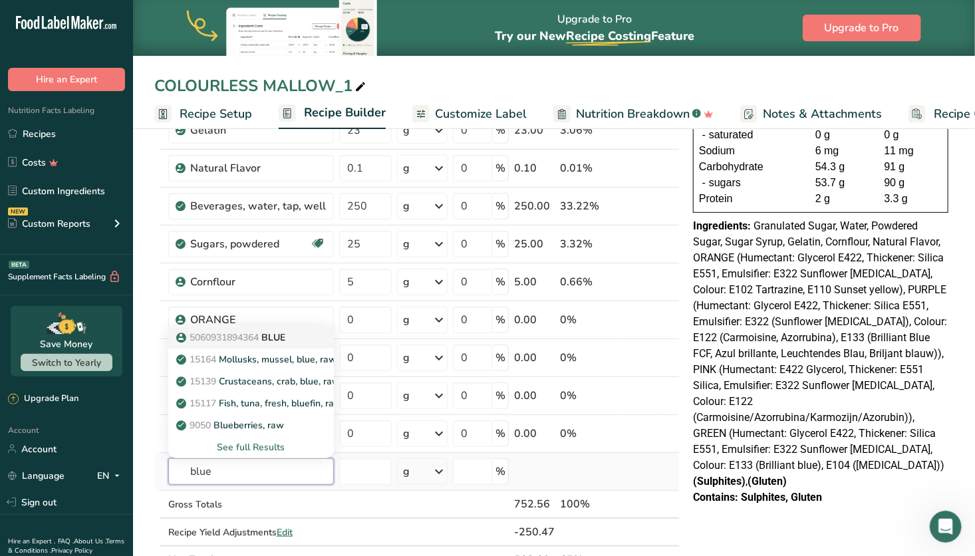
type input "blue"
click at [283, 338] on p "5060931894364 BLUE" at bounding box center [232, 338] width 106 height 14
type input "BLUE"
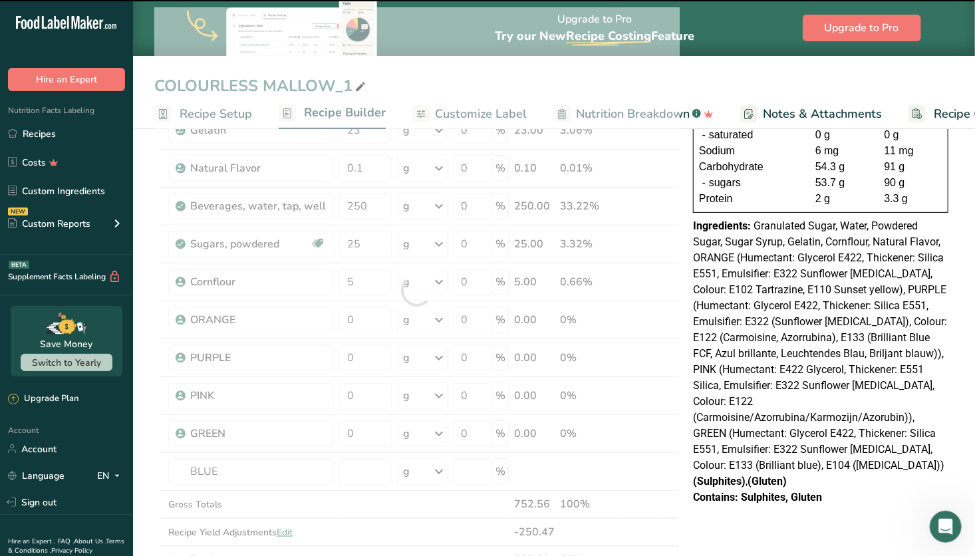
type input "0"
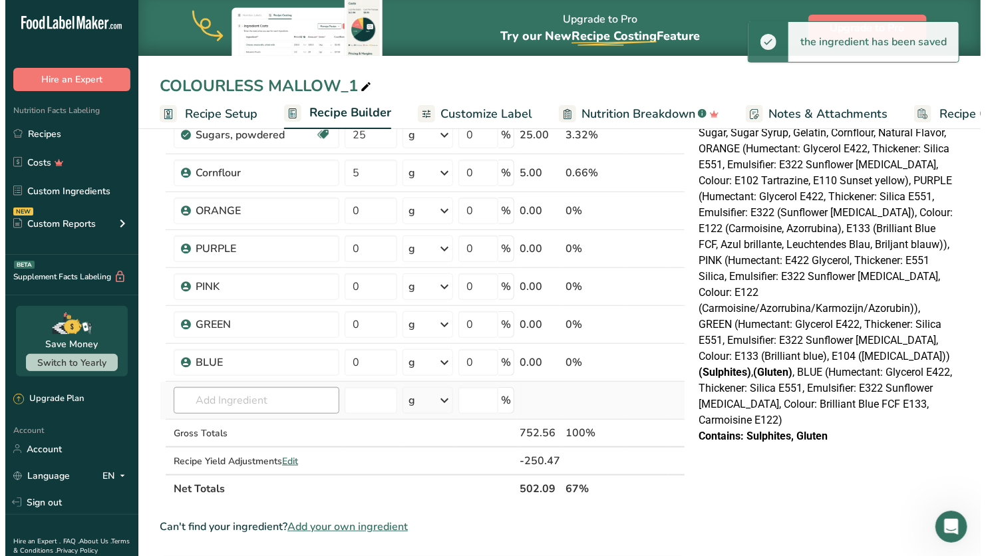
scroll to position [309, 0]
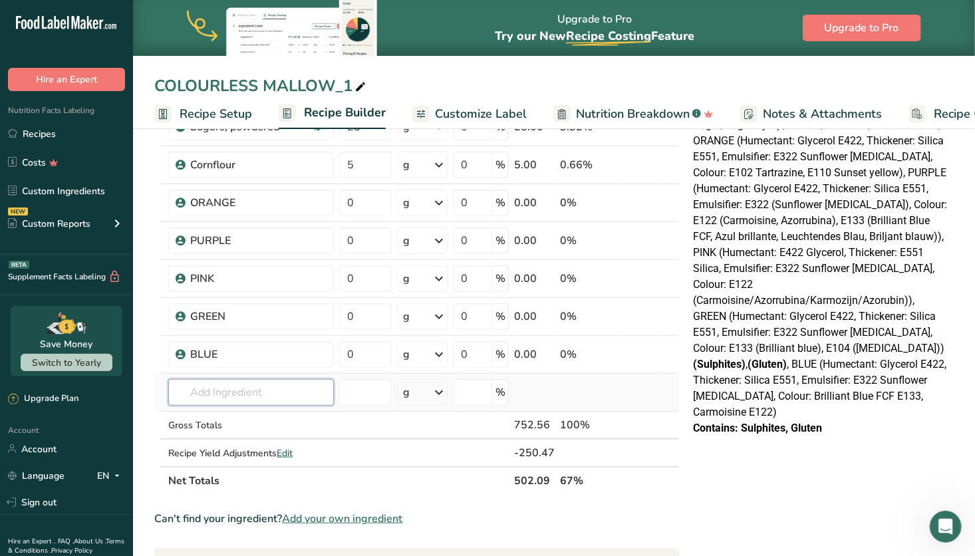
click at [255, 386] on input "text" at bounding box center [251, 392] width 166 height 27
type input "V"
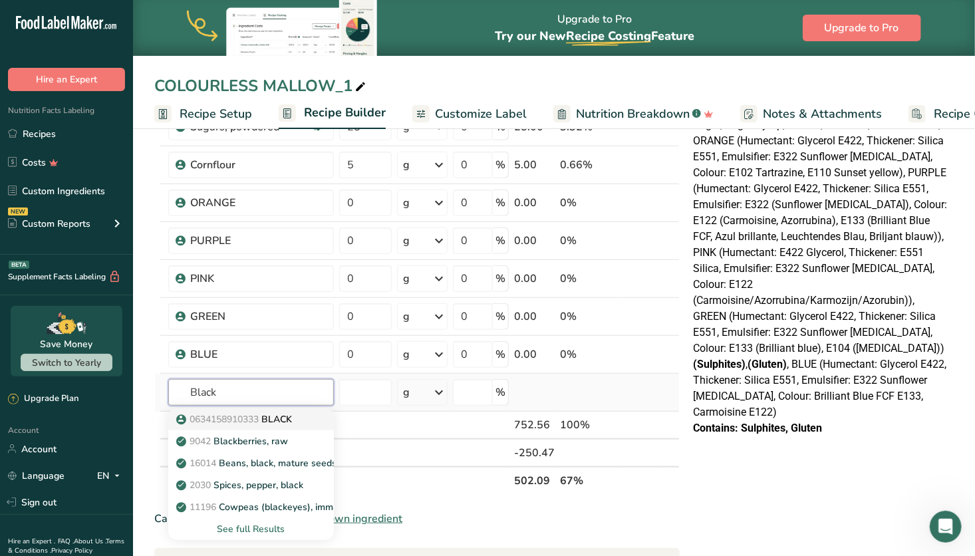
type input "Black"
click at [257, 410] on link "0634158910333 BLACK" at bounding box center [251, 420] width 166 height 22
type input "BLACK"
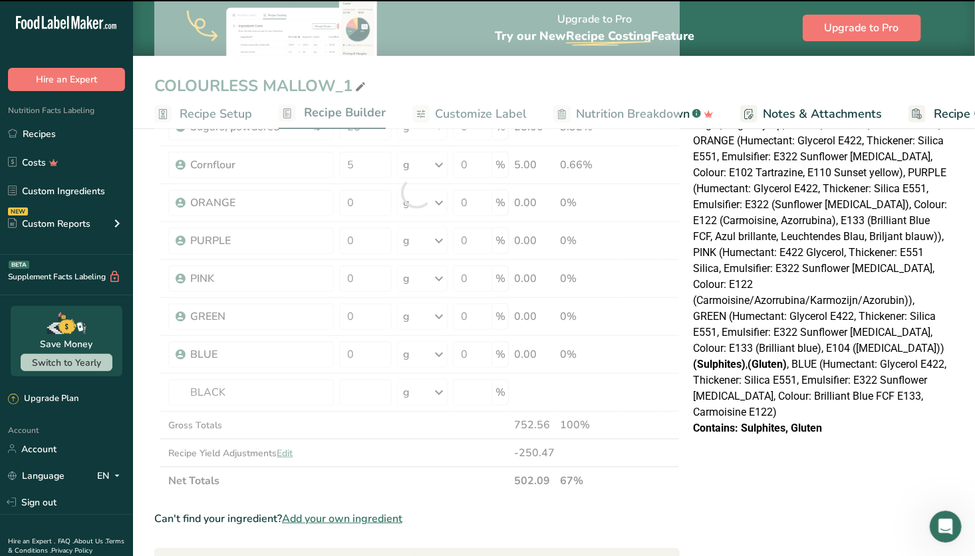
type input "0"
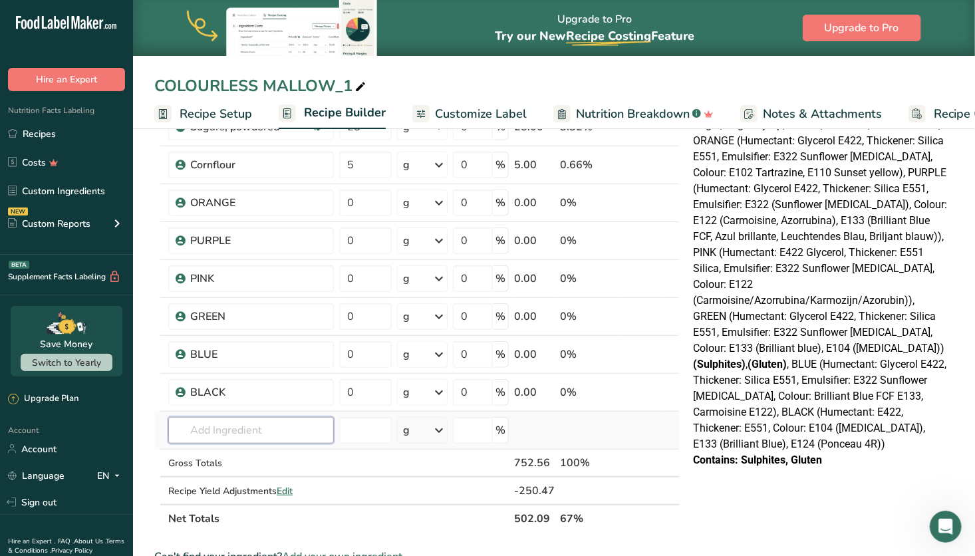
click at [232, 428] on input "text" at bounding box center [251, 430] width 166 height 27
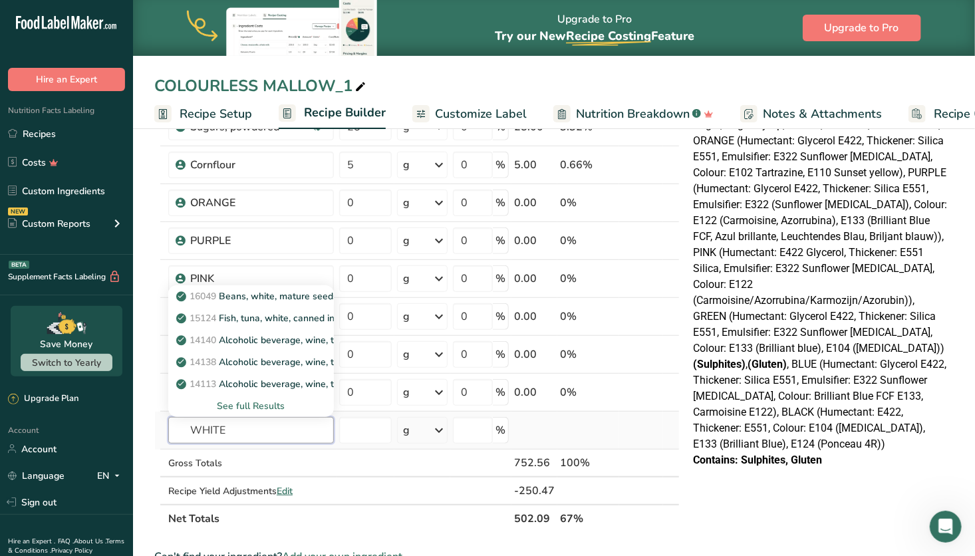
type input "WHITE"
click at [265, 407] on div "See full Results" at bounding box center [251, 406] width 144 height 14
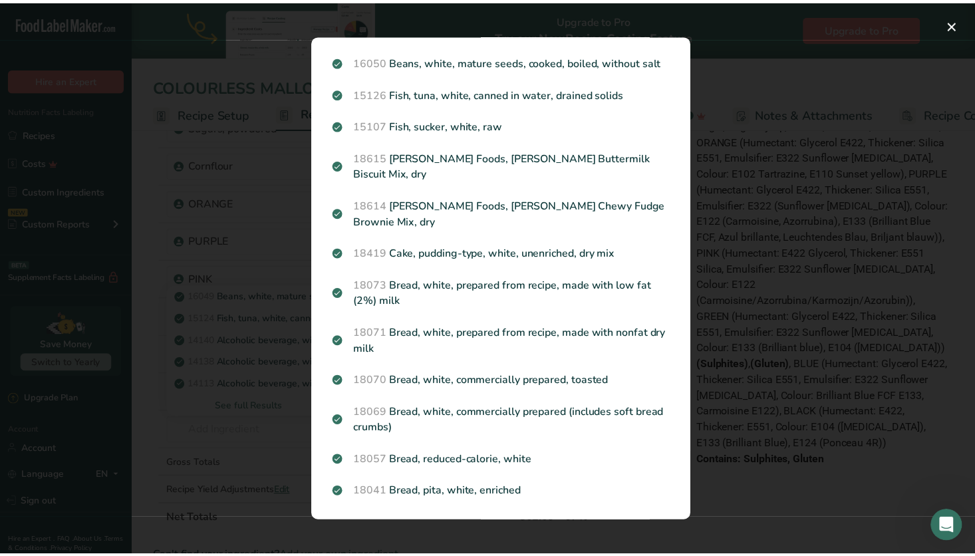
scroll to position [1323, 0]
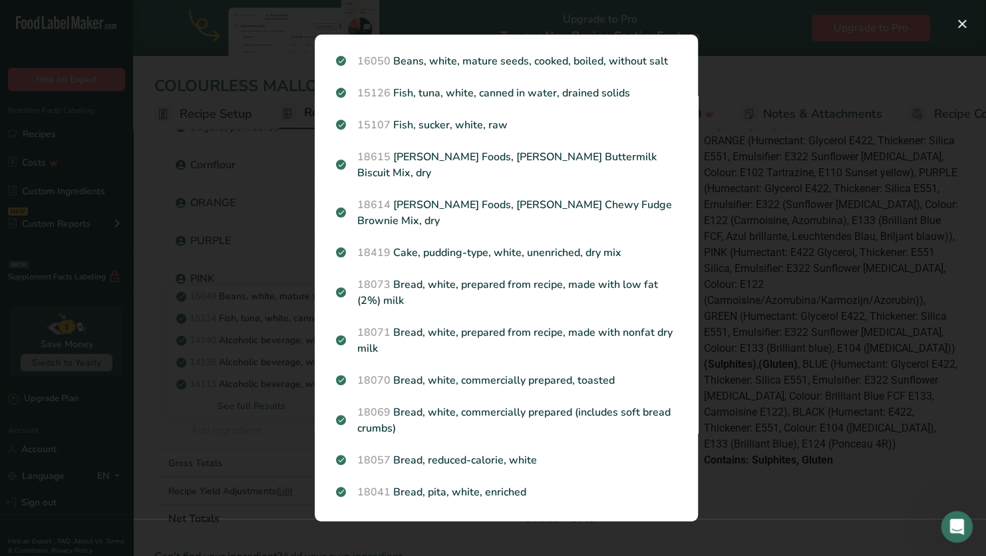
click at [802, 473] on div "Search results modal" at bounding box center [493, 278] width 986 height 556
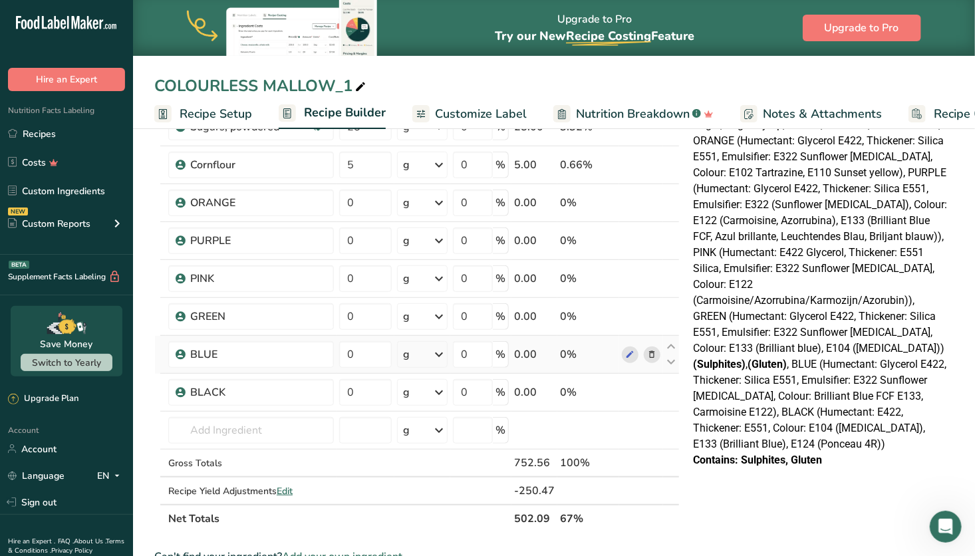
scroll to position [0, 0]
click at [213, 427] on input "text" at bounding box center [251, 430] width 166 height 27
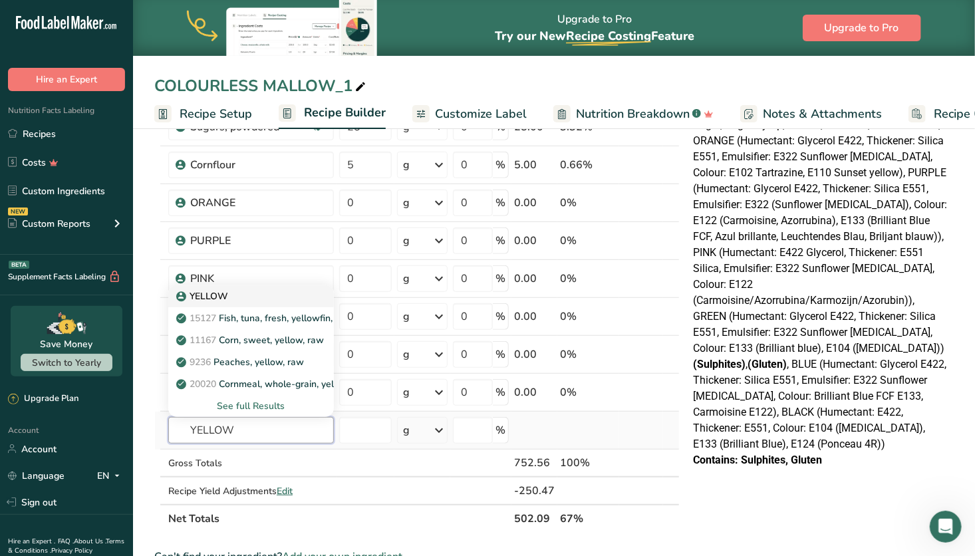
type input "YELLOW"
click at [247, 297] on div "YELLOW" at bounding box center [240, 296] width 123 height 14
type input "YELLOW"
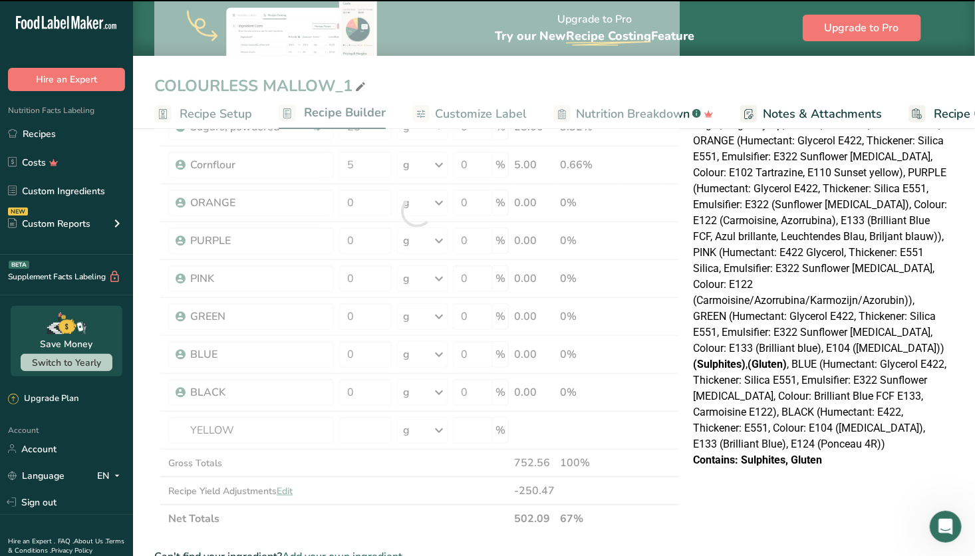
type input "0"
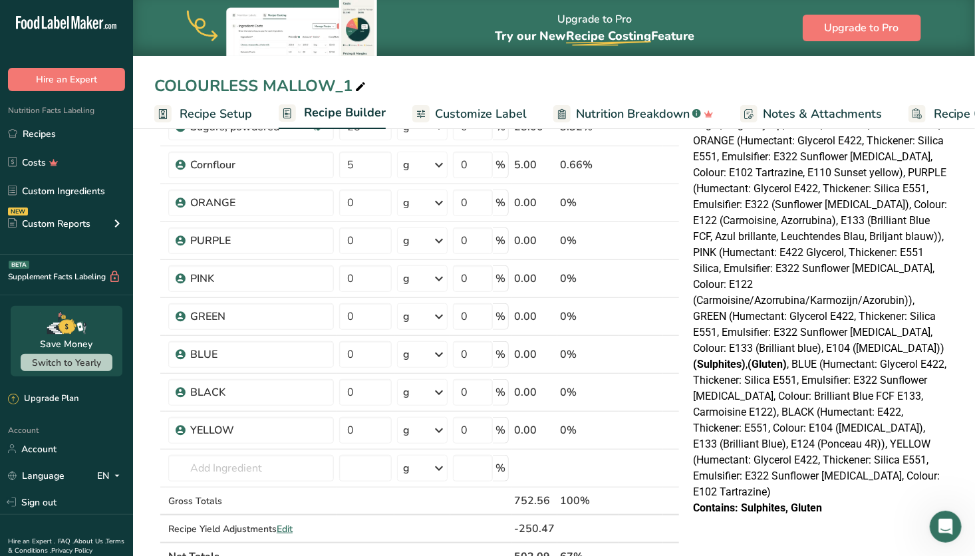
click at [496, 114] on span "Customize Label" at bounding box center [481, 114] width 92 height 18
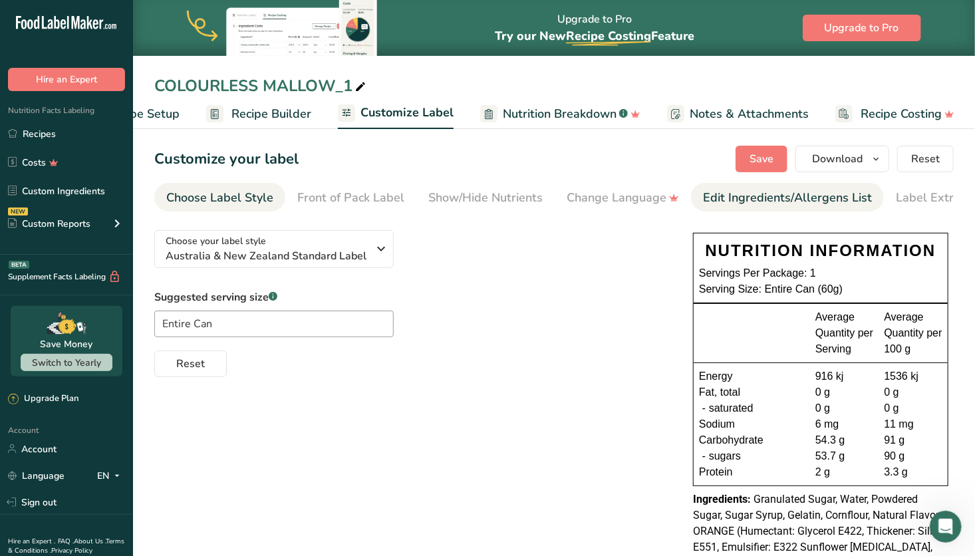
click at [748, 192] on div "Edit Ingredients/Allergens List" at bounding box center [787, 198] width 169 height 18
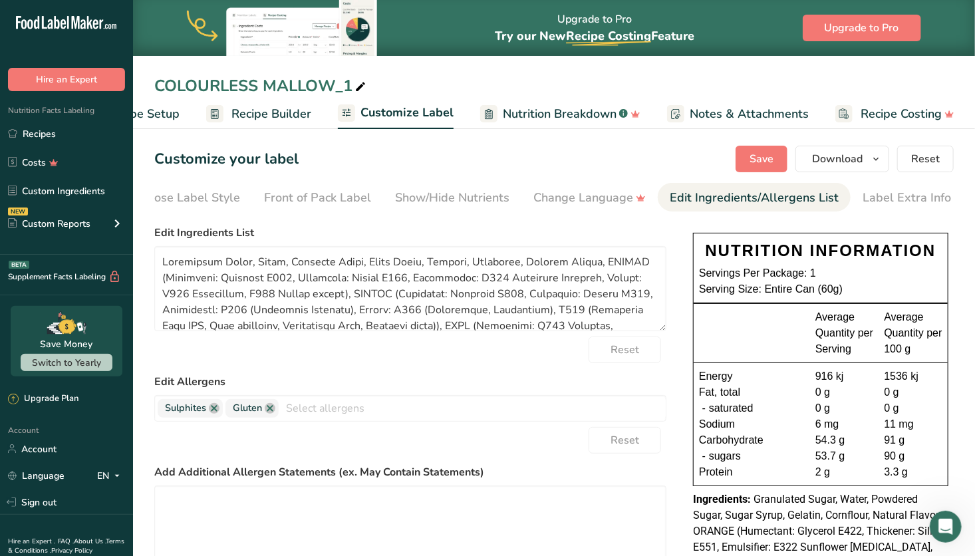
scroll to position [0, 35]
drag, startPoint x: 363, startPoint y: 295, endPoint x: 341, endPoint y: 313, distance: 27.9
click at [341, 313] on textarea at bounding box center [410, 288] width 512 height 85
drag, startPoint x: 418, startPoint y: 315, endPoint x: 183, endPoint y: 311, distance: 234.9
click at [183, 311] on textarea at bounding box center [410, 288] width 512 height 85
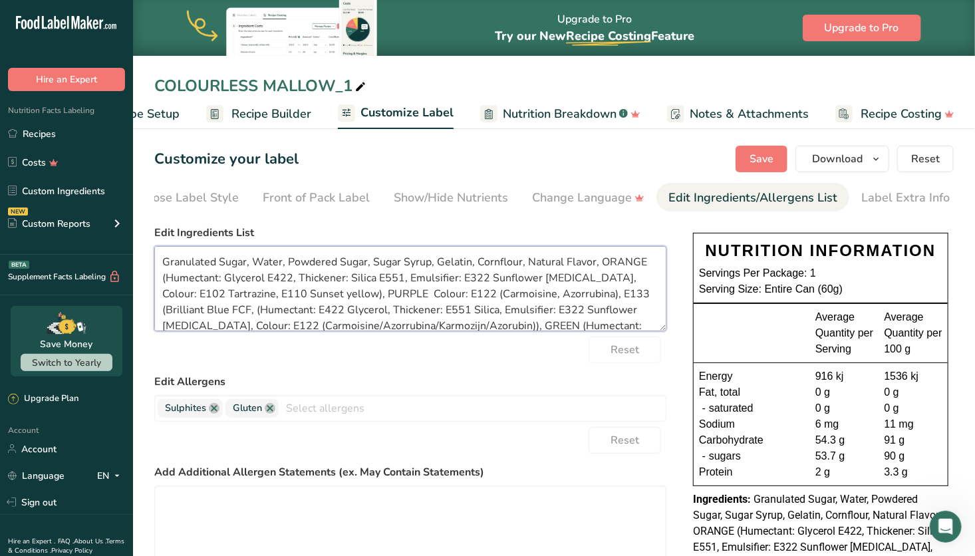
drag, startPoint x: 581, startPoint y: 295, endPoint x: 184, endPoint y: 317, distance: 397.1
click at [184, 317] on textarea "Granulated Sugar, Water, Powdered Sugar, Sugar Syrup, Gelatin, Cornflour, Natur…" at bounding box center [410, 288] width 512 height 85
drag, startPoint x: 582, startPoint y: 297, endPoint x: 518, endPoint y: 311, distance: 65.5
click at [518, 311] on textarea "Granulated Sugar, Water, Powdered Sugar, Sugar Syrup, Gelatin, Cornflour, Natur…" at bounding box center [410, 288] width 512 height 85
drag, startPoint x: 379, startPoint y: 313, endPoint x: 162, endPoint y: 312, distance: 216.9
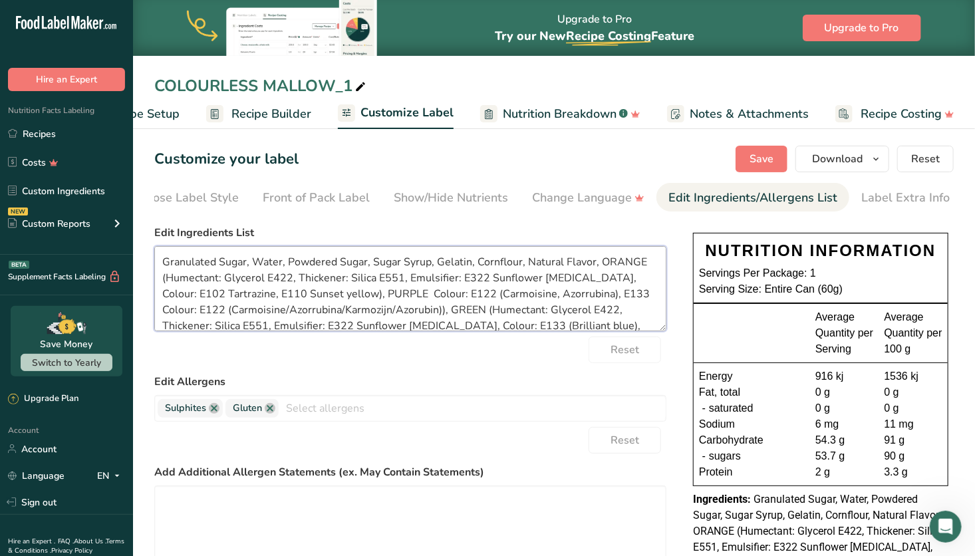
click at [162, 312] on textarea "Granulated Sugar, Water, Powdered Sugar, Sugar Syrup, Gelatin, Cornflour, Natur…" at bounding box center [410, 288] width 512 height 85
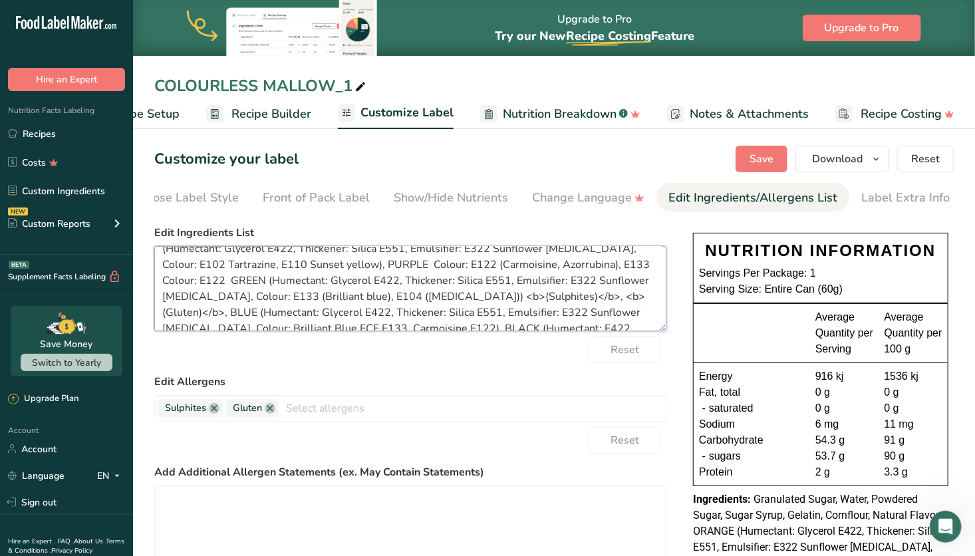
scroll to position [0, 0]
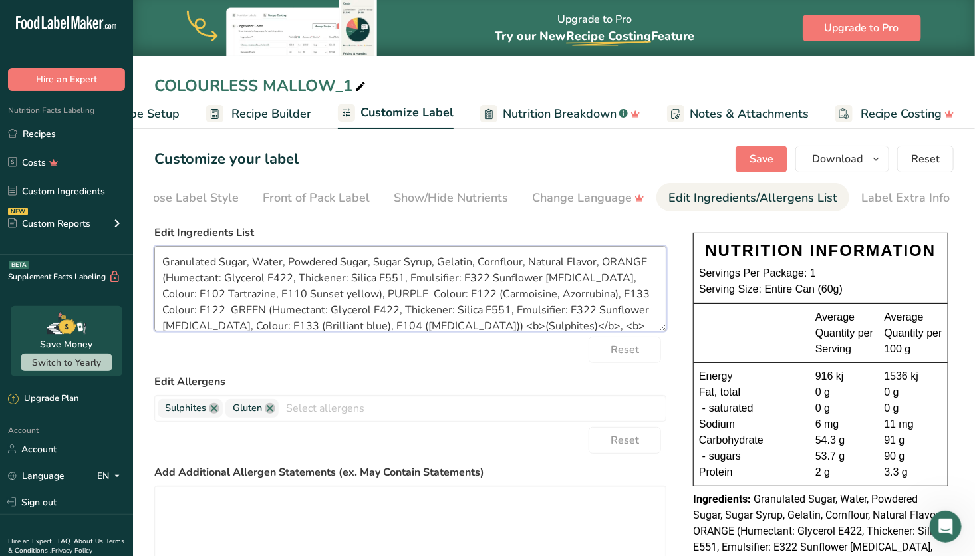
drag, startPoint x: 199, startPoint y: 311, endPoint x: 617, endPoint y: 311, distance: 418.5
click at [617, 311] on textarea "Granulated Sugar, Water, Powdered Sugar, Sugar Syrup, Gelatin, Cornflour, Natur…" at bounding box center [410, 288] width 512 height 85
type textarea "Granulated Sugar, Water, Powdered Sugar, Sugar Syrup, Gelatin, Cornflour, Natur…"
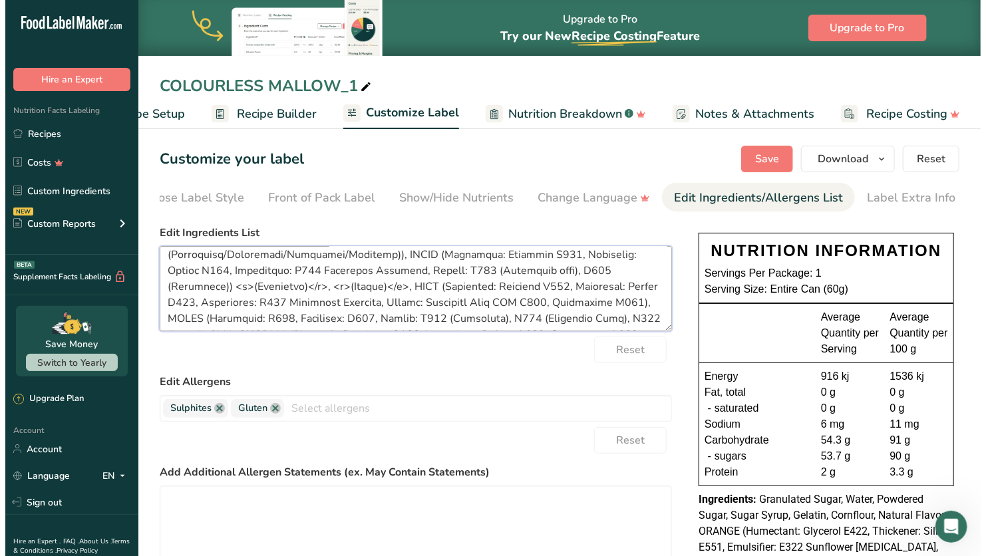
scroll to position [138, 0]
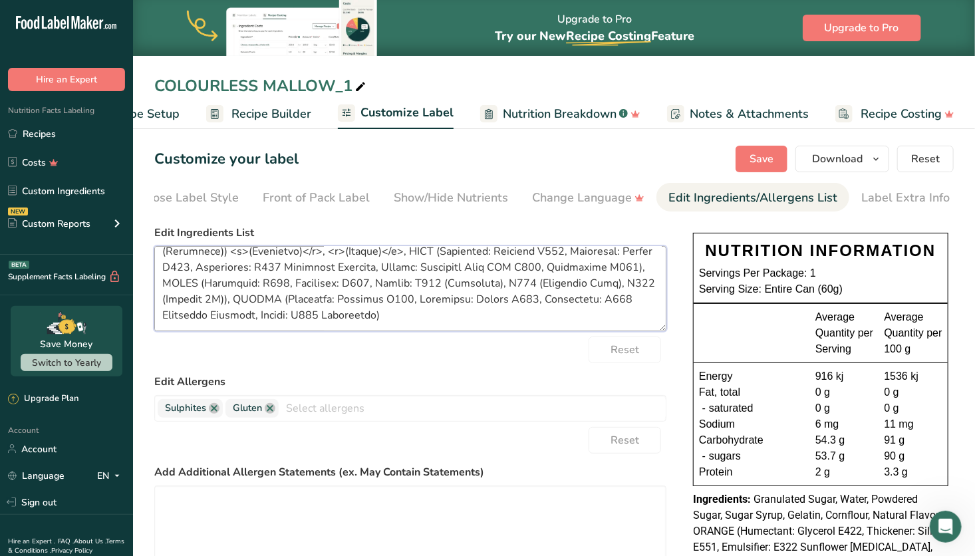
drag, startPoint x: 164, startPoint y: 264, endPoint x: 369, endPoint y: 389, distance: 240.1
click at [369, 389] on form "Edit Ingredients List Reset Edit Allergens Sulphites [GEOGRAPHIC_DATA] Soy Tree…" at bounding box center [410, 447] width 512 height 445
click at [969, 315] on section "Customize your label Save Download Choose what to show on your downloaded label…" at bounding box center [554, 532] width 842 height 817
click at [210, 412] on link at bounding box center [214, 408] width 11 height 11
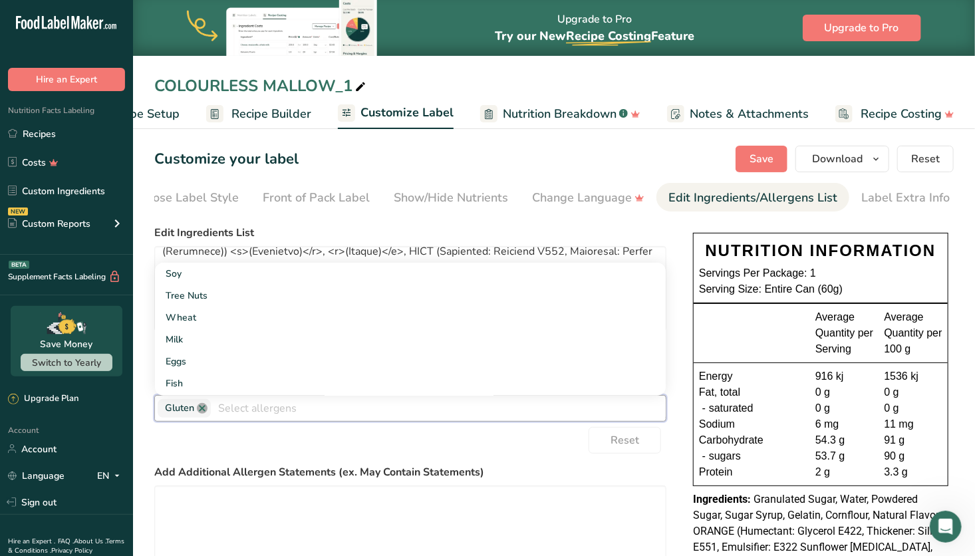
click at [201, 410] on link at bounding box center [202, 408] width 11 height 11
click at [260, 112] on span "Recipe Builder" at bounding box center [272, 114] width 80 height 18
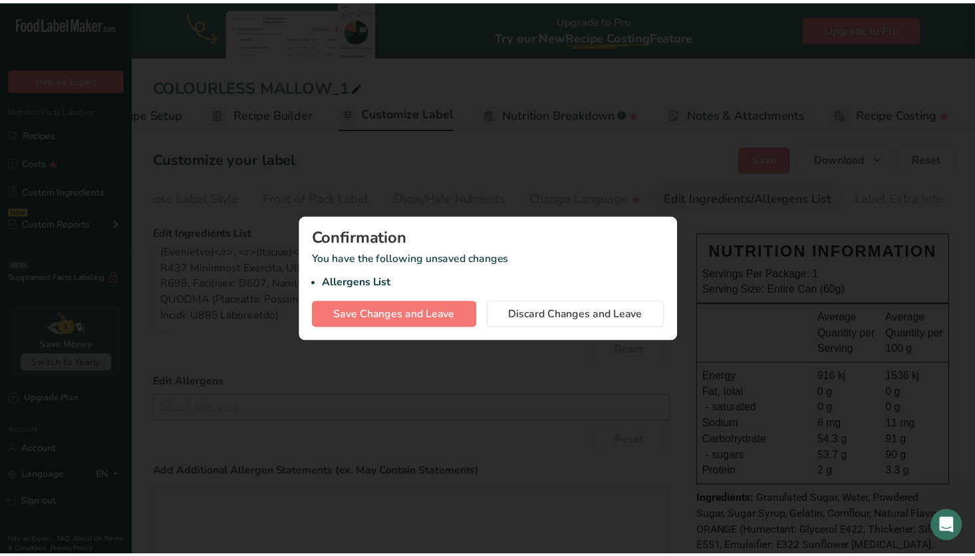
scroll to position [0, 63]
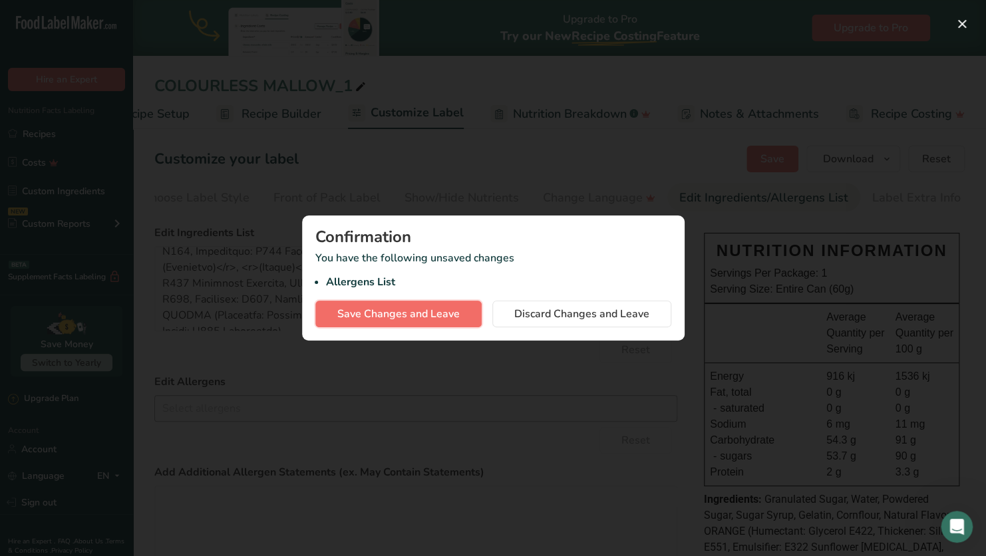
click at [456, 308] on span "Save Changes and Leave" at bounding box center [398, 314] width 122 height 16
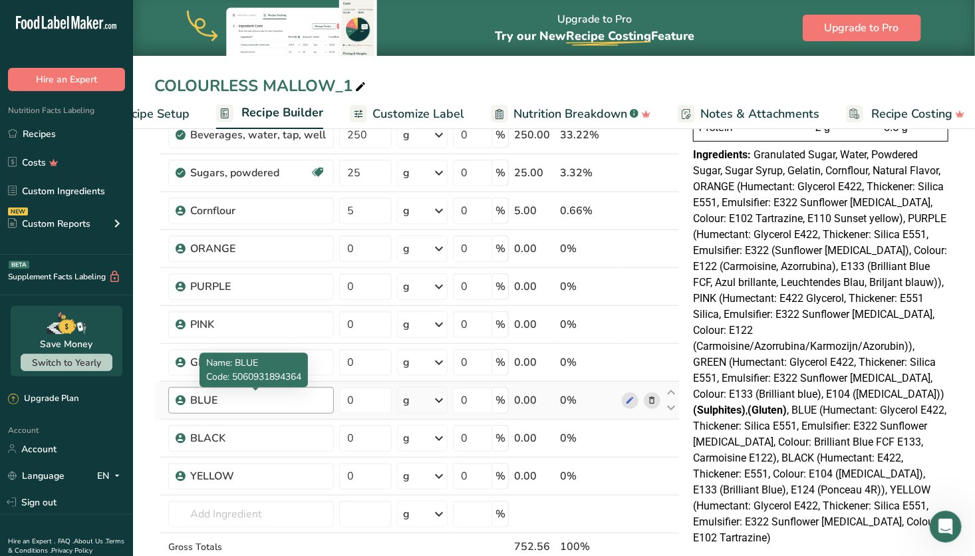
scroll to position [265, 0]
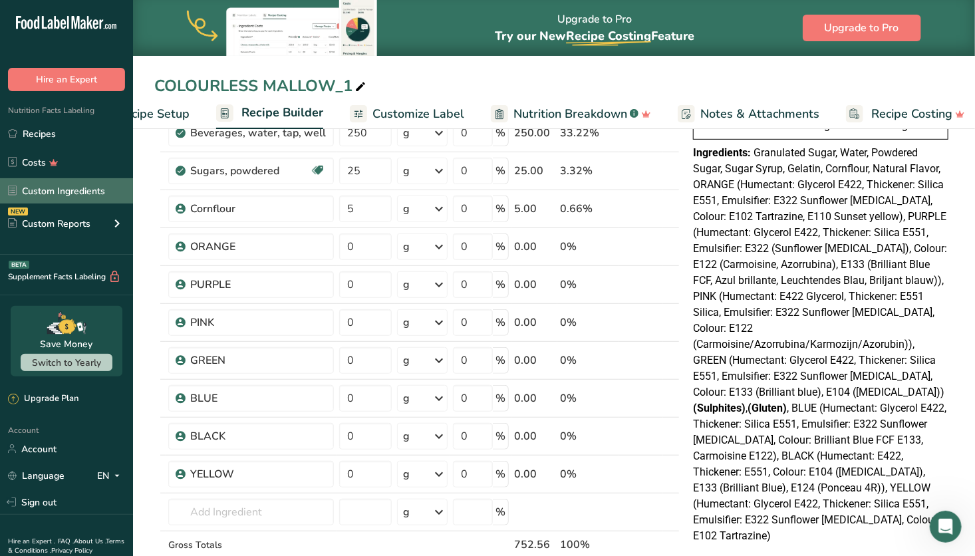
click at [75, 190] on link "Custom Ingredients" at bounding box center [66, 190] width 133 height 25
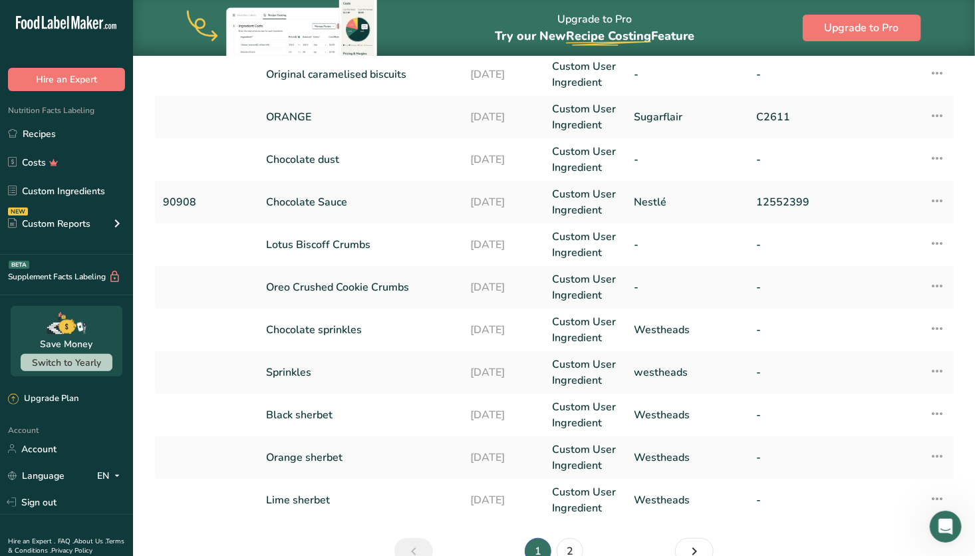
scroll to position [364, 0]
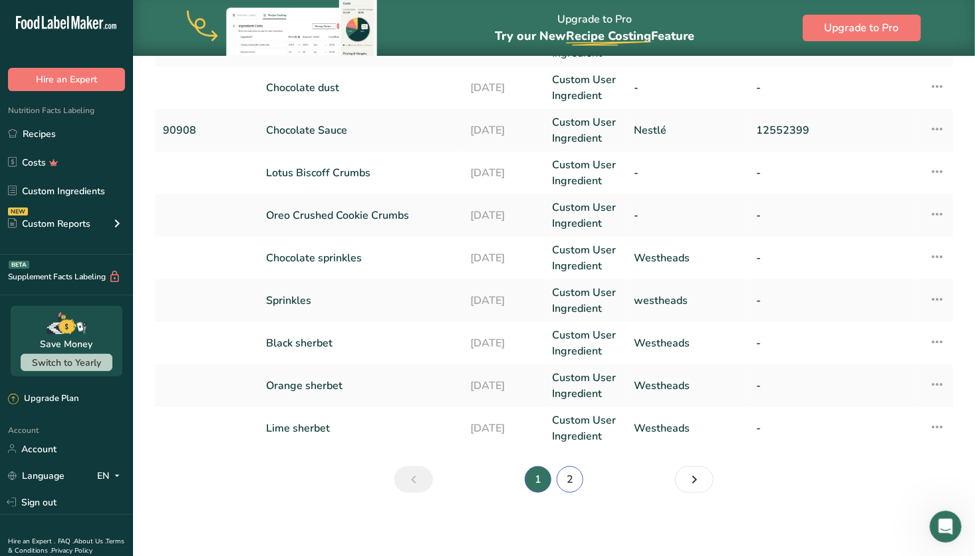
click at [567, 477] on link "2" at bounding box center [570, 479] width 27 height 27
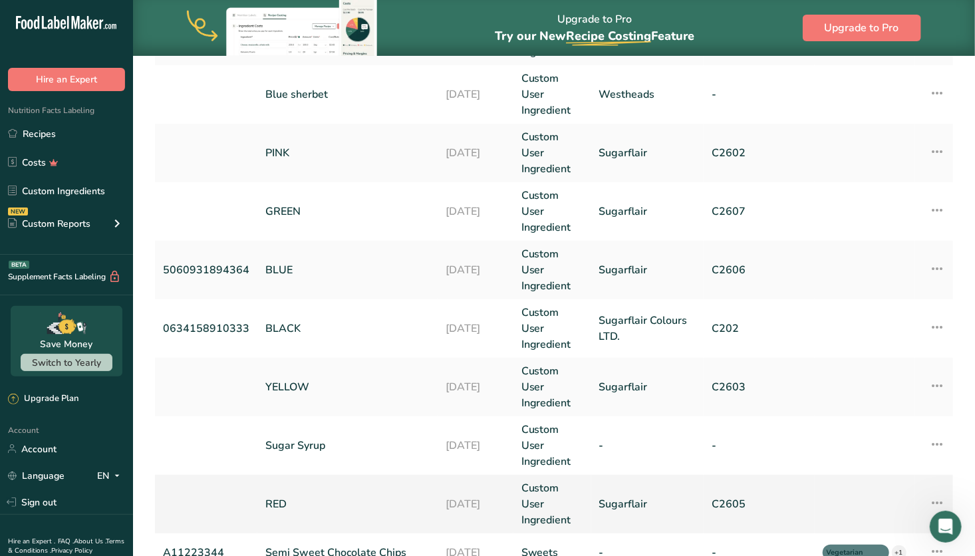
scroll to position [349, 0]
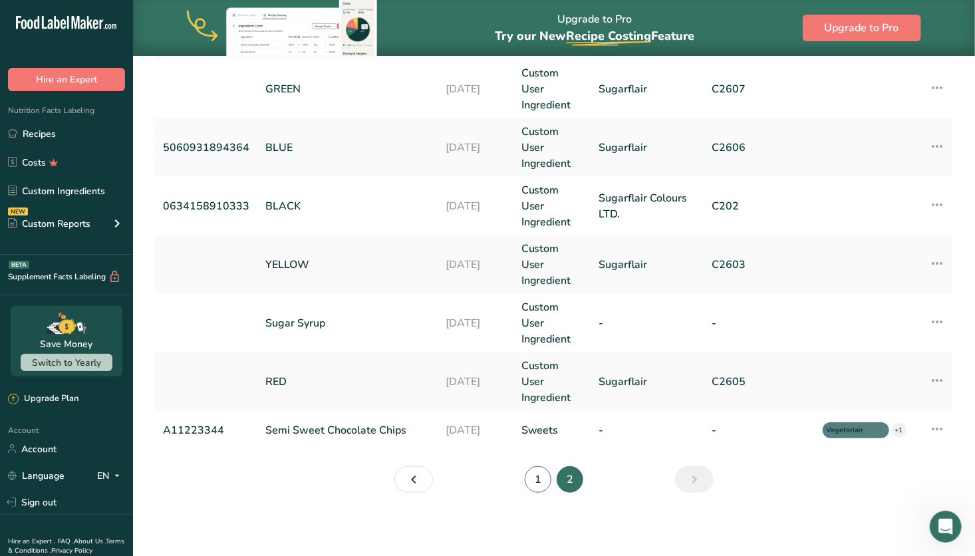
click at [540, 470] on link "1" at bounding box center [538, 479] width 27 height 27
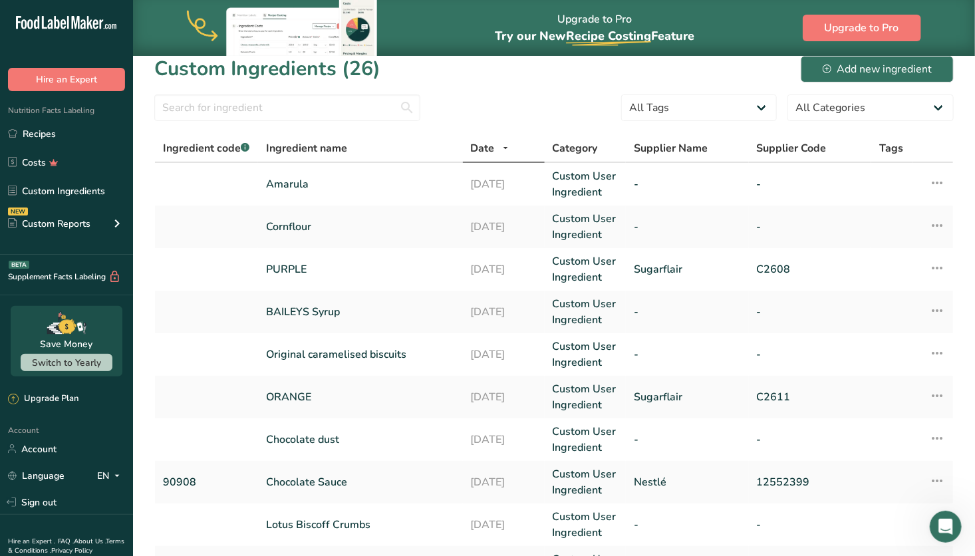
scroll to position [11, 0]
click at [54, 135] on link "Recipes" at bounding box center [66, 133] width 133 height 25
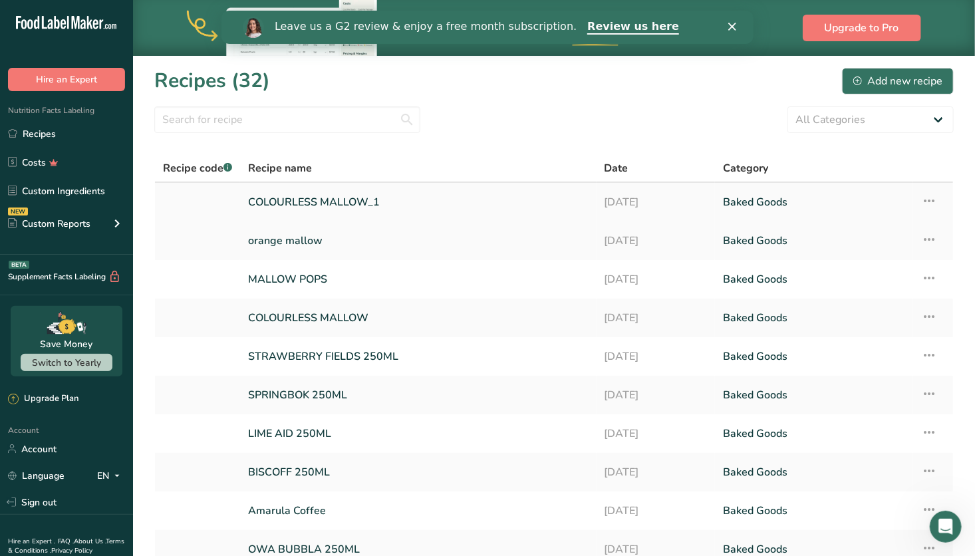
click at [379, 196] on link "COLOURLESS MALLOW_1" at bounding box center [418, 202] width 341 height 28
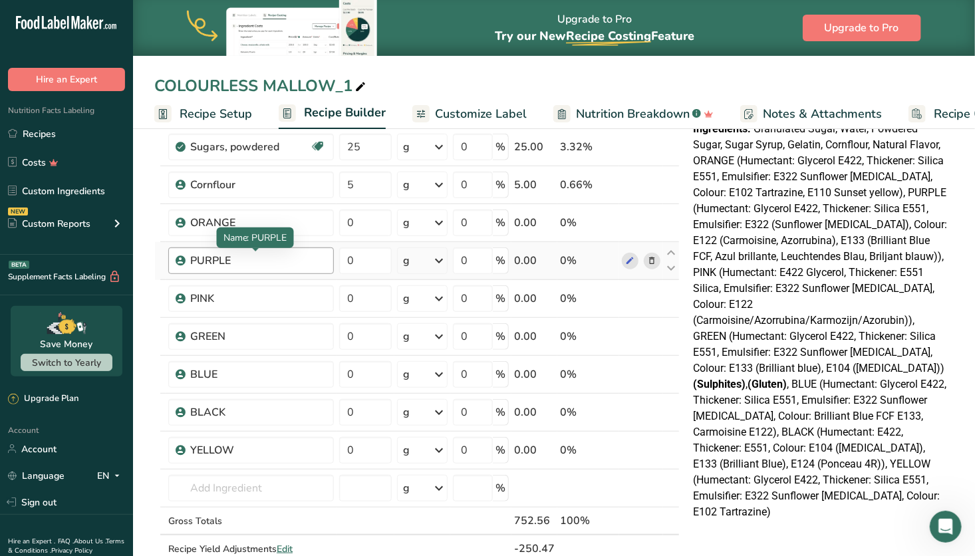
scroll to position [287, 0]
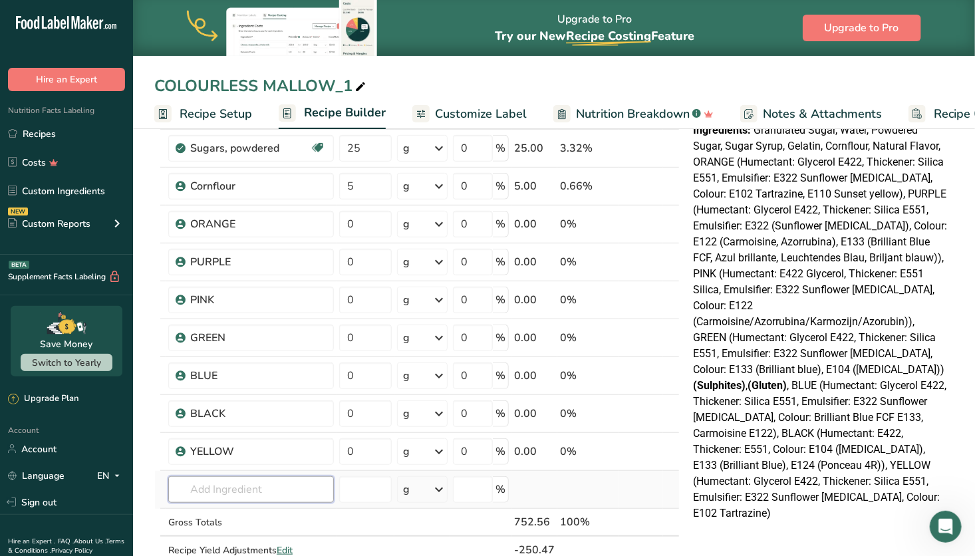
click at [258, 484] on input "text" at bounding box center [251, 489] width 166 height 27
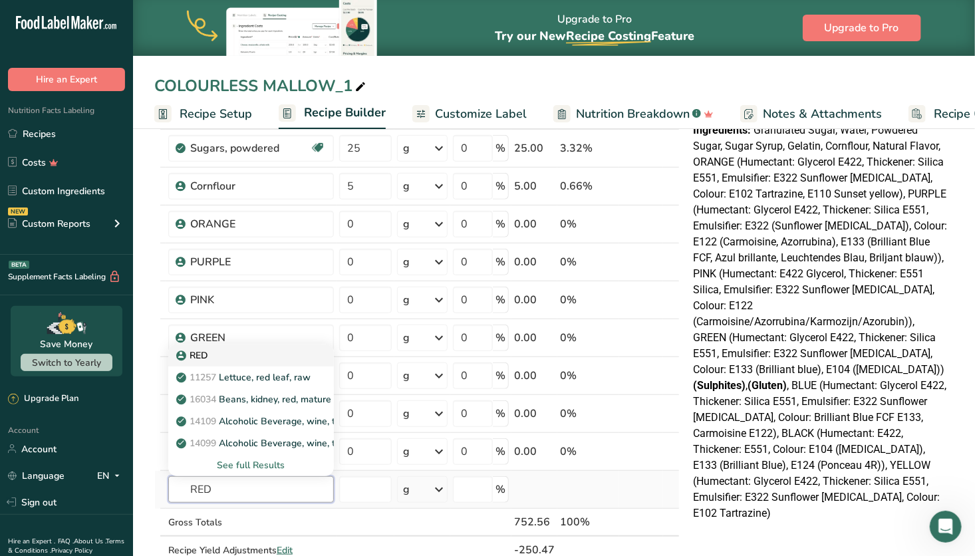
type input "RED"
click at [277, 349] on div "RED" at bounding box center [240, 356] width 123 height 14
type input "RED"
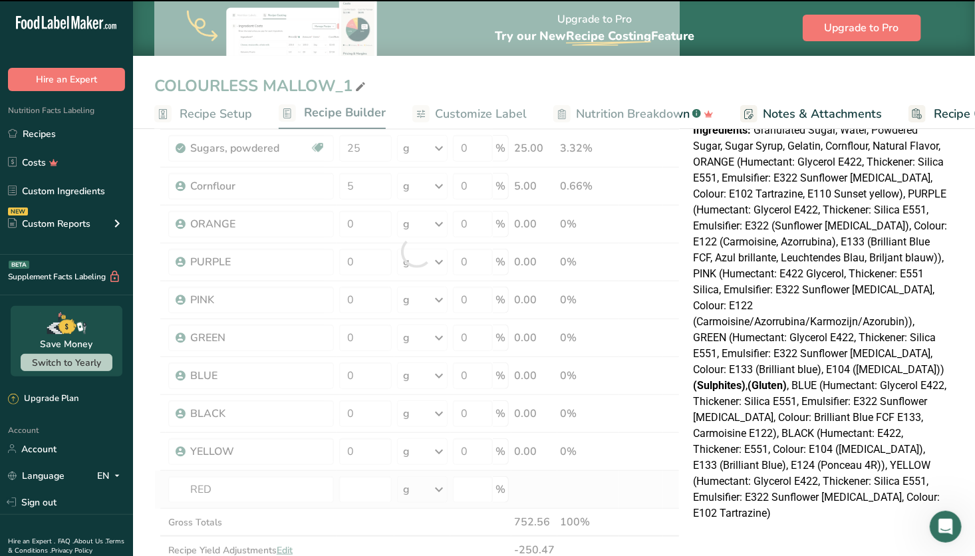
type input "0"
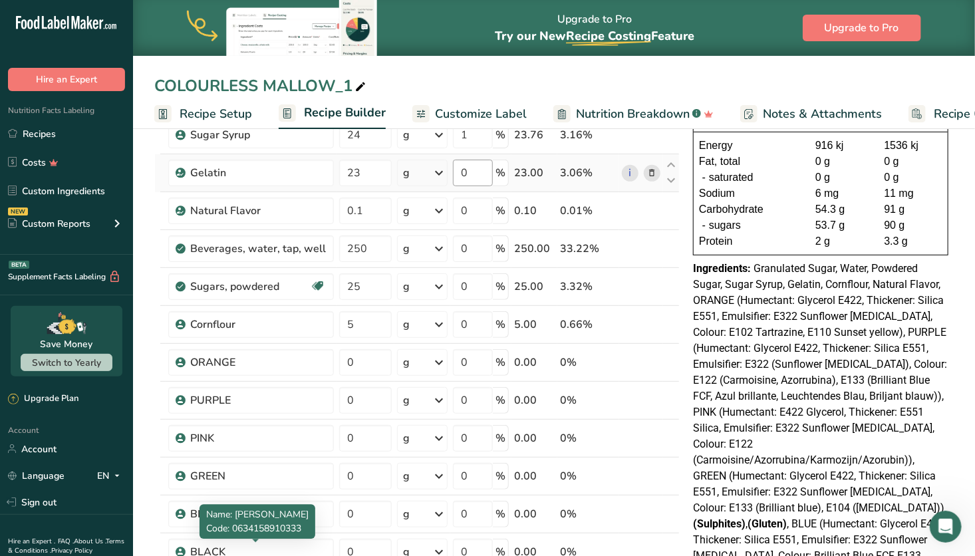
scroll to position [142, 0]
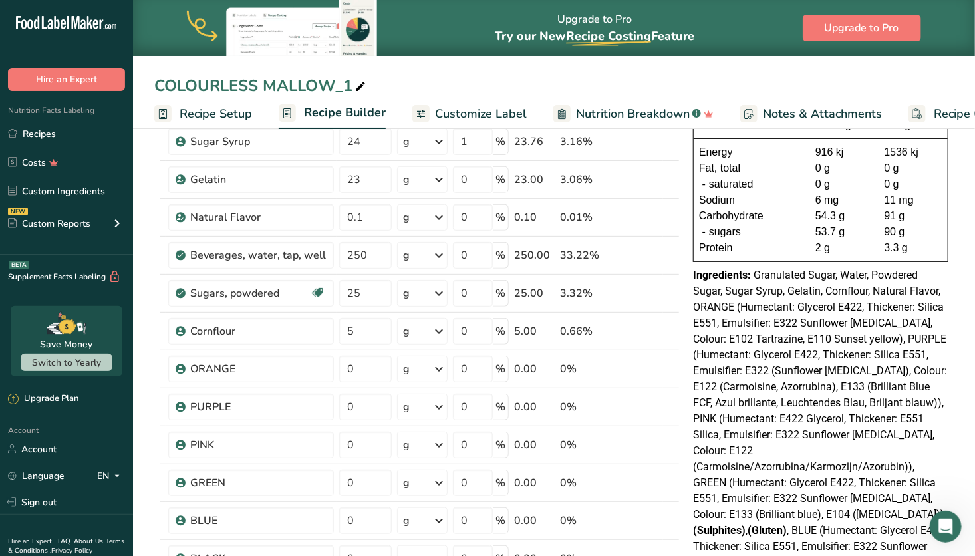
click at [495, 108] on span "Customize Label" at bounding box center [481, 114] width 92 height 18
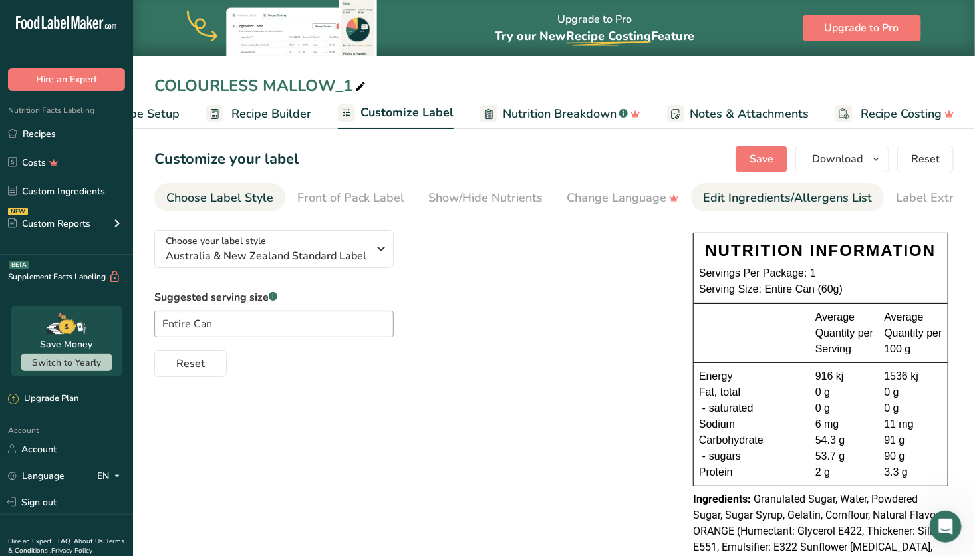
click at [745, 197] on div "Edit Ingredients/Allergens List" at bounding box center [787, 198] width 169 height 18
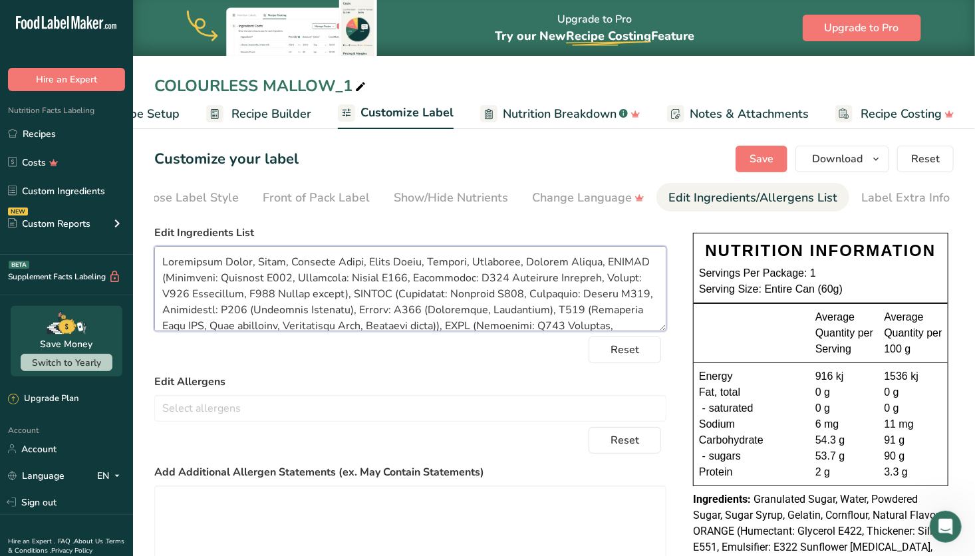
scroll to position [138, 0]
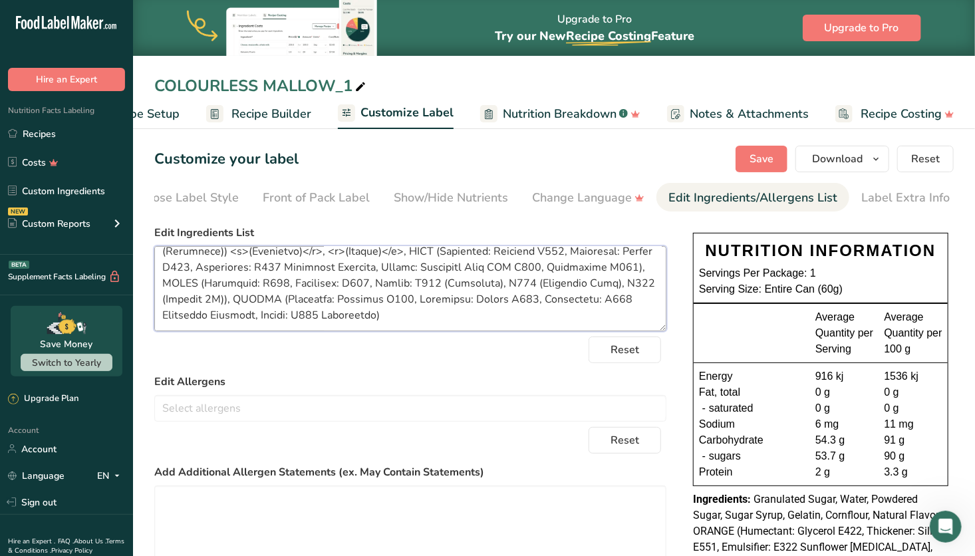
drag, startPoint x: 161, startPoint y: 261, endPoint x: 376, endPoint y: 361, distance: 236.7
click at [376, 361] on form "Edit Ingredients List Reset Edit Allergens Soy Tree Nuts Wheat Milk Eggs Fish P…" at bounding box center [410, 447] width 512 height 445
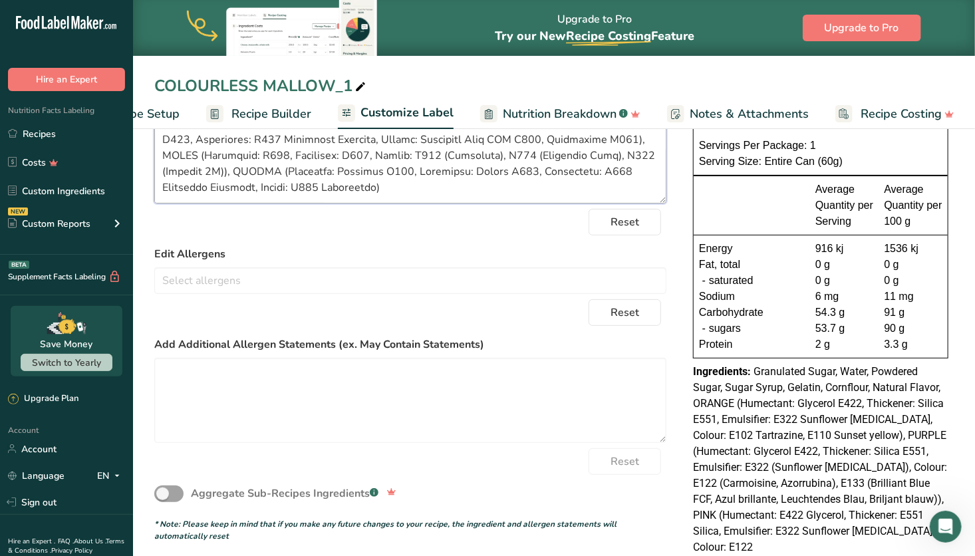
scroll to position [0, 0]
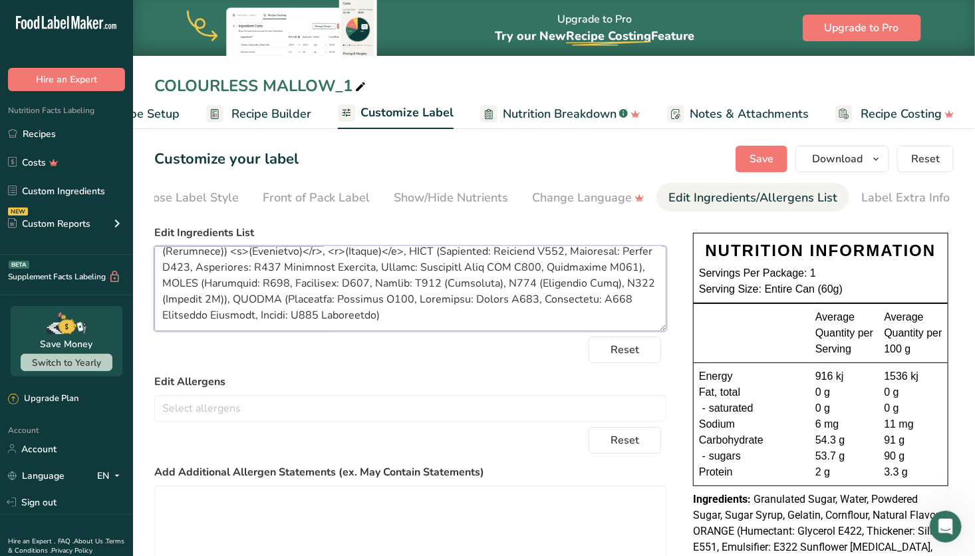
click at [467, 330] on textarea at bounding box center [410, 288] width 512 height 85
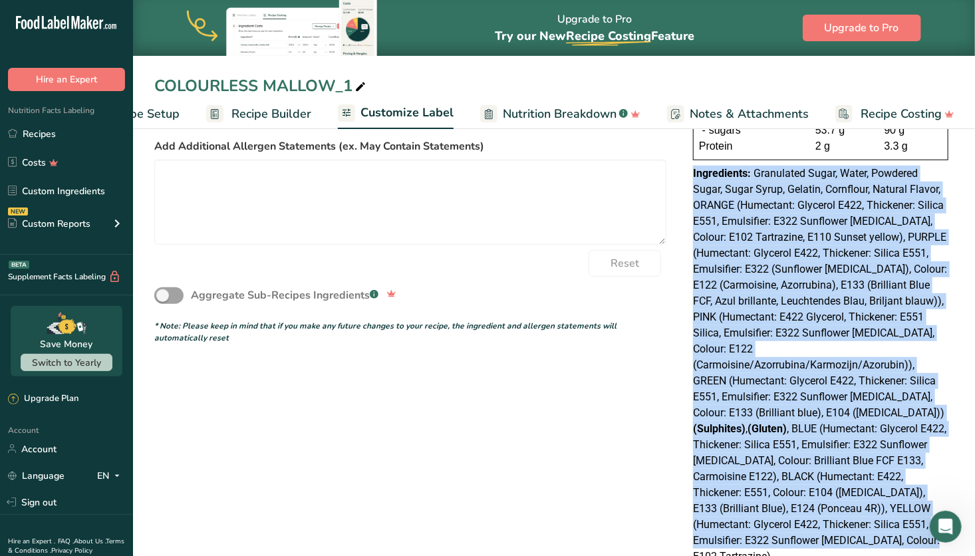
scroll to position [340, 0]
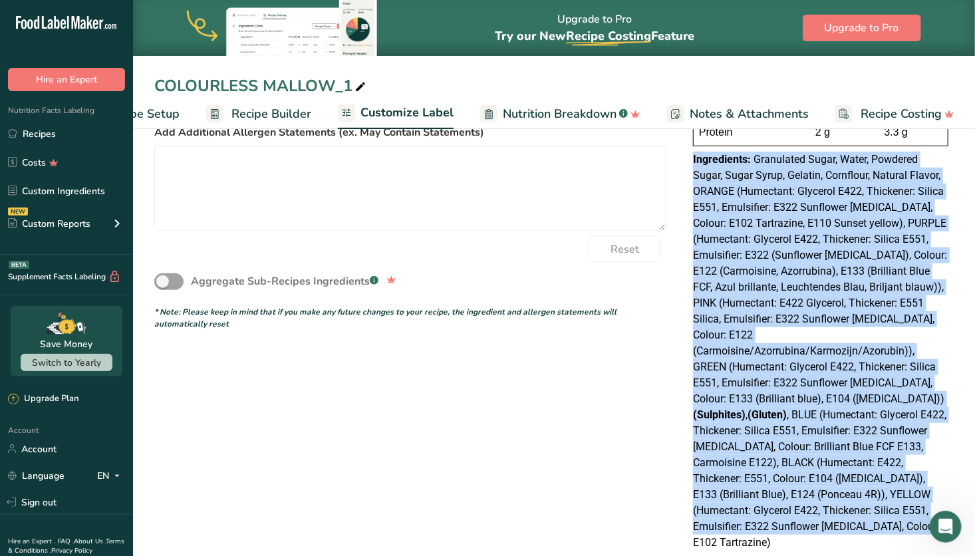
drag, startPoint x: 688, startPoint y: 376, endPoint x: 888, endPoint y: 512, distance: 241.7
click at [888, 512] on div "NUTRITION INFORMATION Servings Per Package: 1 Serving Size: Entire Can (60g) Av…" at bounding box center [821, 222] width 266 height 669
copy div "Ingredients: Granulated Sugar, Water, Powdered Sugar, Sugar Syrup, Gelatin, Cor…"
drag, startPoint x: 794, startPoint y: 511, endPoint x: 756, endPoint y: 493, distance: 42.0
click at [794, 511] on span "Granulated Sugar, Water, Powdered Sugar, Sugar Syrup, Gelatin, Cornflour, Natur…" at bounding box center [820, 351] width 254 height 396
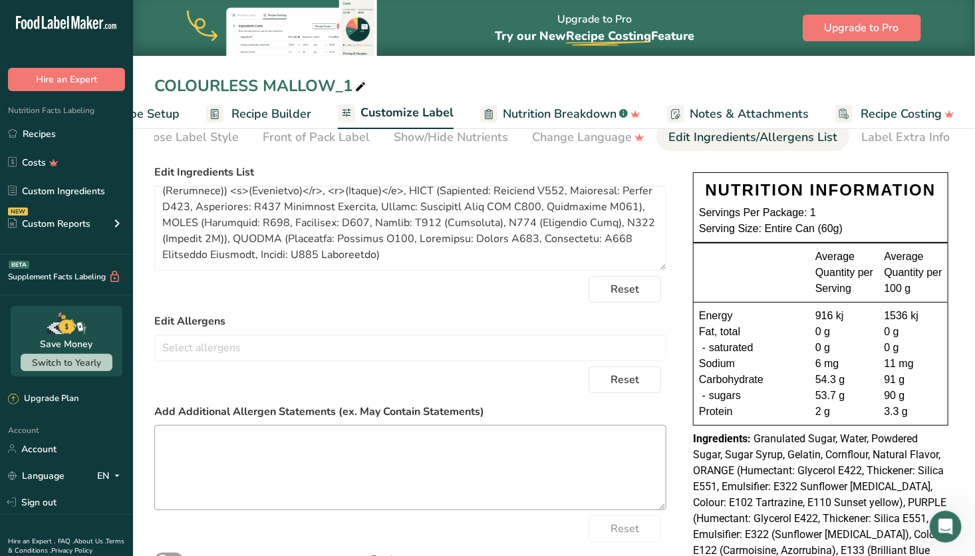
scroll to position [0, 0]
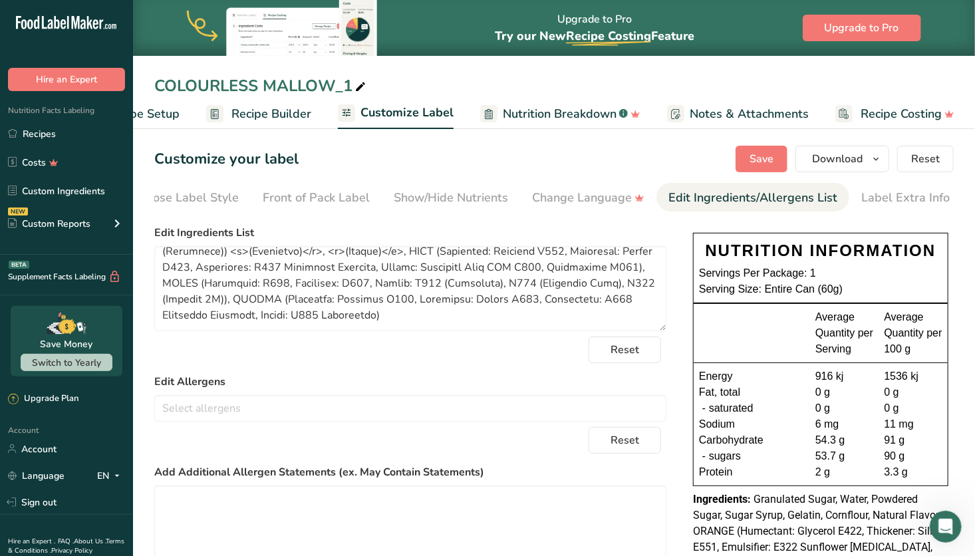
click at [251, 115] on span "Recipe Builder" at bounding box center [272, 114] width 80 height 18
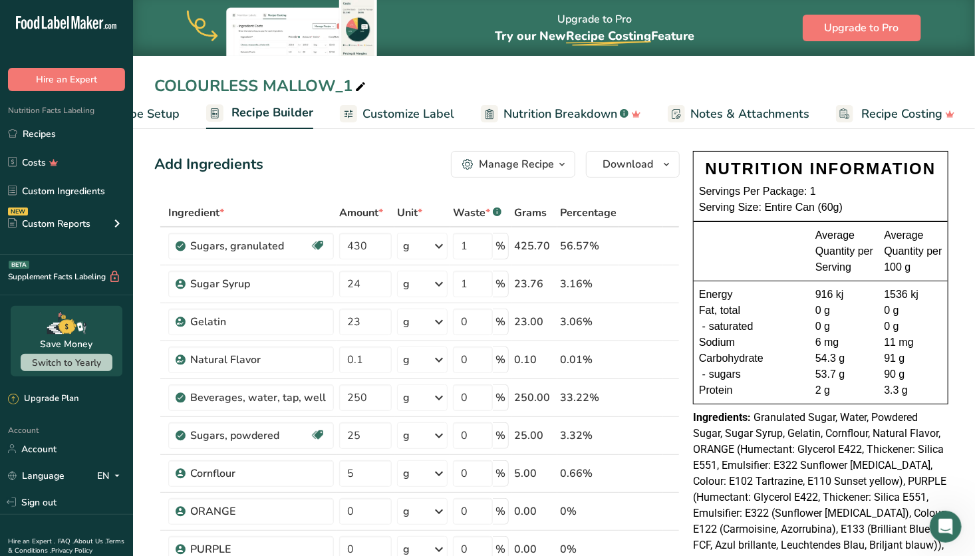
click at [409, 109] on span "Customize Label" at bounding box center [409, 114] width 92 height 18
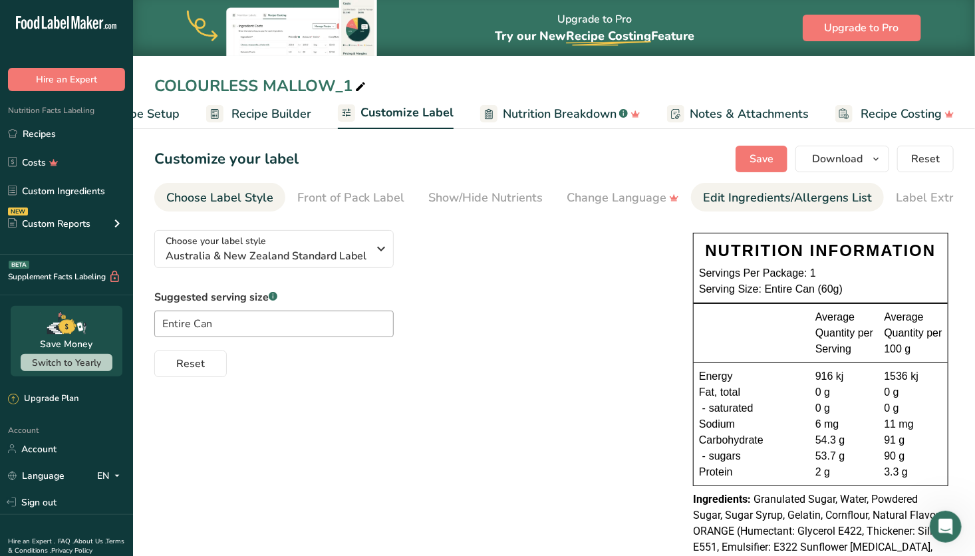
click at [748, 193] on div "Edit Ingredients/Allergens List" at bounding box center [787, 198] width 169 height 18
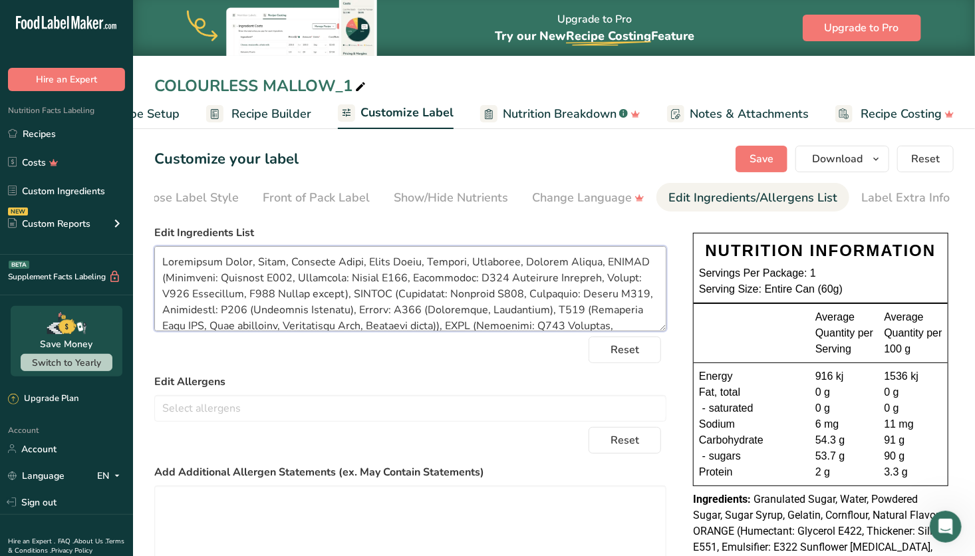
scroll to position [138, 0]
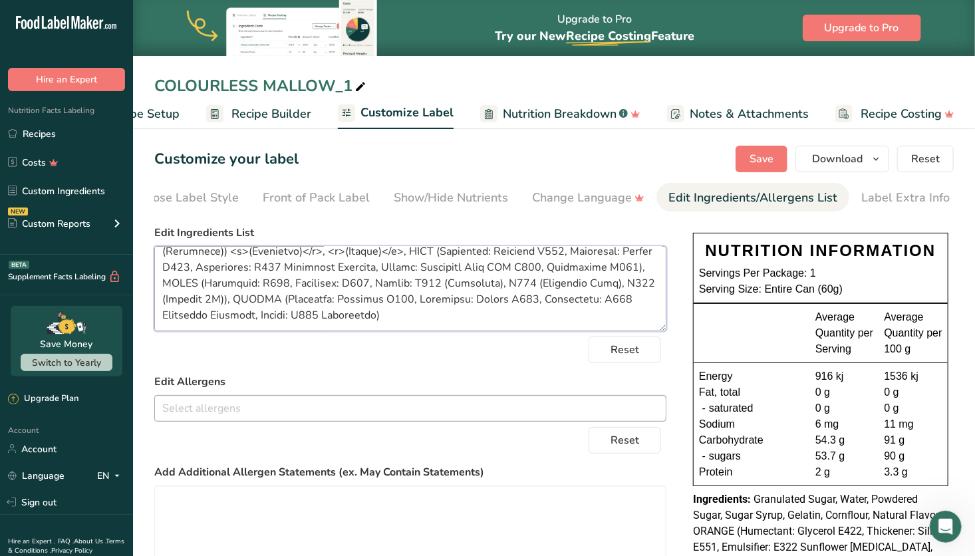
drag, startPoint x: 160, startPoint y: 258, endPoint x: 456, endPoint y: 407, distance: 330.6
click at [456, 407] on form "Edit Ingredients List Reset Edit Allergens Soy Tree Nuts Wheat Milk Eggs Fish P…" at bounding box center [410, 447] width 512 height 445
paste textarea "sugar, water, powdered sugar, sugar syrup, gelatin, cornflour, natural flavour,…"
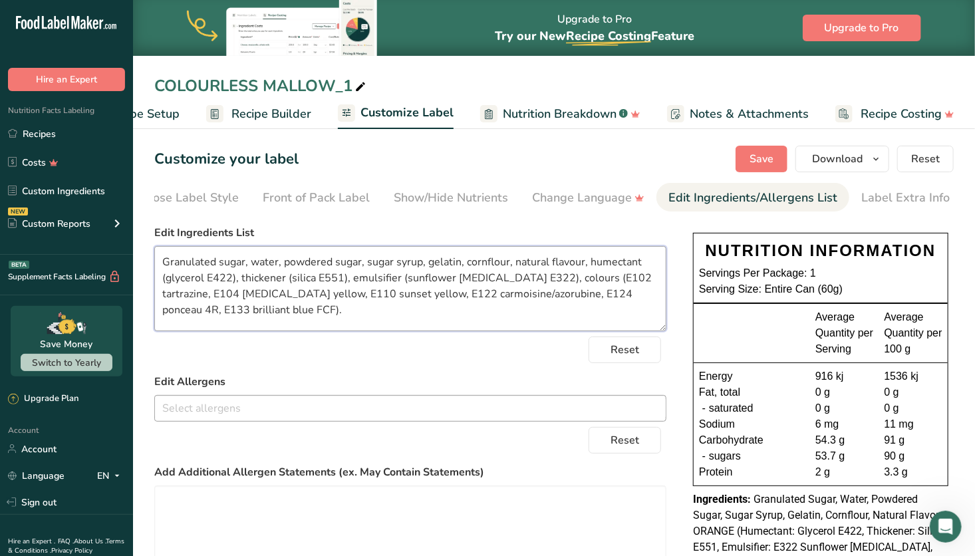
scroll to position [0, 0]
type textarea "Granulated sugar, water, powdered sugar, sugar syrup, gelatin, cornflour, natur…"
click at [460, 375] on form "Edit Ingredients List Granulated sugar, water, powdered sugar, sugar syrup, gel…" at bounding box center [410, 447] width 512 height 445
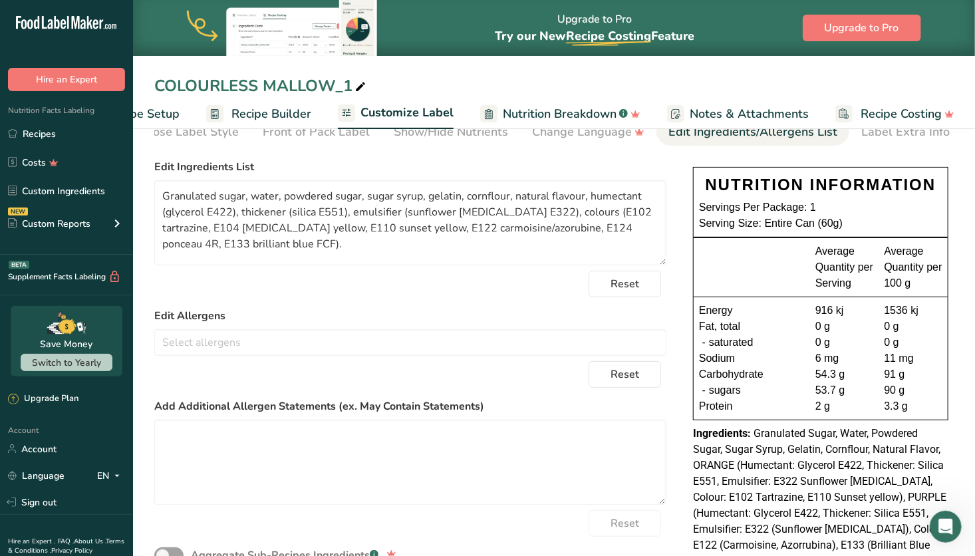
scroll to position [63, 0]
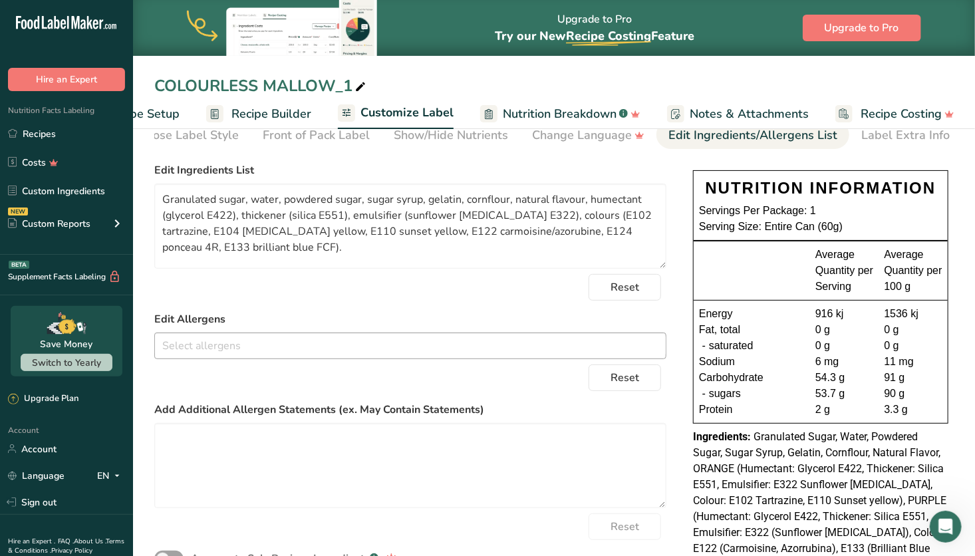
click at [486, 349] on input "text" at bounding box center [410, 345] width 511 height 21
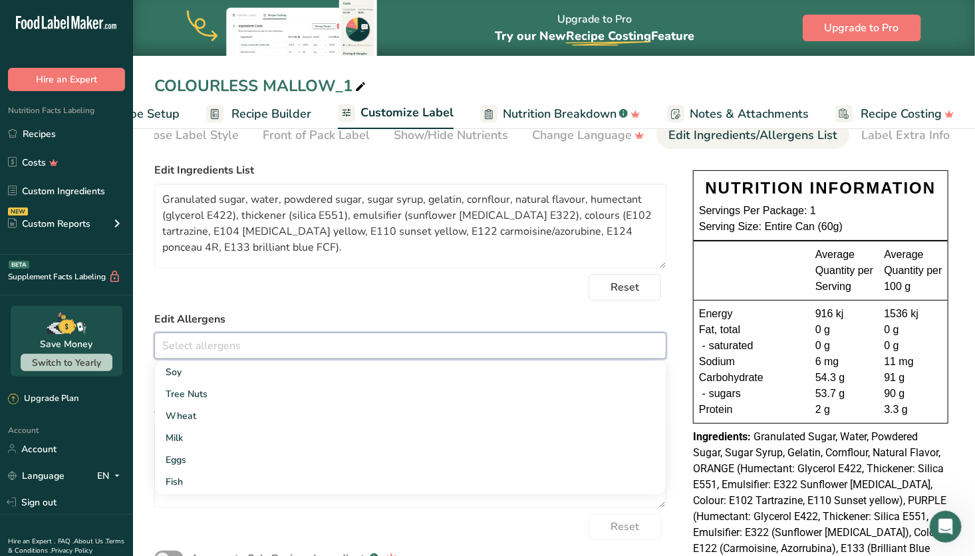
click at [486, 349] on input "text" at bounding box center [410, 345] width 511 height 21
click at [494, 301] on div "Reset" at bounding box center [410, 287] width 512 height 27
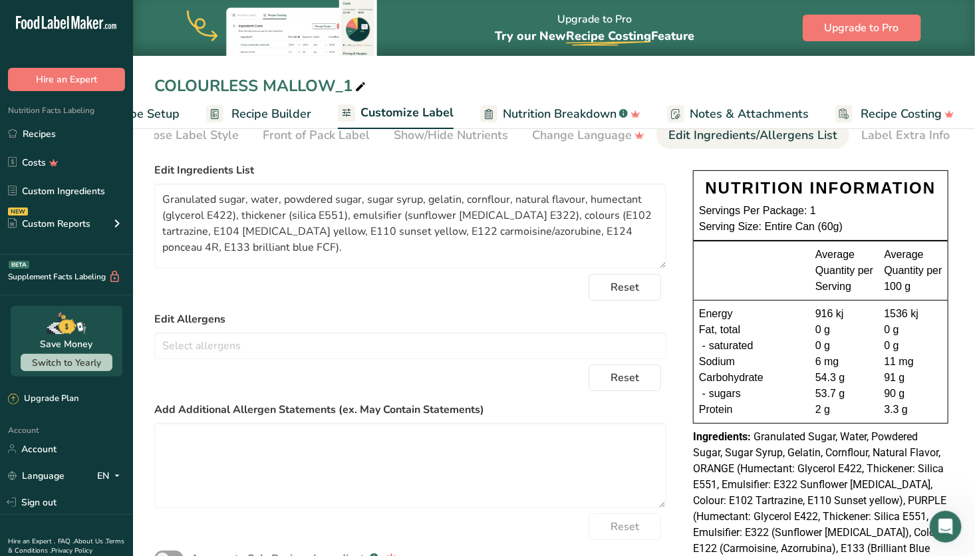
scroll to position [0, 0]
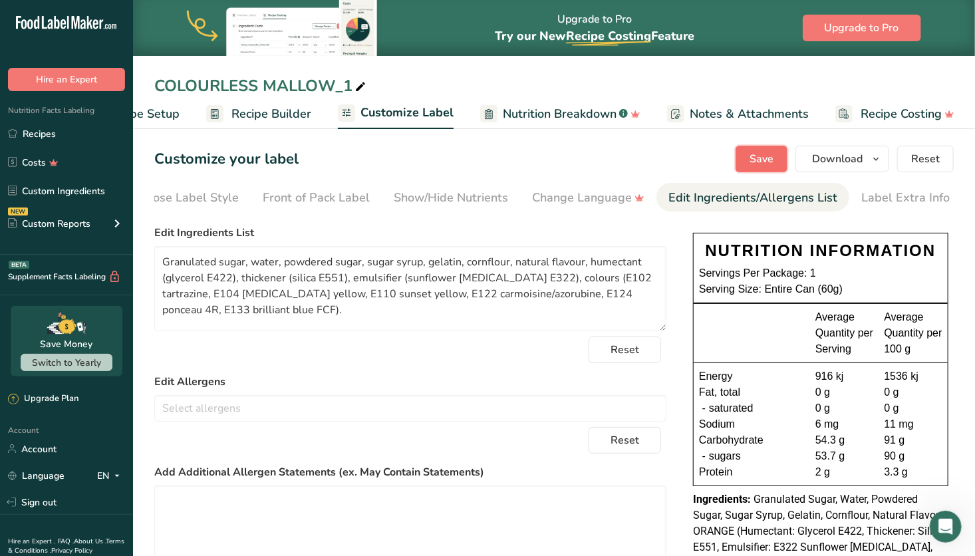
click at [770, 154] on span "Save" at bounding box center [762, 159] width 24 height 16
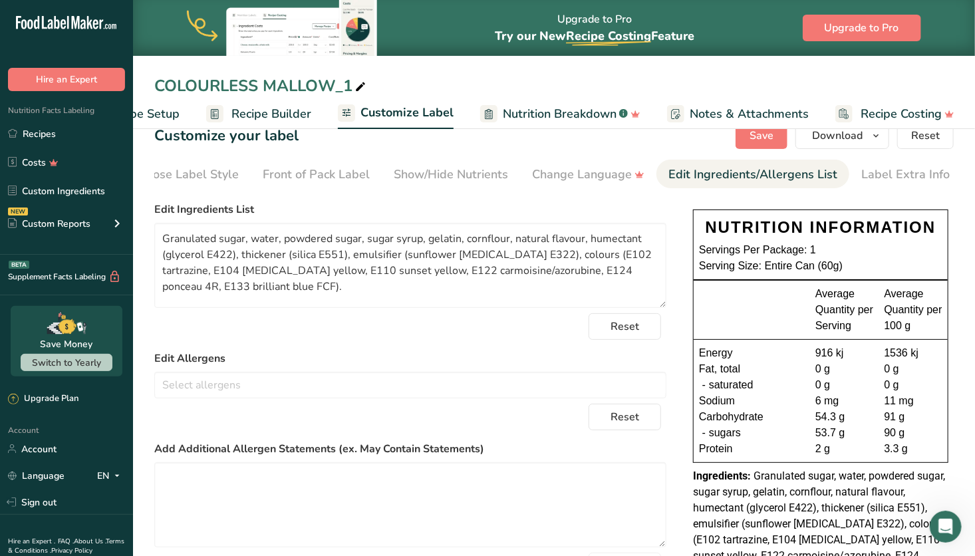
scroll to position [24, 0]
click at [330, 391] on input "text" at bounding box center [410, 384] width 511 height 21
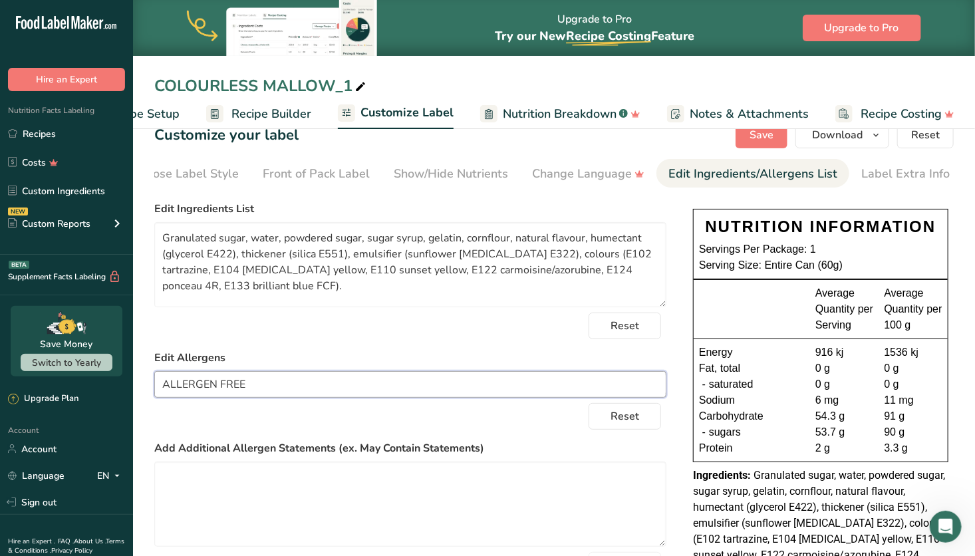
type input "ALLERGEN FREE"
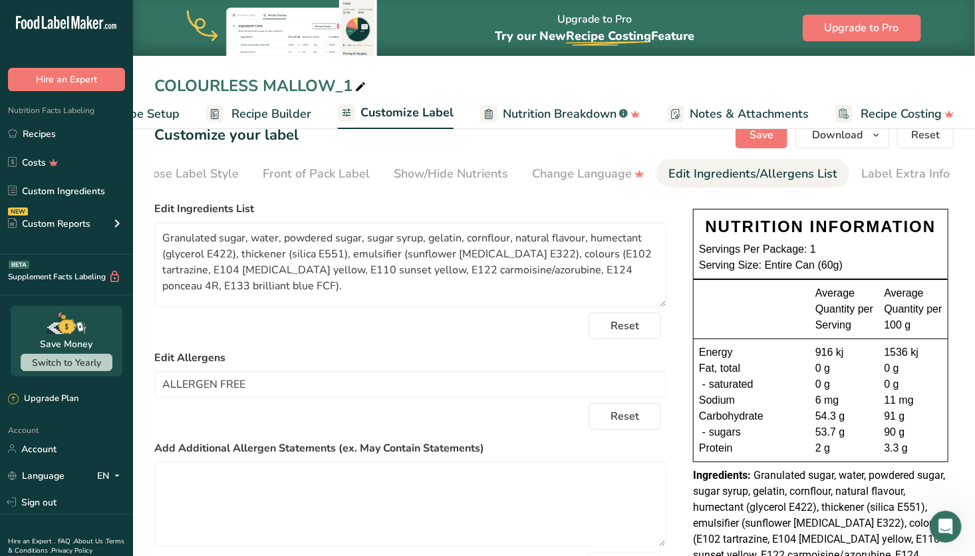
click at [370, 351] on form "Edit Ingredients List Granulated sugar, water, powdered sugar, sugar syrup, gel…" at bounding box center [410, 423] width 512 height 445
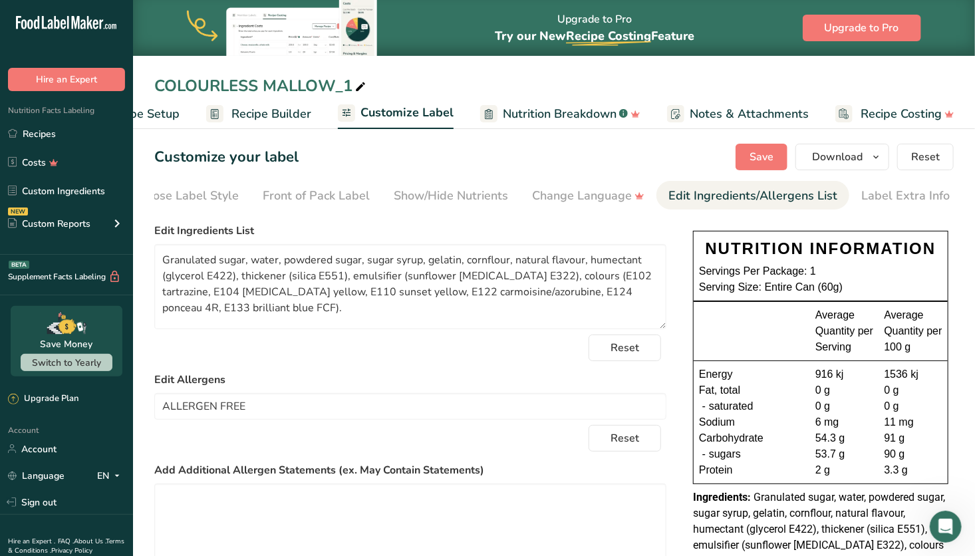
scroll to position [0, 0]
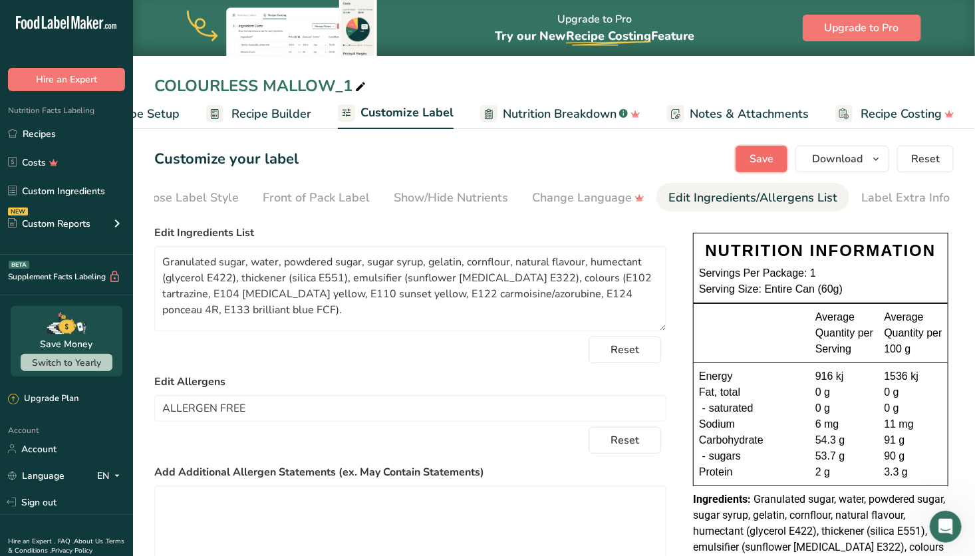
click at [767, 153] on span "Save" at bounding box center [762, 159] width 24 height 16
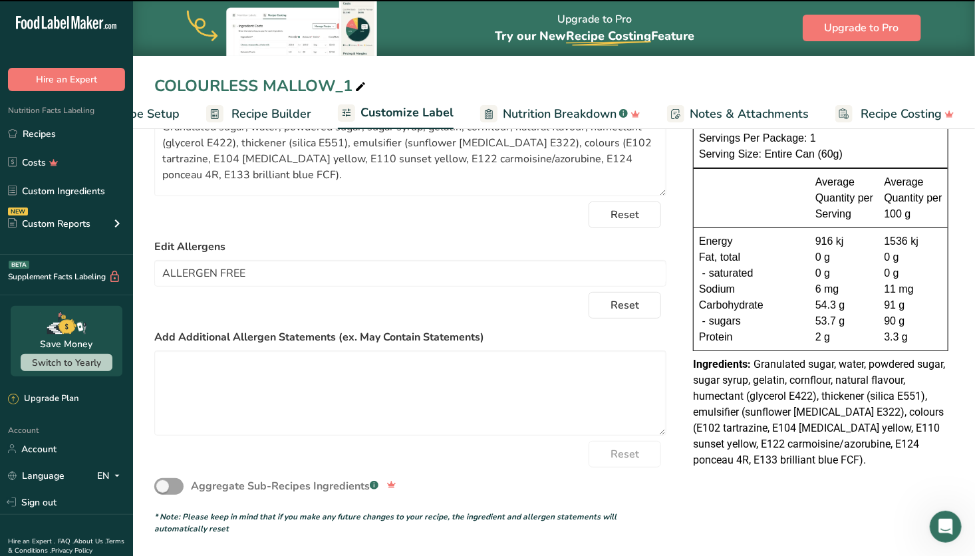
scroll to position [138, 0]
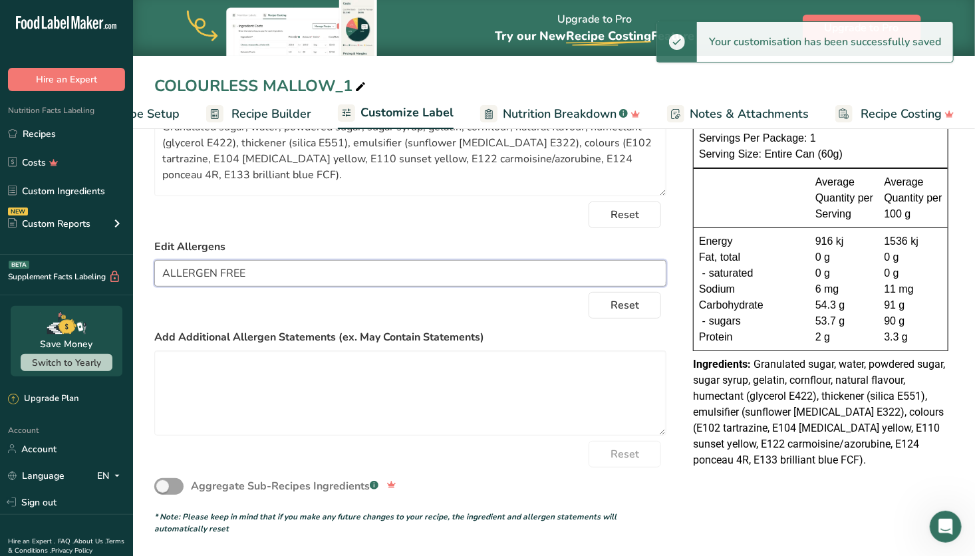
drag, startPoint x: 285, startPoint y: 269, endPoint x: 114, endPoint y: 250, distance: 171.4
click at [114, 250] on div ".a-20{fill:#fff;} Hire an Expert Nutrition Facts Labeling Recipes Costs Custom …" at bounding box center [487, 210] width 975 height 691
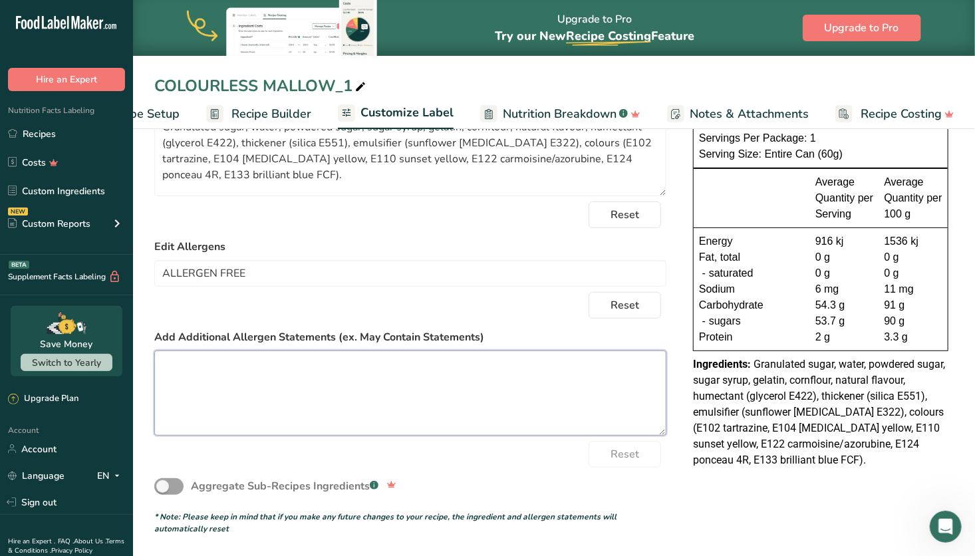
click at [214, 370] on textarea at bounding box center [410, 393] width 512 height 85
paste textarea "ALLERGEN FREE"
type textarea "ALLERGEN FREE"
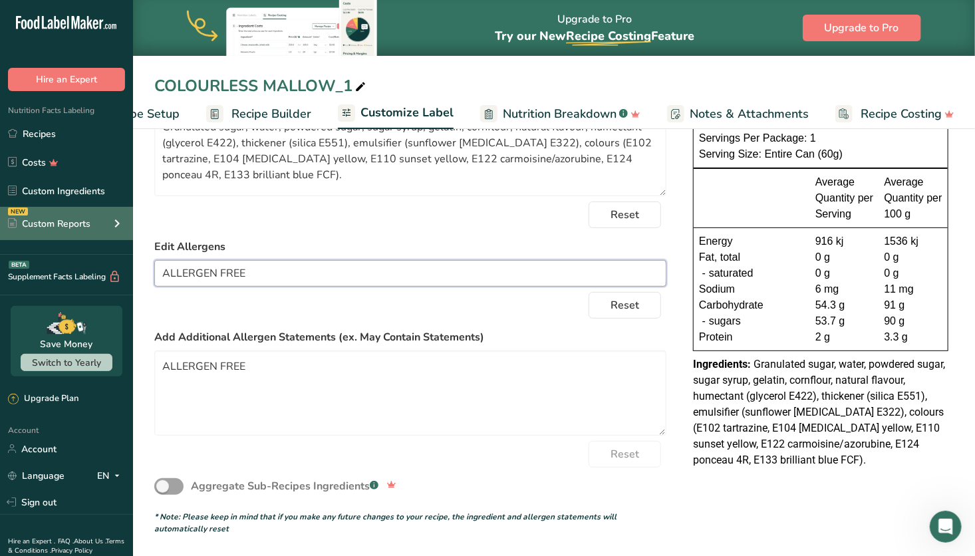
drag, startPoint x: 611, startPoint y: 267, endPoint x: 109, endPoint y: 233, distance: 502.8
click at [109, 233] on div ".a-20{fill:#fff;} Hire an Expert Nutrition Facts Labeling Recipes Costs Custom …" at bounding box center [487, 210] width 975 height 691
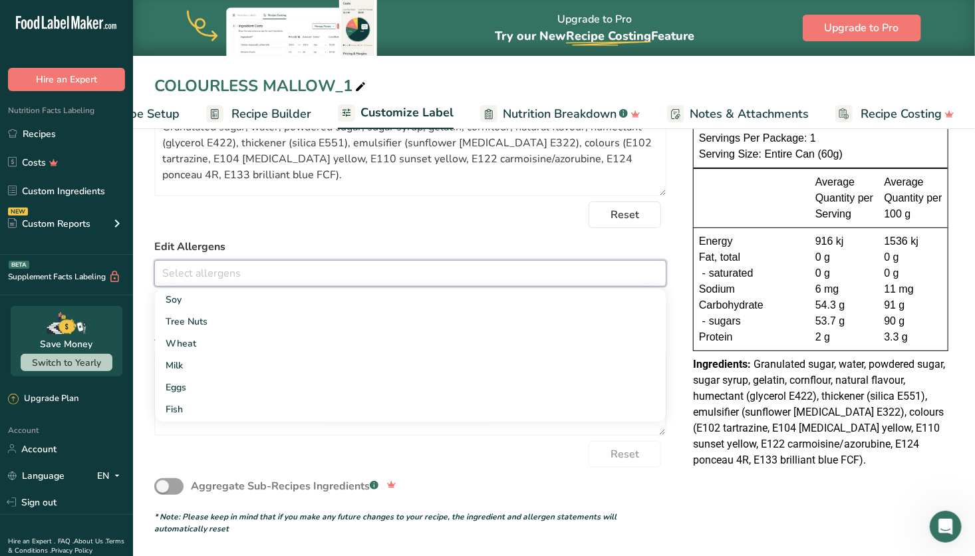
click at [280, 238] on form "Edit Ingredients List Granulated sugar, water, powdered sugar, sugar syrup, gel…" at bounding box center [410, 312] width 512 height 445
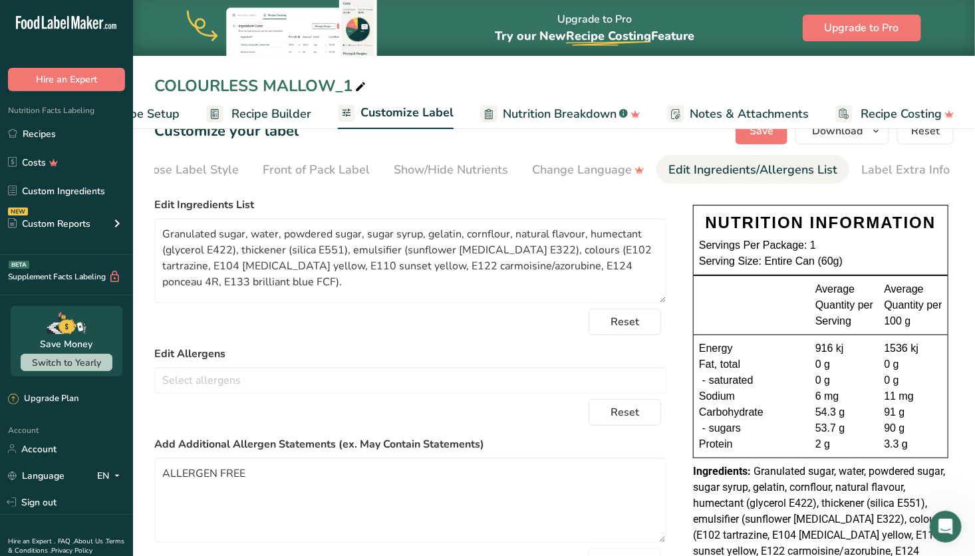
scroll to position [0, 0]
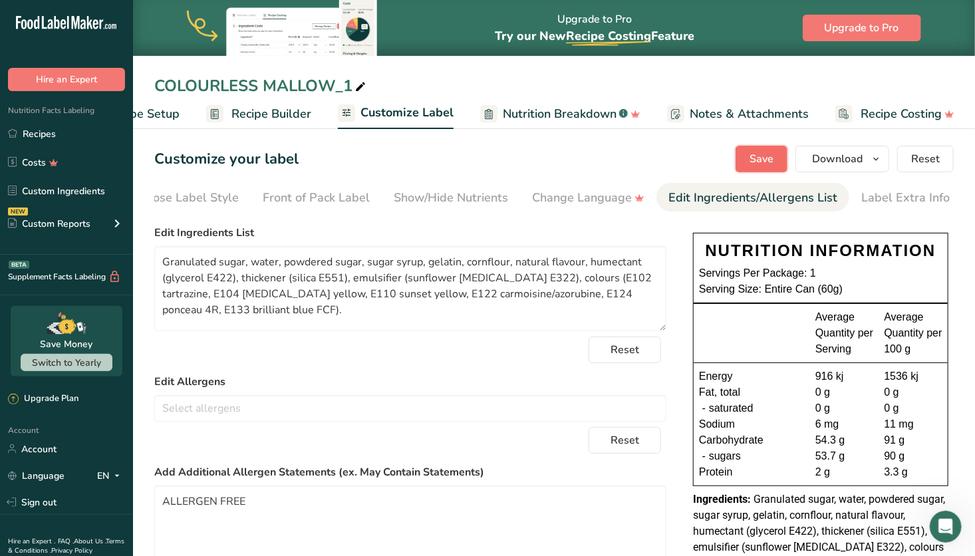
click at [762, 158] on span "Save" at bounding box center [762, 159] width 24 height 16
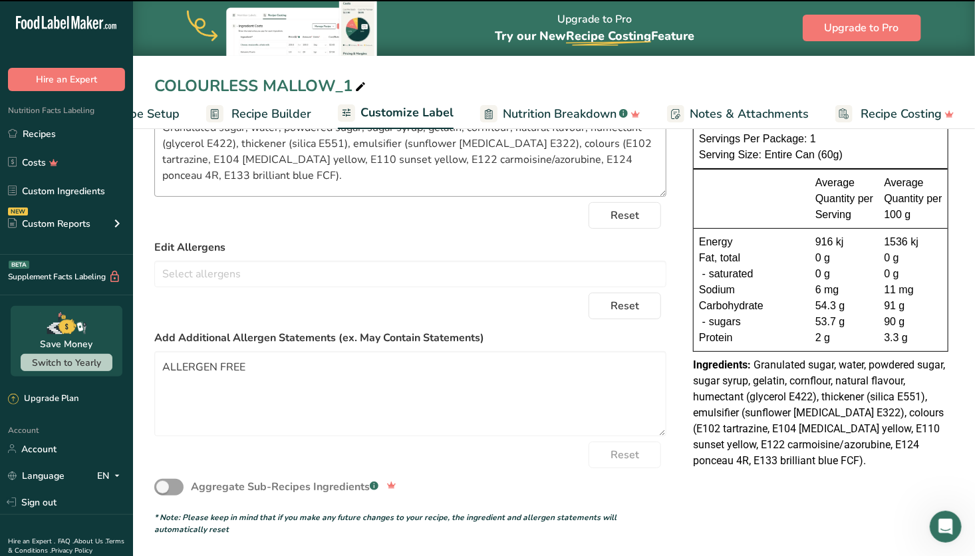
scroll to position [138, 0]
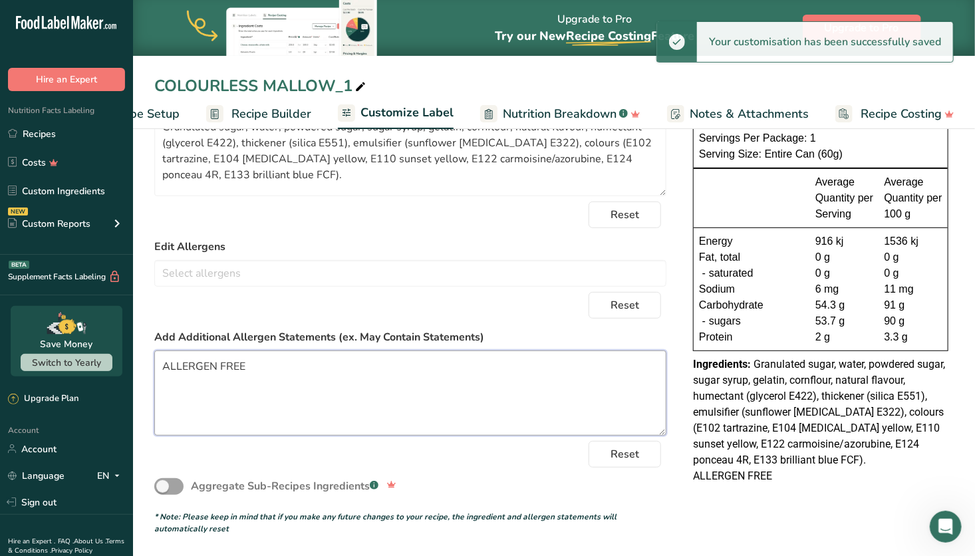
click at [263, 364] on textarea "ALLERGEN FREE" at bounding box center [410, 393] width 512 height 85
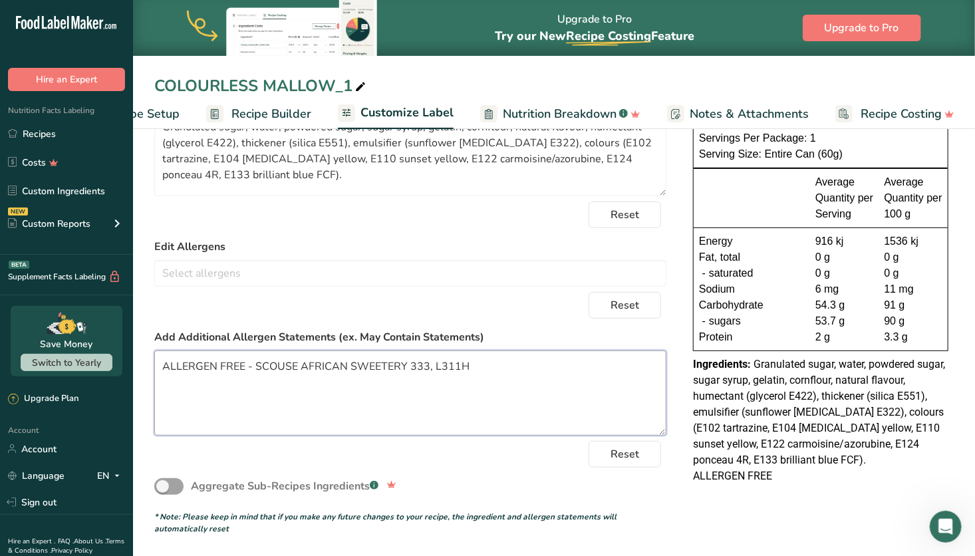
type textarea "ALLERGEN FREE - SCOUSE AFRICAN SWEETERY 333, L311HE"
drag, startPoint x: 518, startPoint y: 365, endPoint x: 152, endPoint y: 346, distance: 366.4
click at [152, 346] on section "Customize your label Save Download Choose what to show on your downloaded label…" at bounding box center [554, 272] width 842 height 567
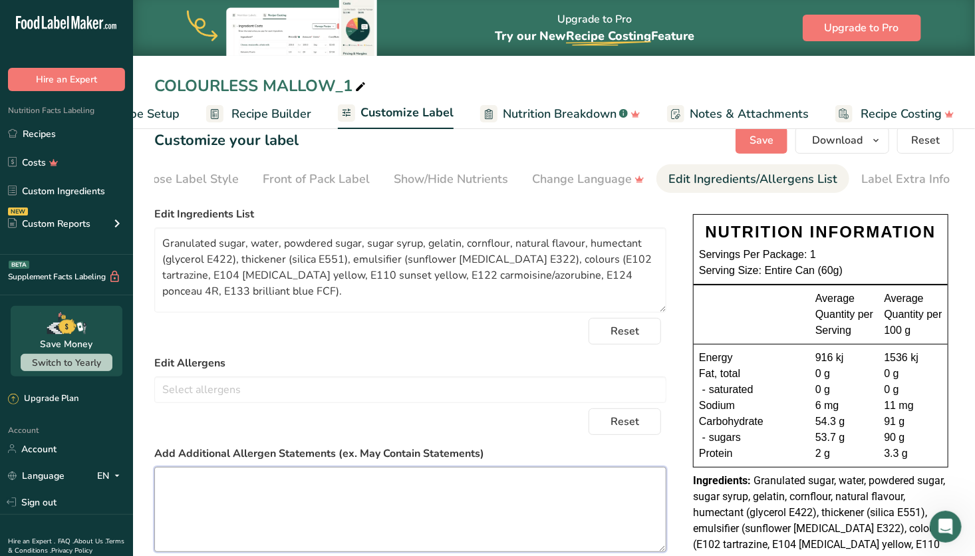
scroll to position [0, 0]
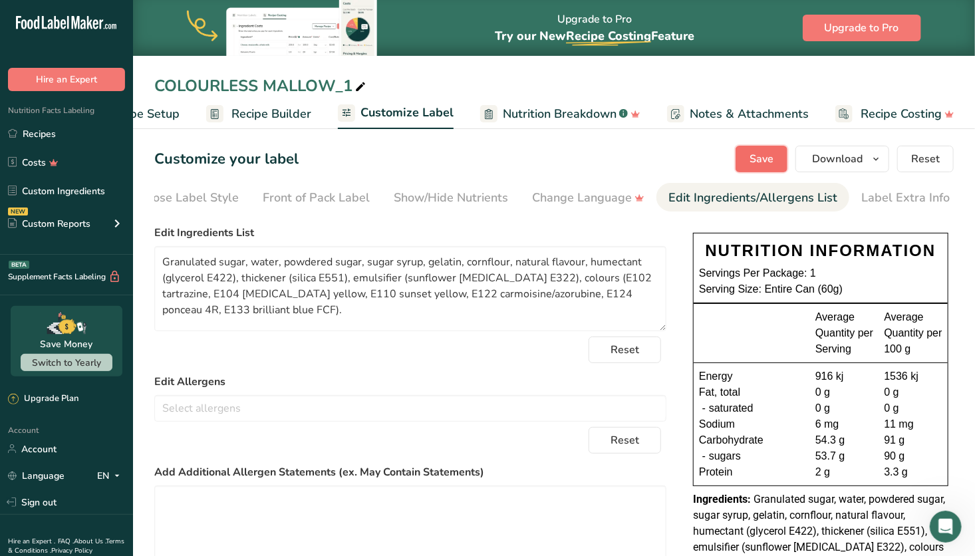
click at [778, 164] on button "Save" at bounding box center [762, 159] width 52 height 27
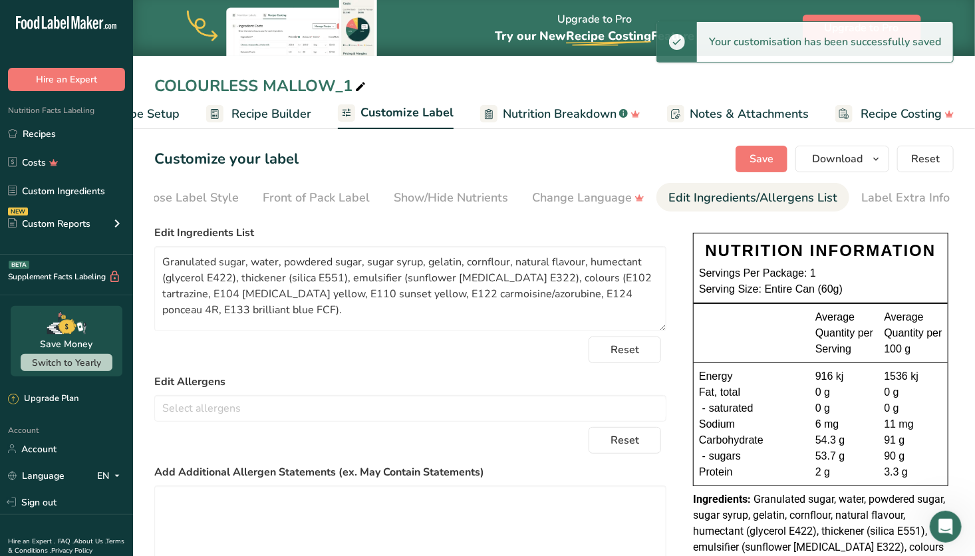
click at [362, 88] on icon at bounding box center [361, 87] width 12 height 19
drag, startPoint x: 362, startPoint y: 88, endPoint x: 156, endPoint y: 65, distance: 206.8
click at [156, 65] on div "COLOURLESS MALLOW_1 Recipe Setup Recipe Builder Customize Label Nutrition Break…" at bounding box center [554, 64] width 842 height 129
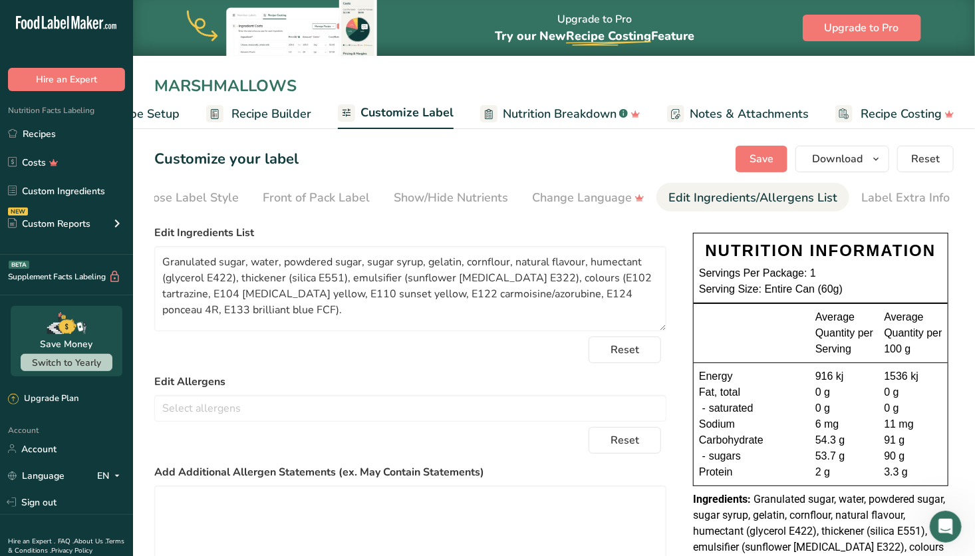
drag, startPoint x: 312, startPoint y: 87, endPoint x: 120, endPoint y: 63, distance: 193.2
click at [120, 63] on div ".a-20{fill:#fff;} Hire an Expert Nutrition Facts Labeling Recipes Costs Custom …" at bounding box center [487, 345] width 975 height 691
type input "SCOUSEMALLOW"
click at [763, 152] on span "Save" at bounding box center [762, 159] width 24 height 16
click at [289, 108] on span "Recipe Builder" at bounding box center [272, 114] width 80 height 18
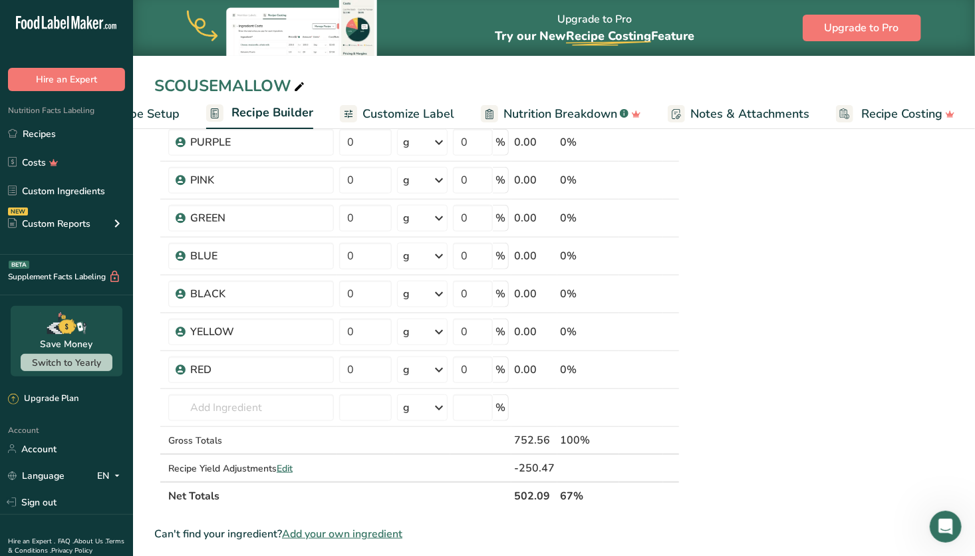
scroll to position [409, 0]
click at [221, 409] on input "text" at bounding box center [251, 406] width 166 height 27
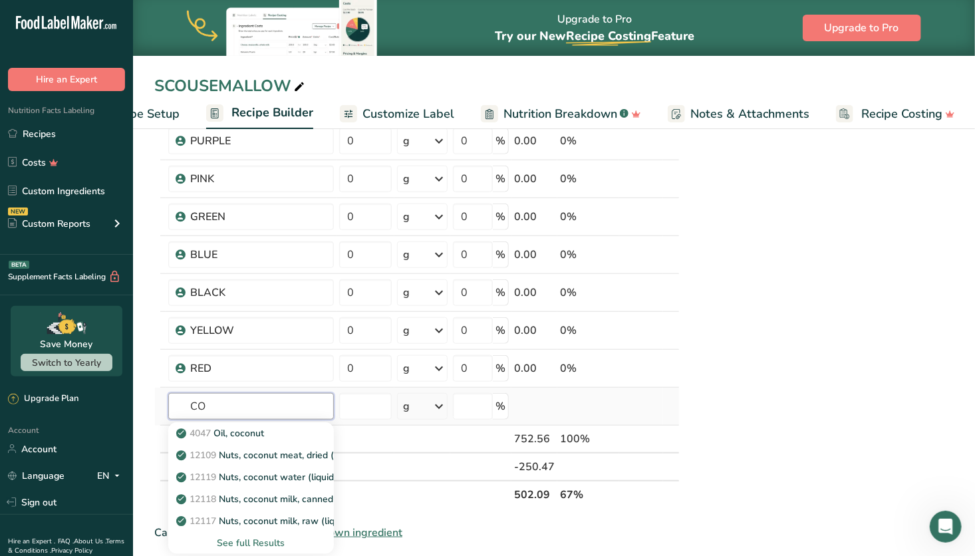
type input "C"
type input "S"
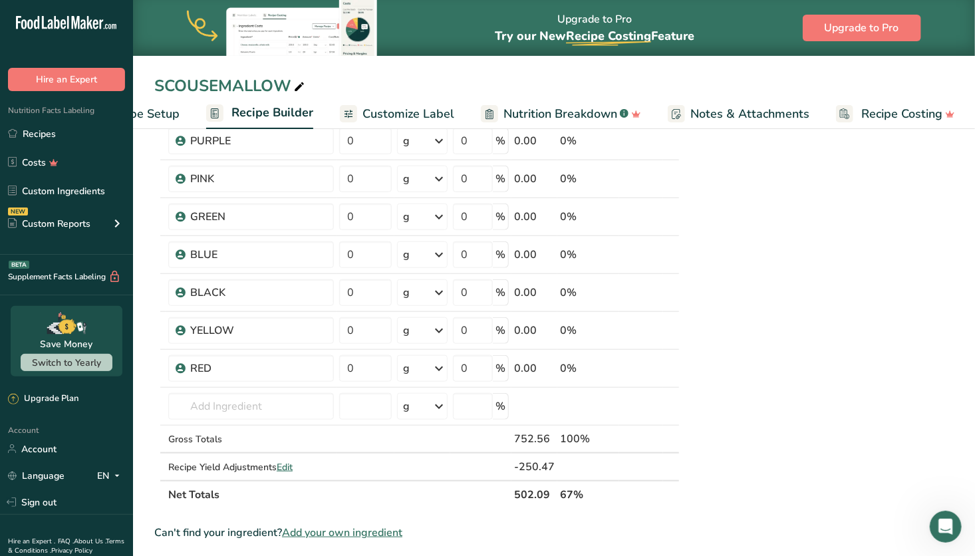
click at [799, 346] on div "NUTRITION INFORMATION Servings Per Package: 1 Serving Size: Entire Can (60g) Av…" at bounding box center [821, 355] width 266 height 1237
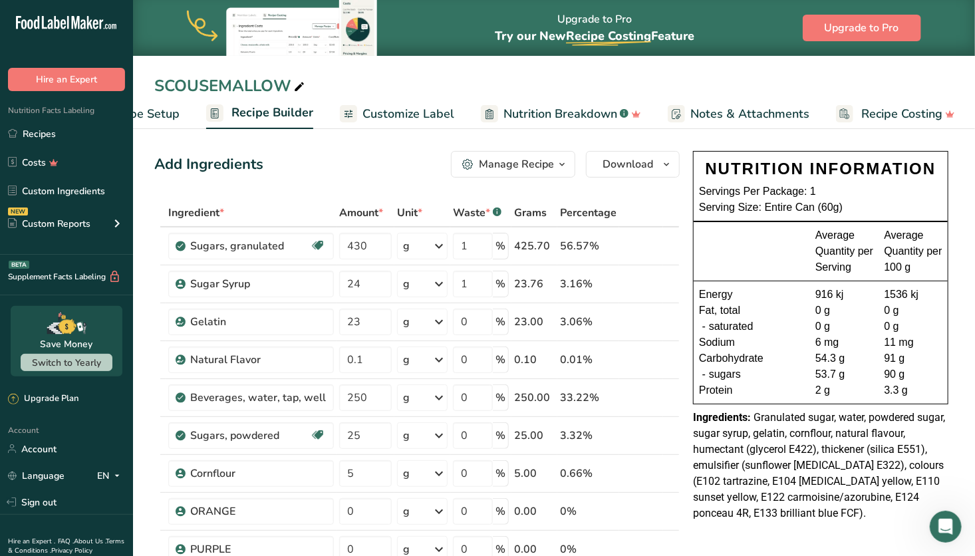
scroll to position [0, 0]
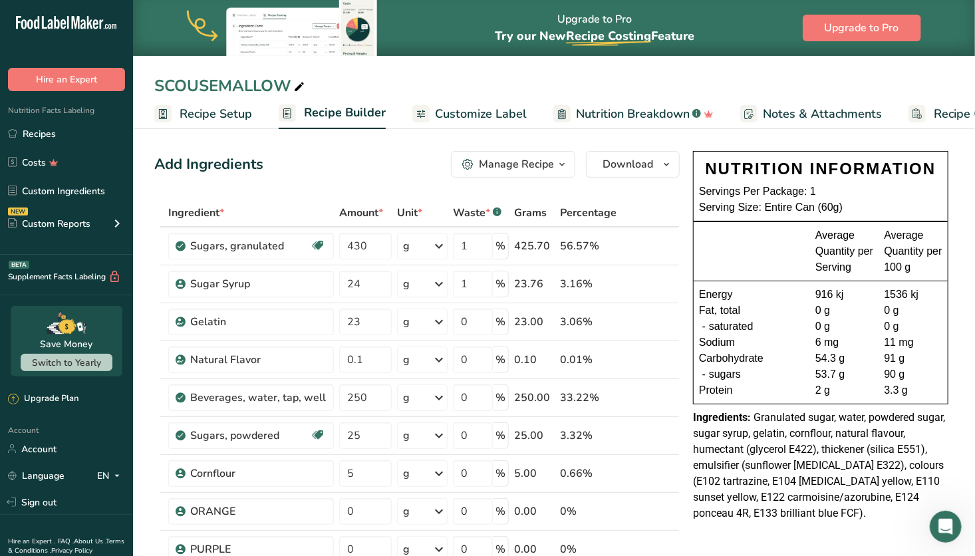
click at [189, 112] on span "Recipe Setup" at bounding box center [216, 114] width 73 height 18
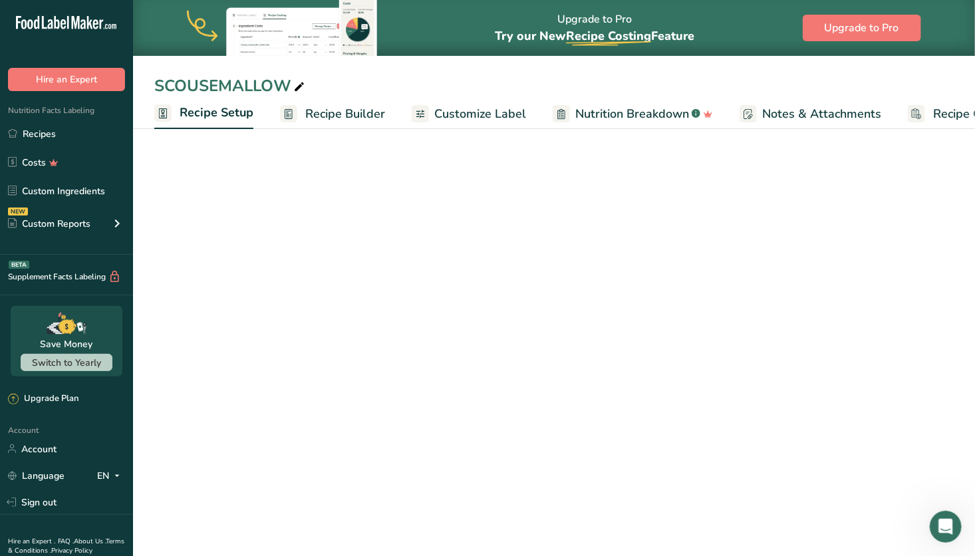
scroll to position [0, 5]
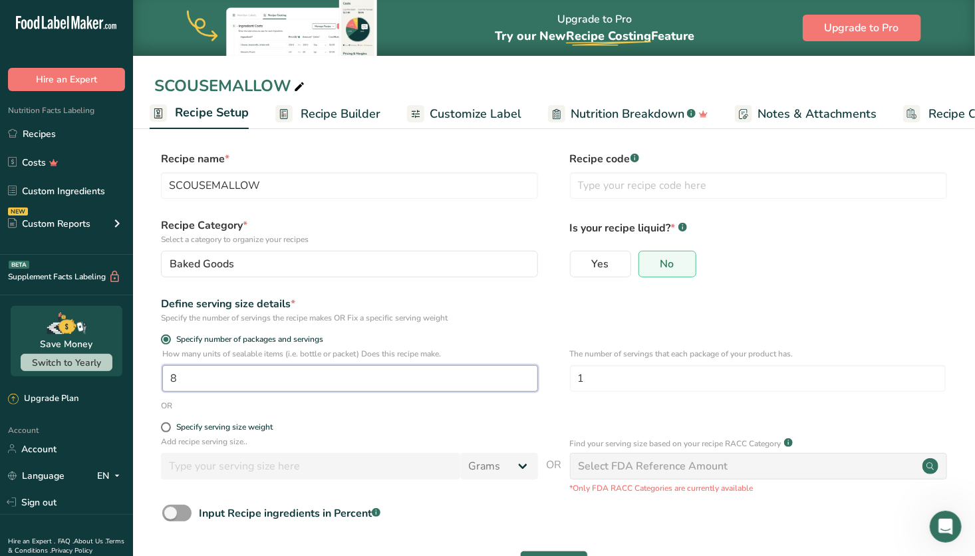
click at [204, 375] on input "8" at bounding box center [350, 378] width 376 height 27
type input "1"
type input "7"
click at [241, 411] on div "OR" at bounding box center [554, 406] width 800 height 12
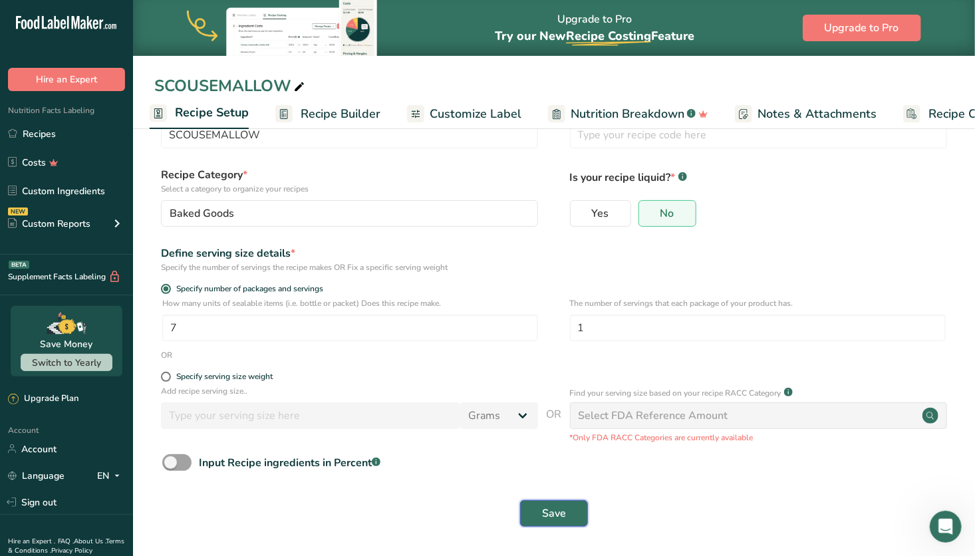
click at [554, 514] on span "Save" at bounding box center [554, 514] width 24 height 16
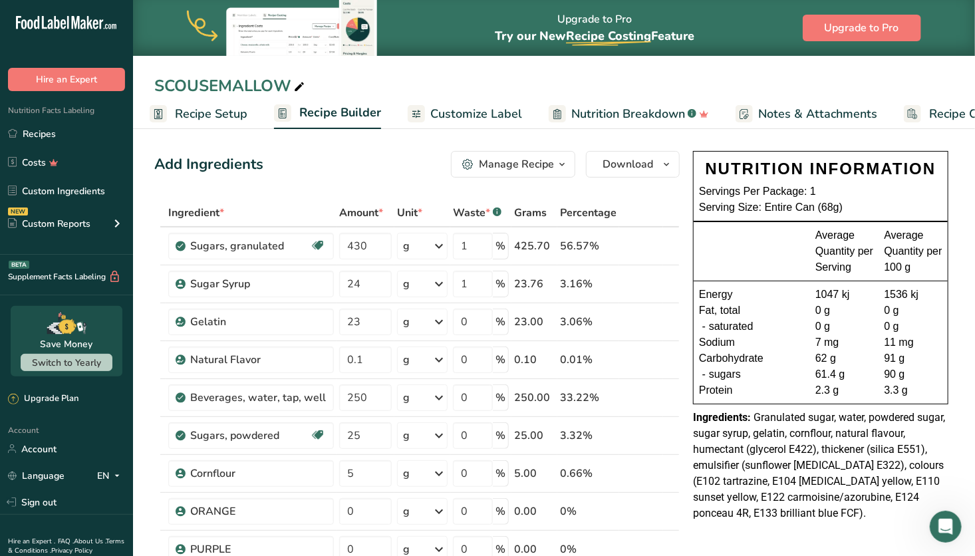
click at [220, 116] on span "Recipe Setup" at bounding box center [211, 114] width 73 height 18
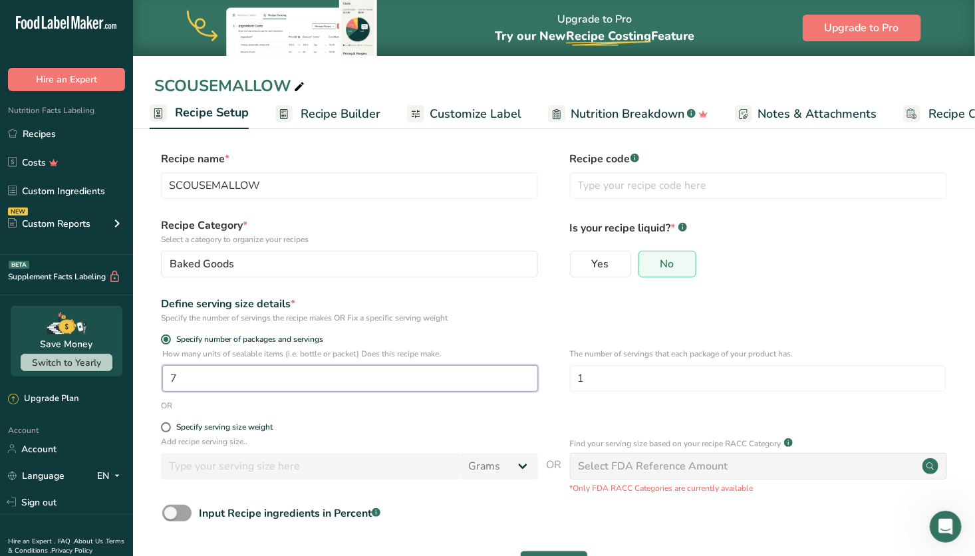
drag, startPoint x: 199, startPoint y: 374, endPoint x: 140, endPoint y: 365, distance: 59.3
click at [140, 365] on section "Recipe name * SCOUSEMALLOW Recipe code .a-a{fill:#347362;}.b-a{fill:#fff;} Reci…" at bounding box center [554, 365] width 842 height 482
type input "6"
click at [250, 407] on div "OR" at bounding box center [554, 406] width 800 height 12
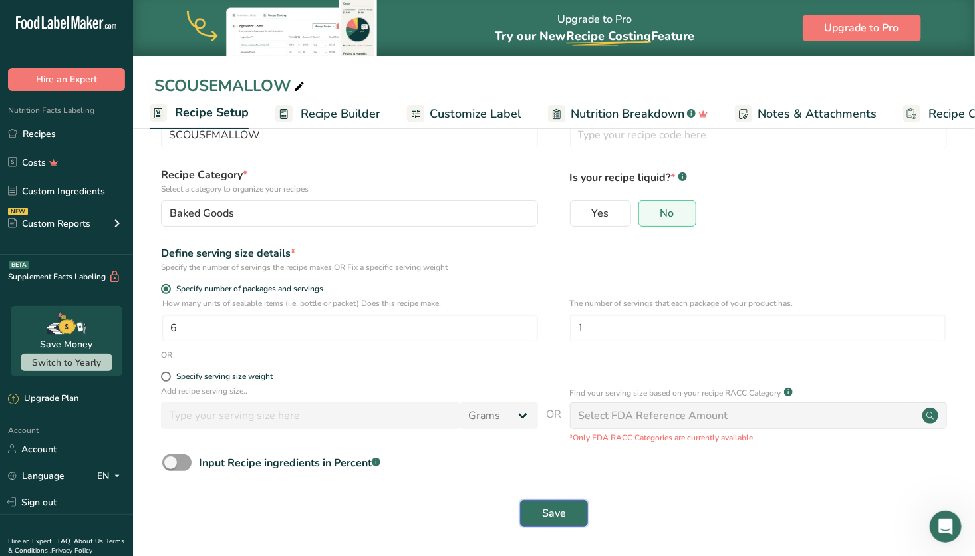
click at [564, 516] on span "Save" at bounding box center [554, 514] width 24 height 16
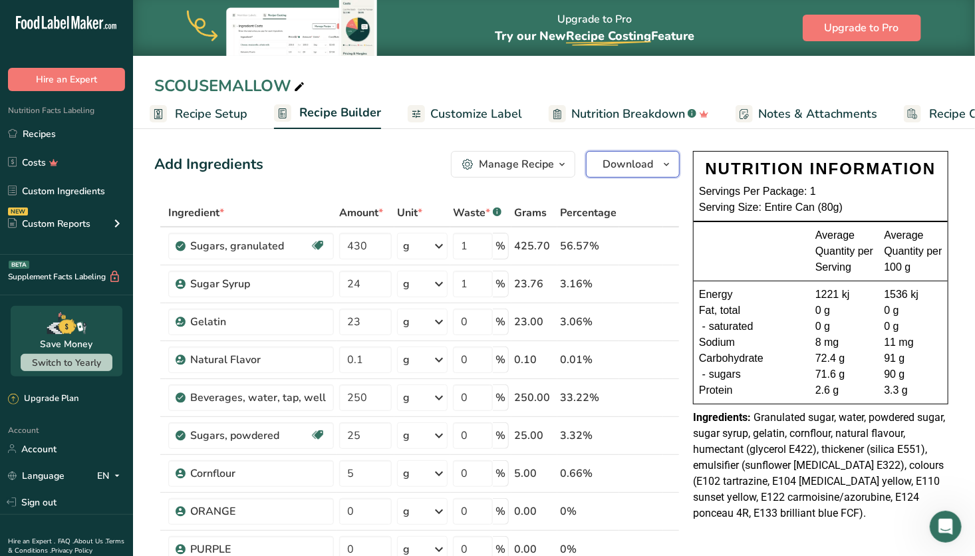
click at [661, 170] on icon "button" at bounding box center [666, 164] width 11 height 17
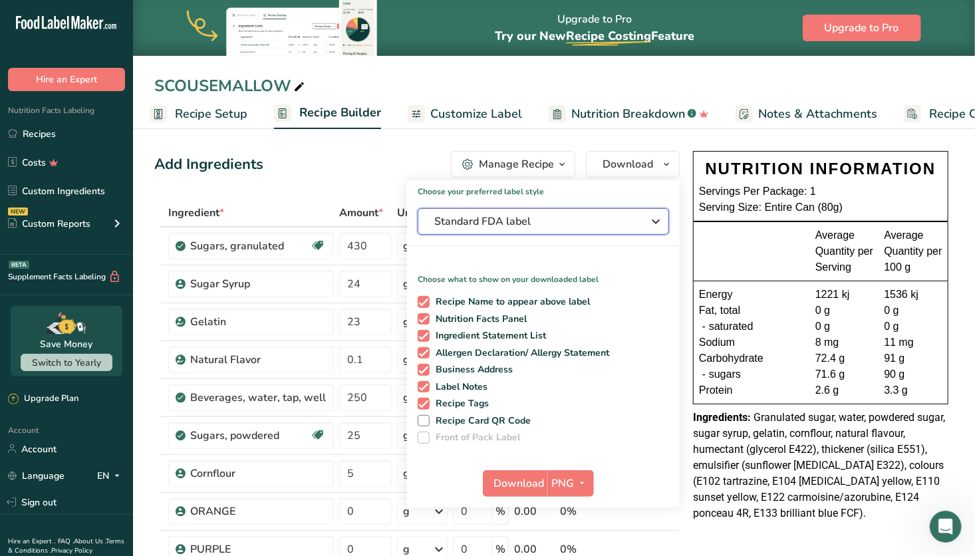
click at [573, 227] on span "Standard FDA label" at bounding box center [534, 222] width 200 height 16
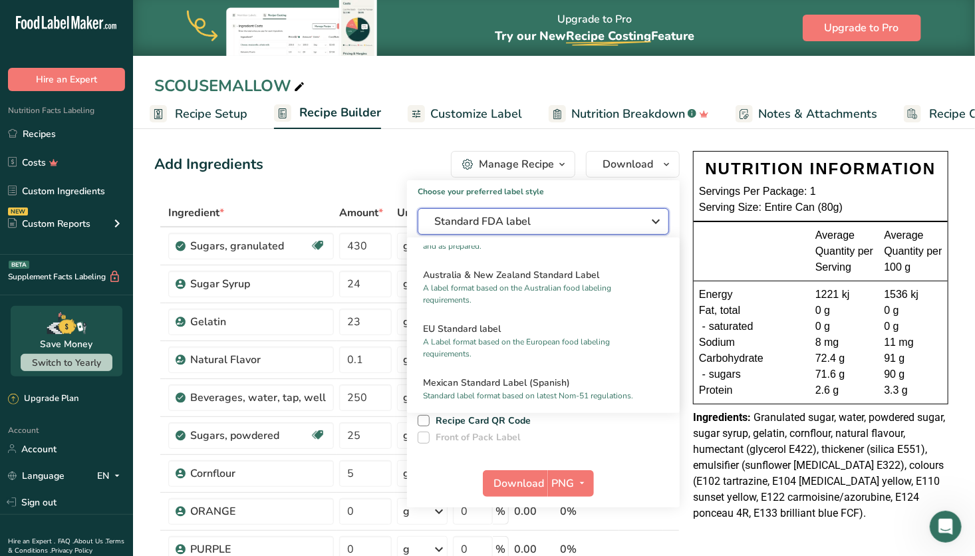
scroll to position [625, 0]
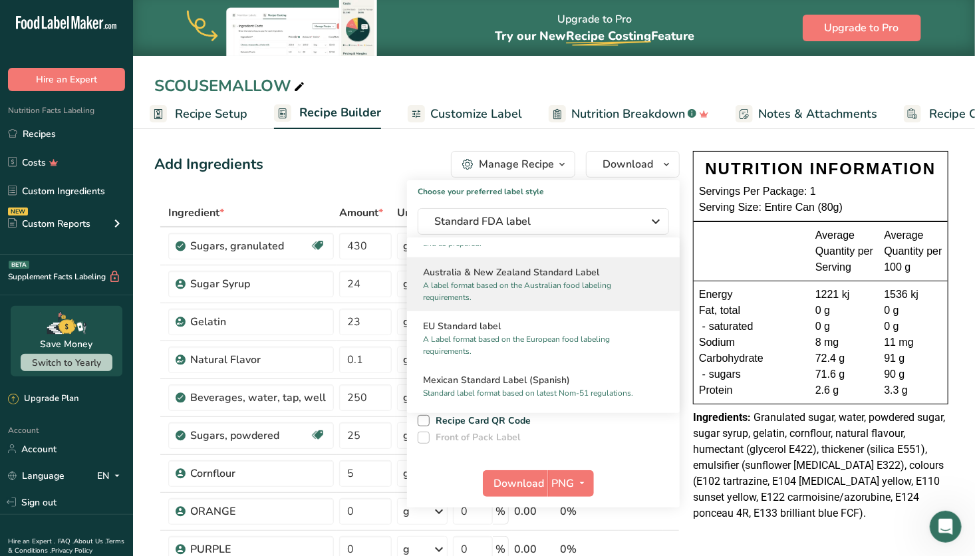
click at [571, 303] on p "A label format based on the Australian food labeling requirements." at bounding box center [537, 291] width 229 height 24
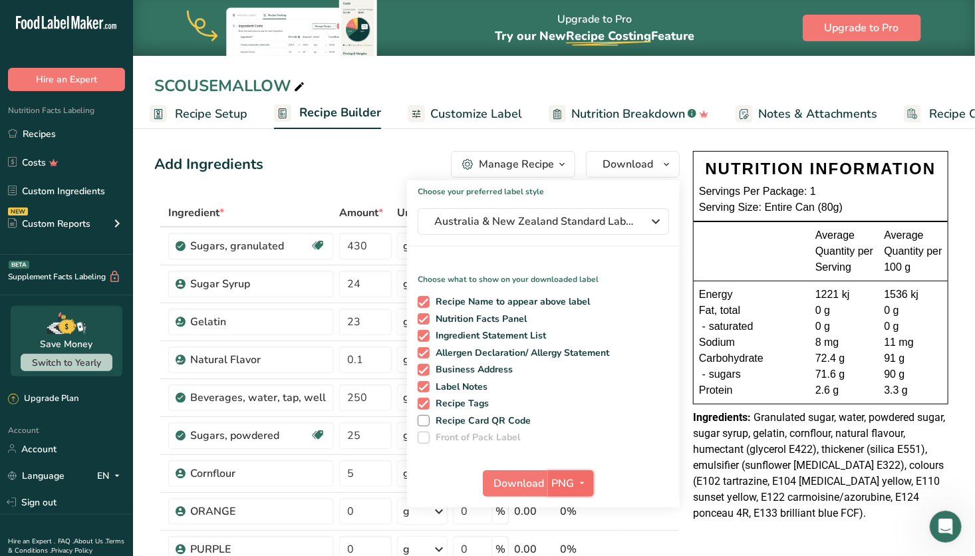
click at [570, 480] on span "PNG" at bounding box center [563, 484] width 23 height 16
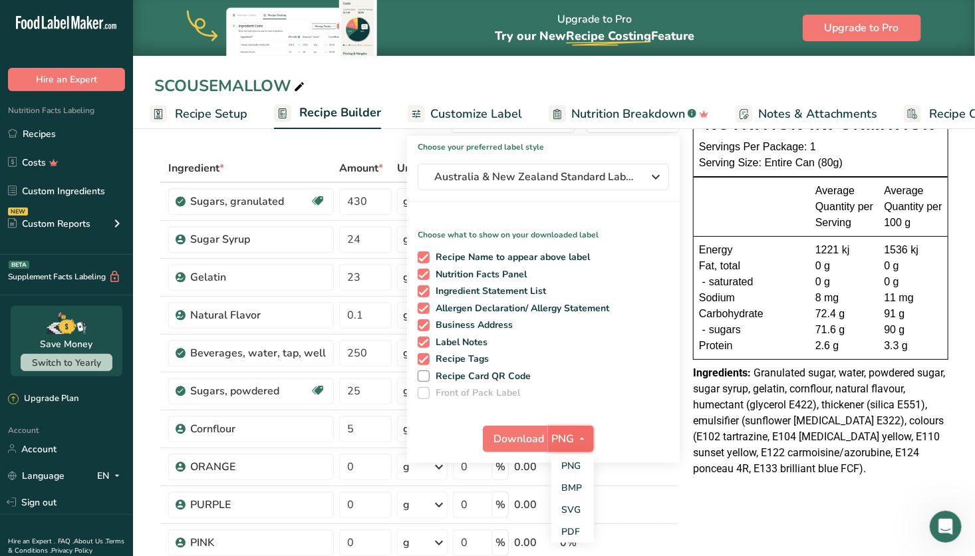
scroll to position [45, 0]
click at [577, 528] on link "PDF" at bounding box center [573, 531] width 43 height 22
click at [532, 442] on span "Download" at bounding box center [520, 438] width 51 height 16
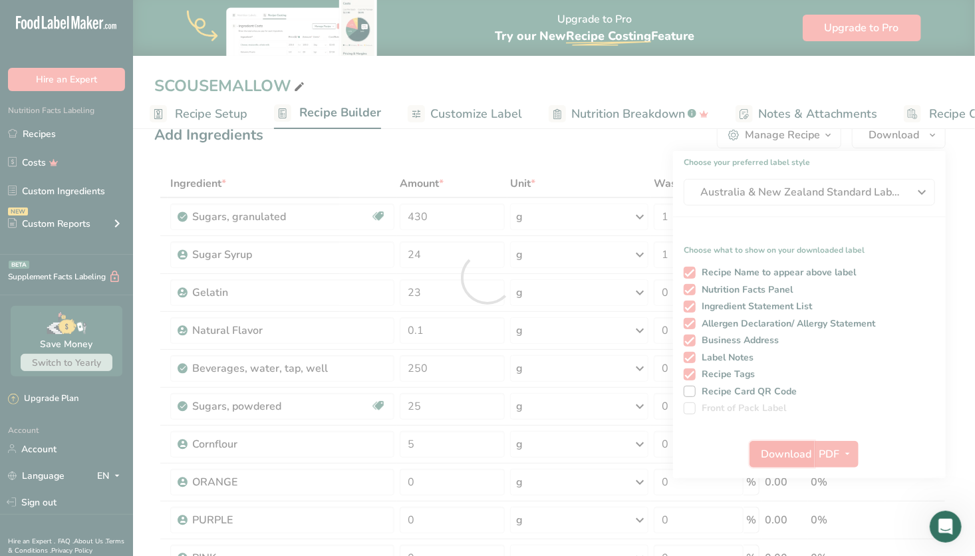
scroll to position [0, 0]
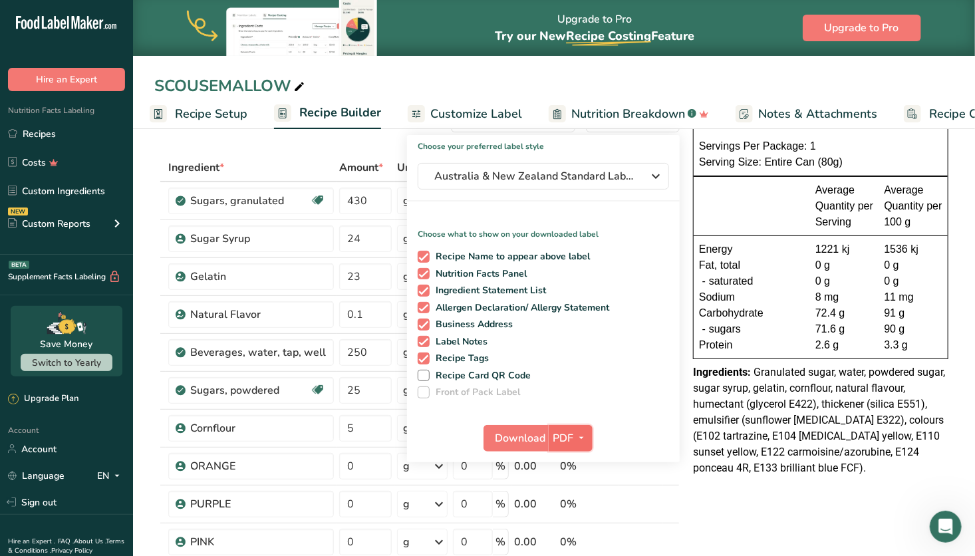
click at [567, 441] on span "PDF" at bounding box center [563, 438] width 21 height 16
click at [582, 504] on link "SVG" at bounding box center [571, 509] width 43 height 22
click at [519, 437] on span "Download" at bounding box center [519, 438] width 51 height 16
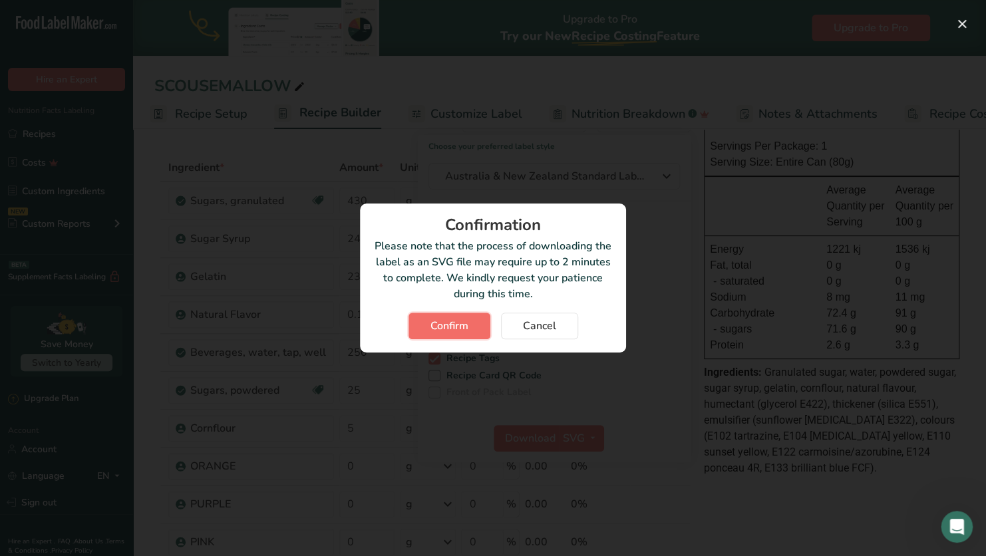
click at [470, 325] on button "Confirm" at bounding box center [450, 326] width 82 height 27
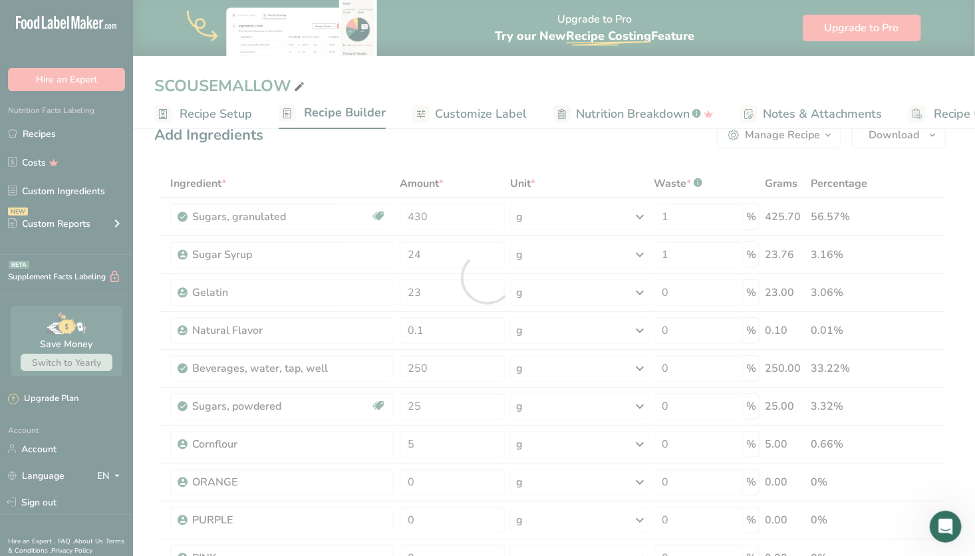
scroll to position [0, 5]
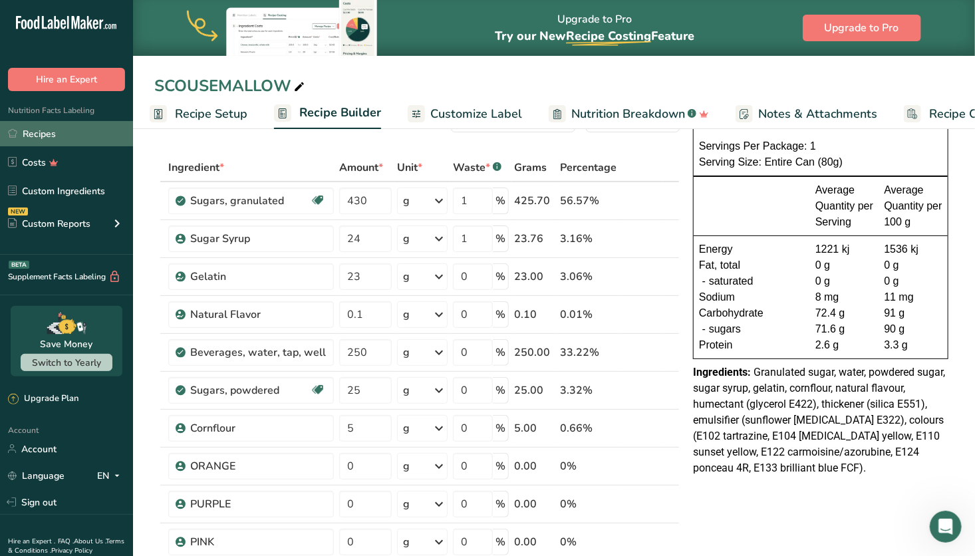
click at [67, 131] on link "Recipes" at bounding box center [66, 133] width 133 height 25
